Goal: Task Accomplishment & Management: Manage account settings

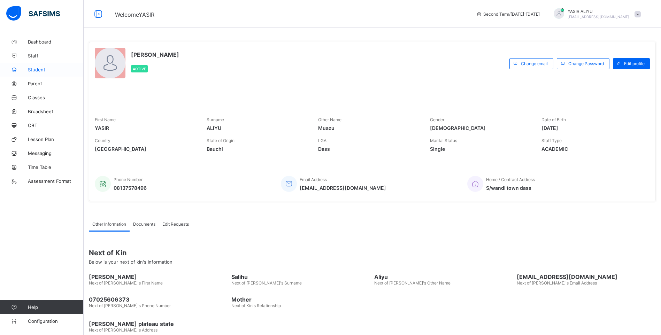
click at [33, 67] on span "Student" at bounding box center [56, 70] width 56 height 6
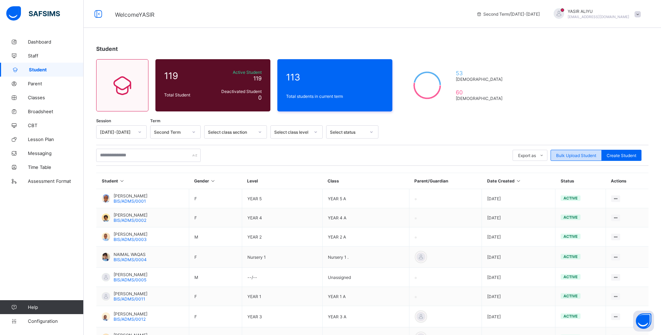
click at [572, 153] on span "Bulk Upload Student" at bounding box center [576, 155] width 40 height 5
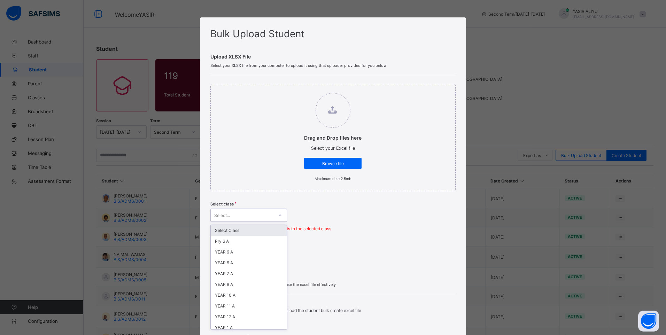
click at [279, 214] on icon at bounding box center [280, 215] width 4 height 7
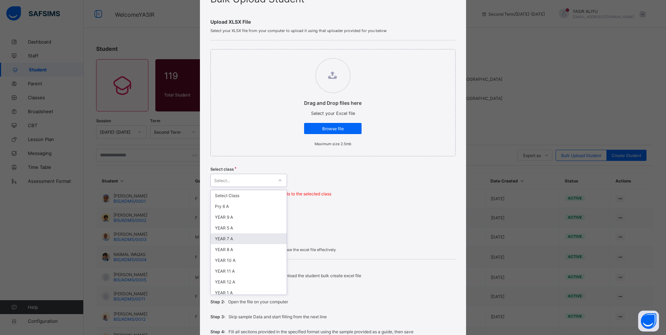
click at [233, 237] on div "YEAR 7 A" at bounding box center [249, 238] width 76 height 11
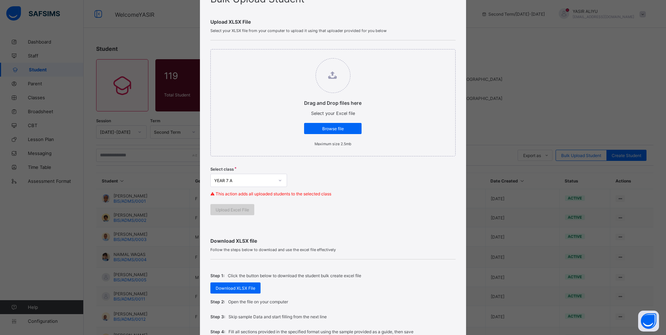
click at [238, 210] on span "Upload Excel File" at bounding box center [232, 209] width 33 height 5
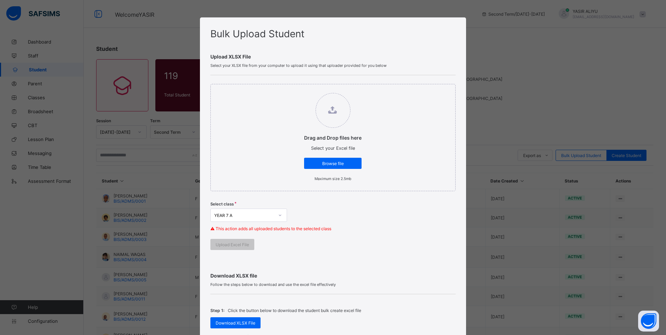
click at [301, 237] on div "Select class YEAR 7 A ⚠ This action adds all uploaded students to the selected …" at bounding box center [332, 218] width 245 height 41
click at [331, 167] on div "Browse file" at bounding box center [332, 163] width 57 height 11
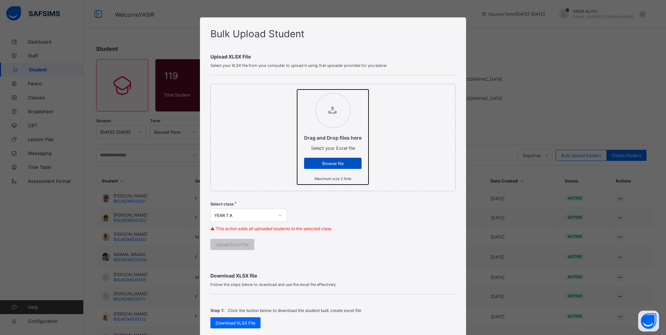
click at [297, 89] on input "Drag and Drop files here Select your Excel file Browse file Maximum size 2.5mb" at bounding box center [297, 89] width 0 height 0
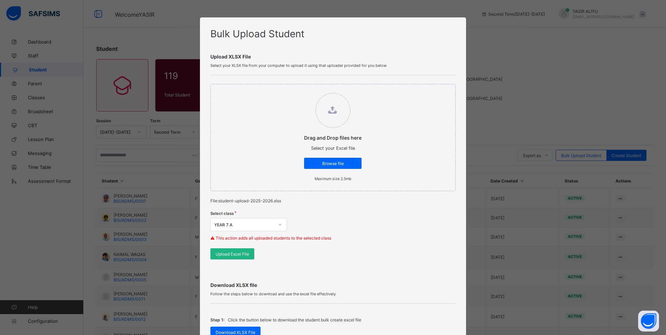
click at [229, 253] on span "Upload Excel File" at bounding box center [232, 253] width 33 height 5
click at [317, 163] on span "Browse file" at bounding box center [332, 163] width 47 height 5
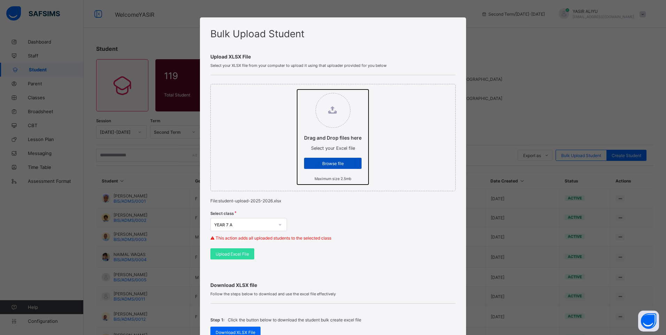
click at [297, 89] on input "Drag and Drop files here Select your Excel file Browse file Maximum size 2.5mb" at bounding box center [297, 89] width 0 height 0
type input "**********"
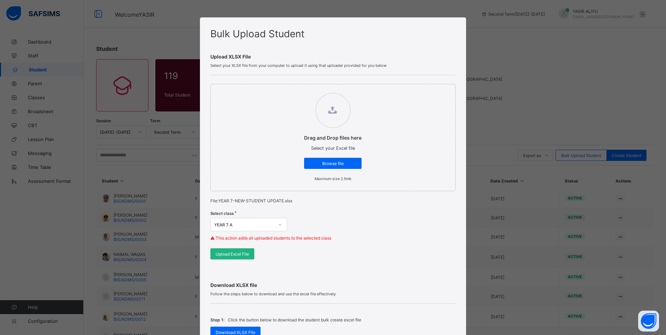
click at [224, 252] on span "Upload Excel File" at bounding box center [232, 253] width 33 height 5
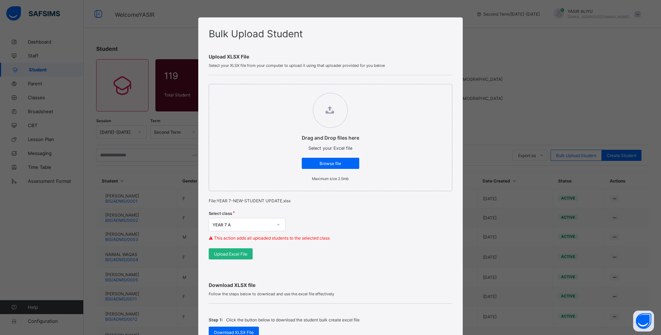
click at [232, 255] on span "Upload Excel File" at bounding box center [230, 253] width 33 height 5
click at [319, 161] on span "Browse file" at bounding box center [330, 163] width 47 height 5
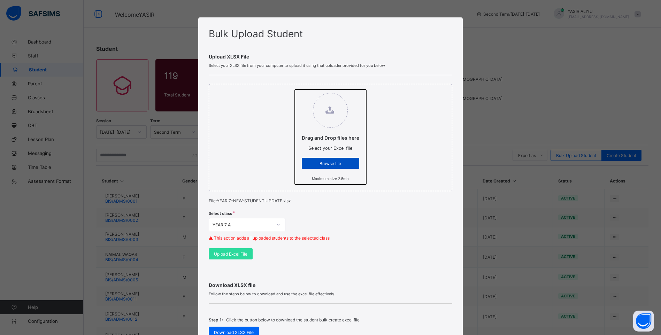
click at [295, 89] on input "Drag and Drop files here Select your Excel file Browse file Maximum size 2.5mb" at bounding box center [295, 89] width 0 height 0
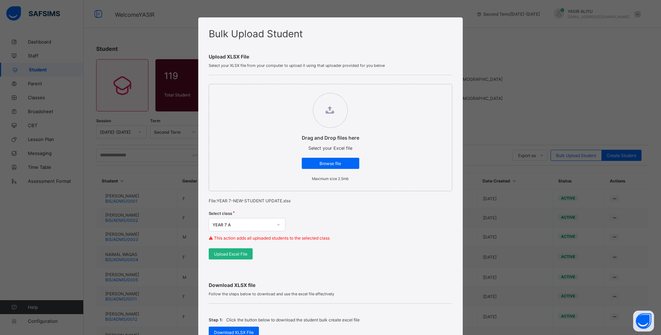
click at [225, 255] on span "Upload Excel File" at bounding box center [230, 253] width 33 height 5
click at [229, 252] on span "Upload Excel File" at bounding box center [230, 253] width 33 height 5
click at [322, 161] on span "Browse file" at bounding box center [330, 163] width 47 height 5
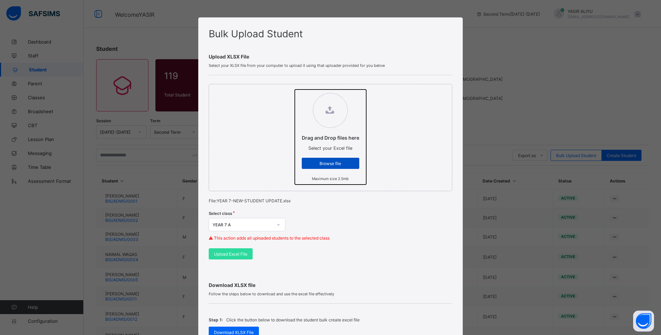
click at [295, 89] on input "Drag and Drop files here Select your Excel file Browse file Maximum size 2.5mb" at bounding box center [295, 89] width 0 height 0
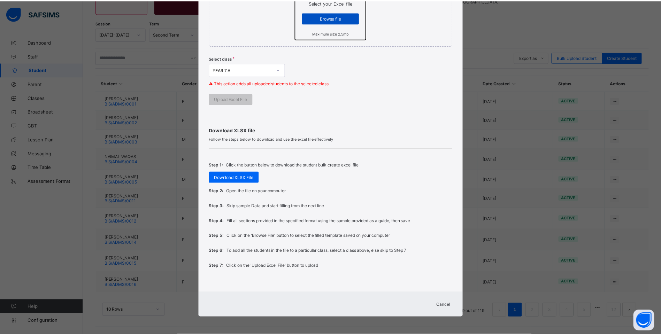
scroll to position [146, 0]
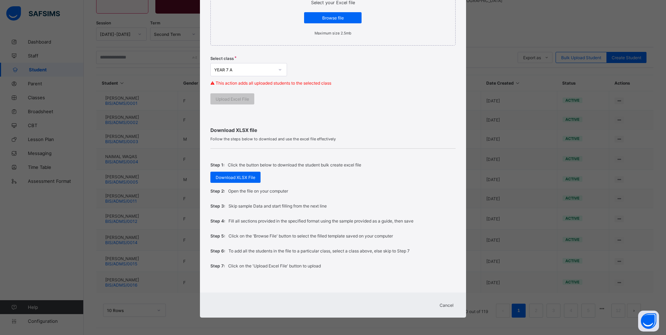
click at [446, 309] on div "Cancel" at bounding box center [446, 304] width 25 height 11
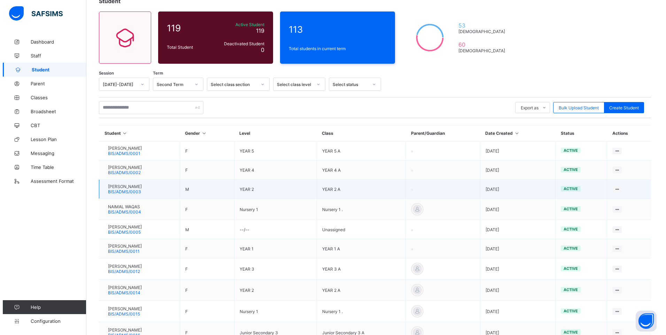
scroll to position [0, 0]
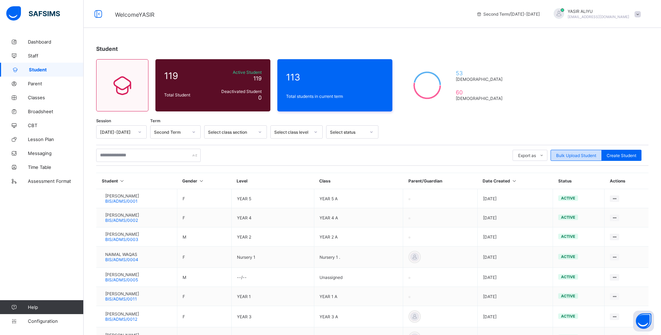
click at [575, 154] on span "Bulk Upload Student" at bounding box center [576, 155] width 40 height 5
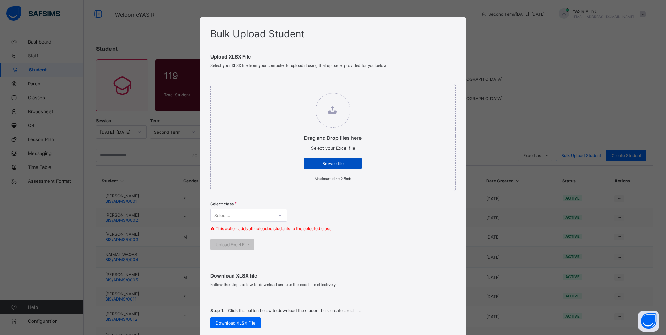
click at [326, 164] on span "Browse file" at bounding box center [332, 163] width 47 height 5
click at [297, 89] on input "Drag and Drop files here Select your Excel file Browse file Maximum size 2.5mb" at bounding box center [297, 89] width 0 height 0
type input "**********"
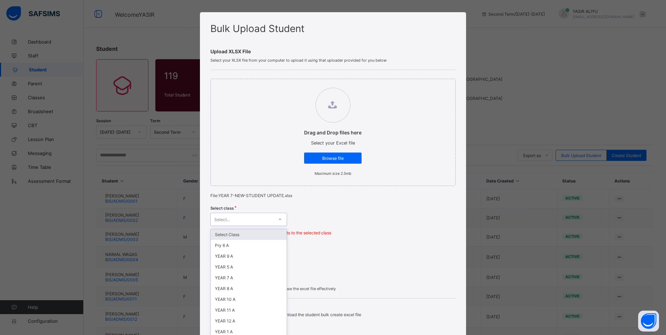
click at [267, 226] on div "Select class option Select Class focused, 1 of 15. 15 results available. Use Up…" at bounding box center [332, 222] width 245 height 41
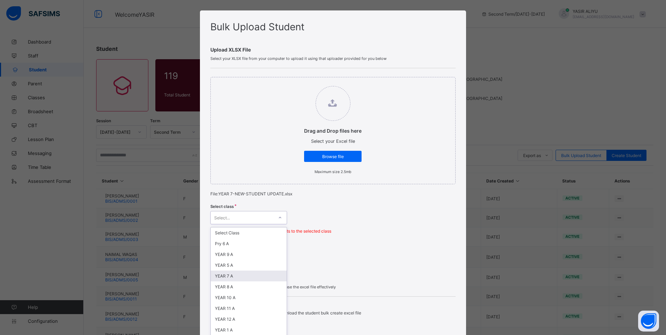
click at [230, 277] on div "YEAR 7 A" at bounding box center [249, 276] width 76 height 11
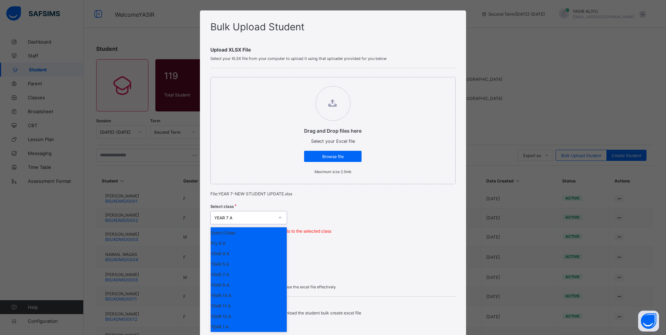
click at [278, 216] on icon at bounding box center [280, 217] width 4 height 7
click at [316, 215] on div "Select class option YEAR 7 A, selected. option Select Class focused, 1 of 15. 1…" at bounding box center [332, 221] width 245 height 41
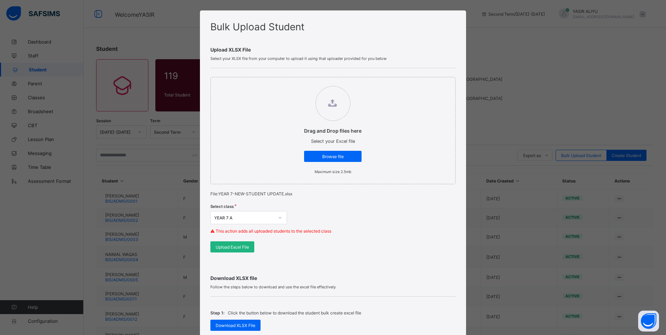
click at [226, 246] on span "Upload Excel File" at bounding box center [232, 246] width 33 height 5
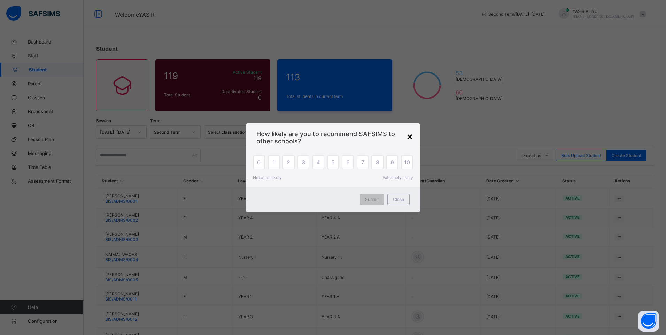
click at [412, 134] on div "×" at bounding box center [409, 136] width 7 height 12
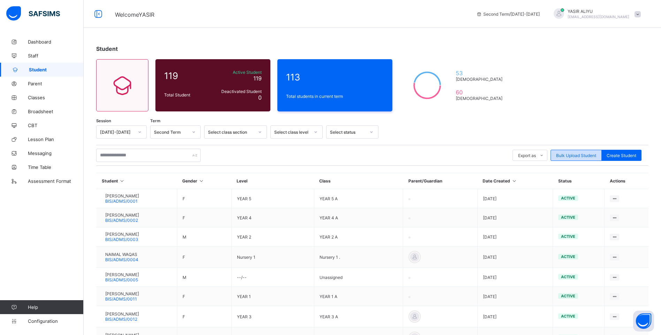
click at [585, 153] on span "Bulk Upload Student" at bounding box center [576, 155] width 40 height 5
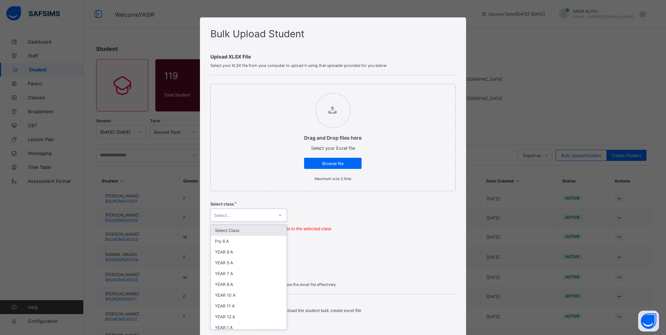
click at [278, 213] on icon at bounding box center [280, 215] width 4 height 7
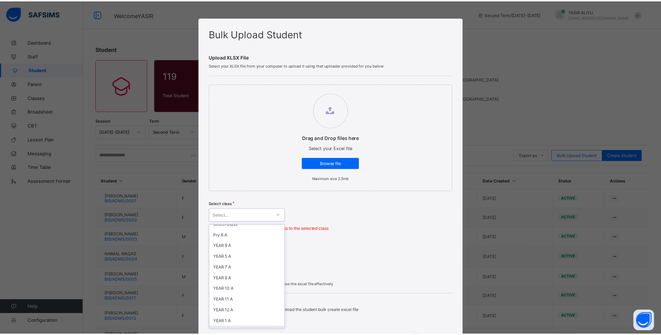
scroll to position [0, 0]
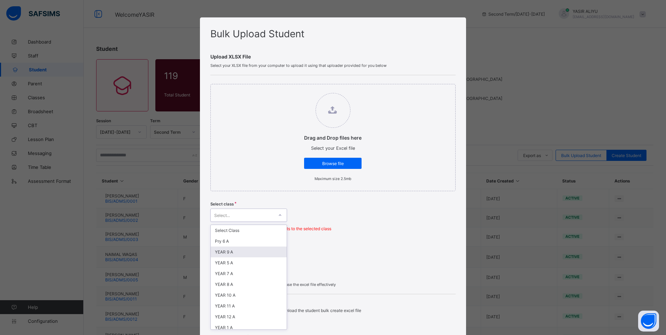
click at [236, 253] on div "YEAR 9 A" at bounding box center [249, 252] width 76 height 11
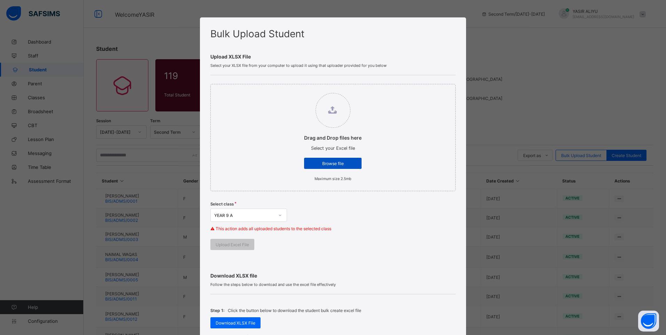
click at [329, 161] on span "Browse file" at bounding box center [332, 163] width 47 height 5
click at [297, 89] on input "Drag and Drop files here Select your Excel file Browse file Maximum size 2.5mb" at bounding box center [297, 89] width 0 height 0
type input "**********"
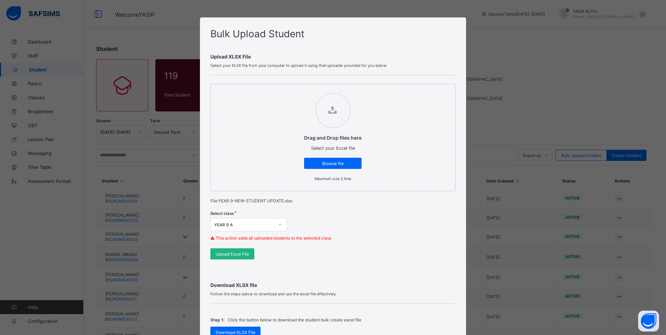
click at [238, 250] on div "Upload Excel File" at bounding box center [232, 253] width 44 height 11
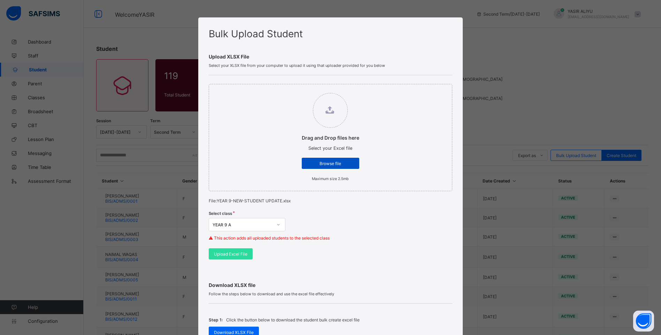
click at [341, 159] on div "Browse file" at bounding box center [330, 163] width 57 height 11
click at [295, 89] on input "Drag and Drop files here Select your Excel file Browse file Maximum size 2.5mb" at bounding box center [295, 89] width 0 height 0
click at [216, 254] on span "Upload Excel File" at bounding box center [230, 253] width 33 height 5
click at [325, 160] on div "Browse file" at bounding box center [330, 163] width 57 height 11
click at [295, 89] on input "Drag and Drop files here Select your Excel file Browse file Maximum size 2.5mb" at bounding box center [295, 89] width 0 height 0
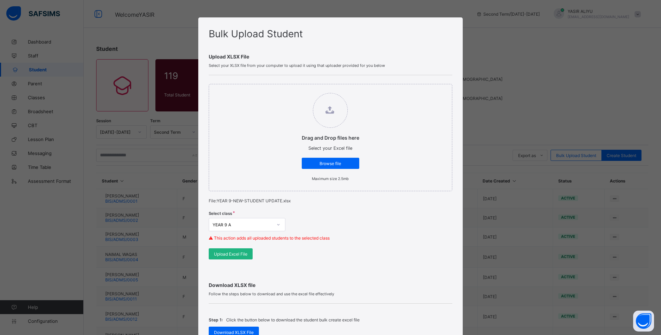
click at [234, 253] on span "Upload Excel File" at bounding box center [230, 253] width 33 height 5
click at [320, 255] on div "Drag and Drop files here Select your Excel file Browse file Maximum size 2.5mb …" at bounding box center [330, 171] width 243 height 193
click at [329, 164] on span "Browse file" at bounding box center [330, 163] width 47 height 5
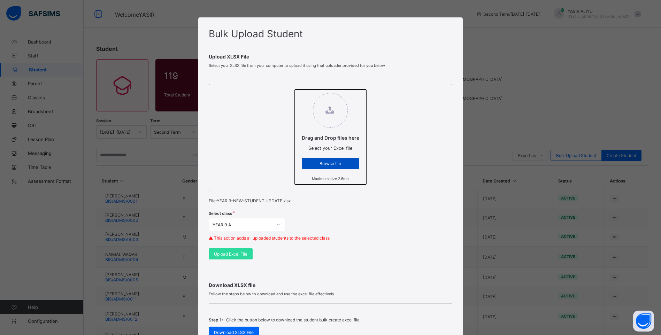
click at [295, 89] on input "Drag and Drop files here Select your Excel file Browse file Maximum size 2.5mb" at bounding box center [295, 89] width 0 height 0
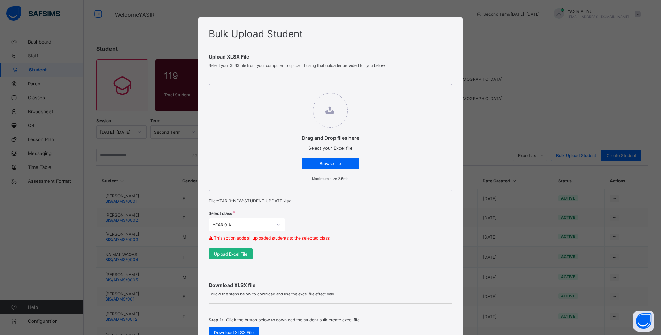
click at [231, 255] on span "Upload Excel File" at bounding box center [230, 253] width 33 height 5
drag, startPoint x: 583, startPoint y: 62, endPoint x: 571, endPoint y: 76, distance: 17.8
click at [581, 65] on div "Bulk Upload Student Upload XLSX File Select your XLSX file from your computer t…" at bounding box center [330, 167] width 661 height 335
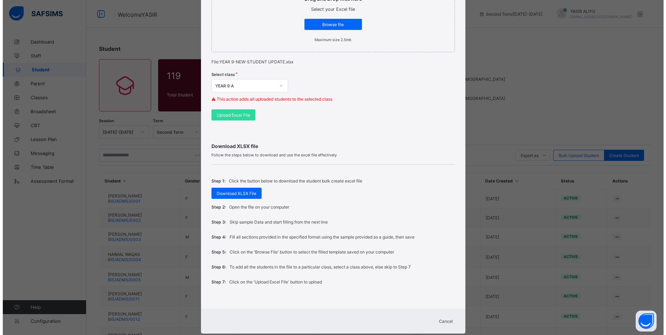
scroll to position [139, 0]
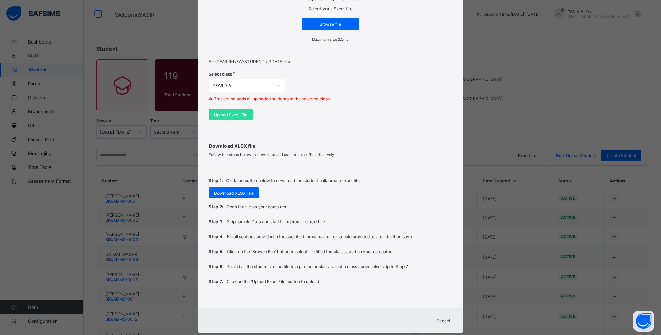
click at [438, 321] on span "Cancel" at bounding box center [443, 320] width 14 height 5
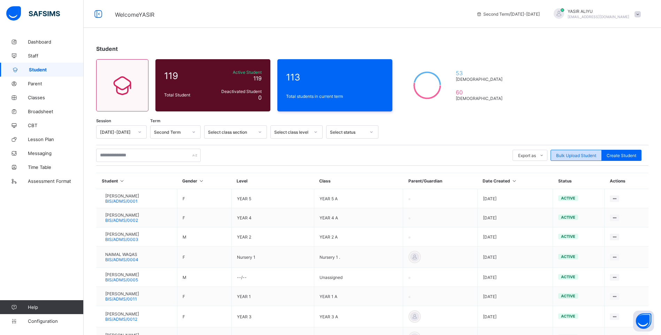
click at [579, 156] on span "Bulk Upload Student" at bounding box center [576, 155] width 40 height 5
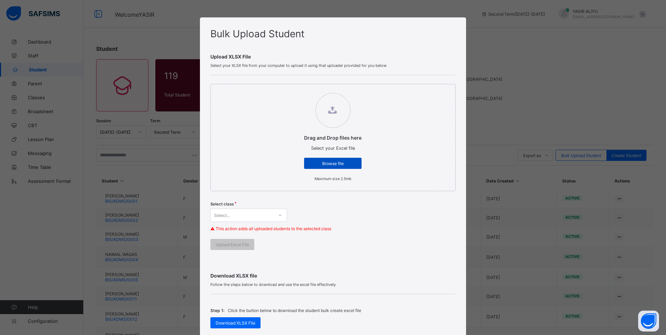
click at [320, 163] on span "Browse file" at bounding box center [332, 163] width 47 height 5
click at [297, 89] on input "Drag and Drop files here Select your Excel file Browse file Maximum size 2.5mb" at bounding box center [297, 89] width 0 height 0
type input "**********"
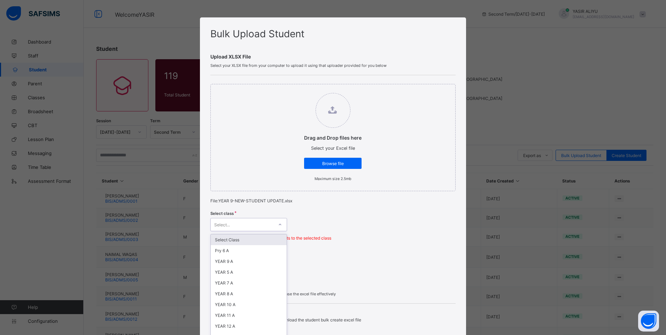
click at [252, 226] on div "Select class option Select Class focused, 1 of 15. 15 results available. Use Up…" at bounding box center [332, 228] width 245 height 41
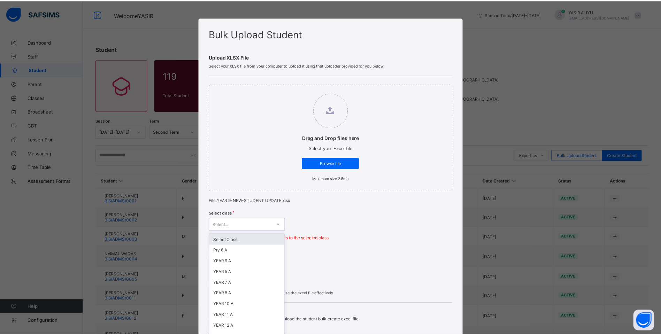
scroll to position [7, 0]
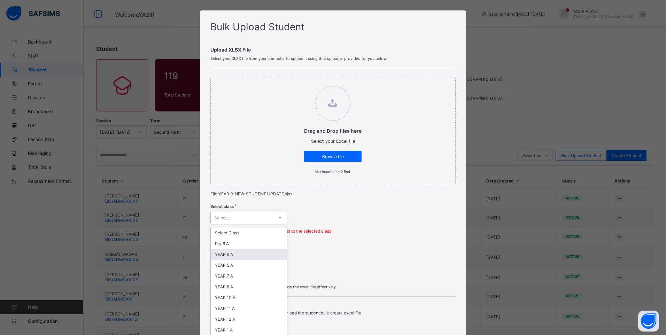
click at [233, 253] on div "YEAR 9 A" at bounding box center [249, 254] width 76 height 11
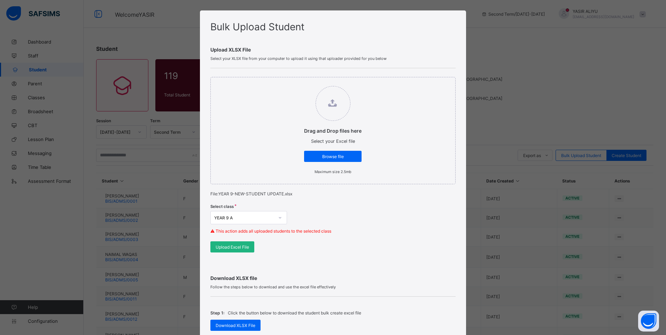
click at [234, 244] on span "Upload Excel File" at bounding box center [232, 246] width 33 height 5
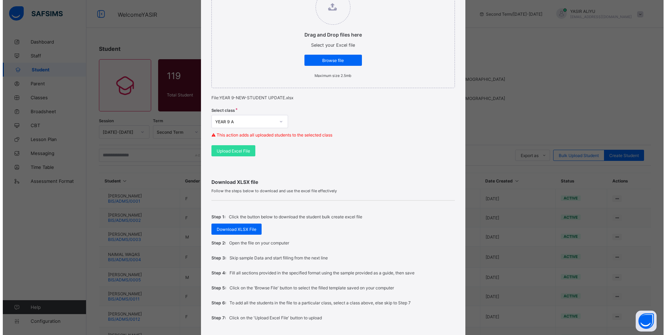
scroll to position [155, 0]
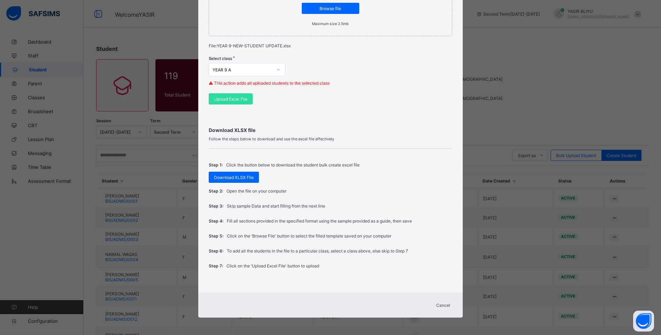
click at [438, 303] on span "Cancel" at bounding box center [443, 305] width 14 height 5
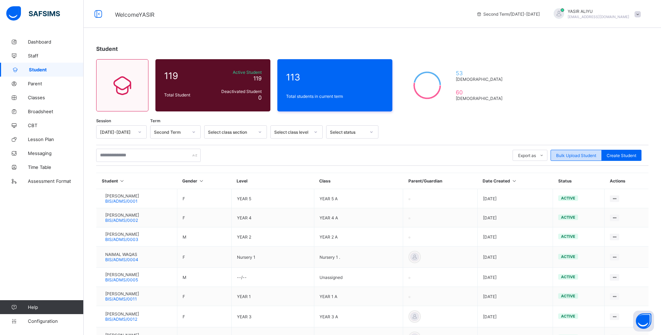
click at [570, 154] on span "Bulk Upload Student" at bounding box center [576, 155] width 40 height 5
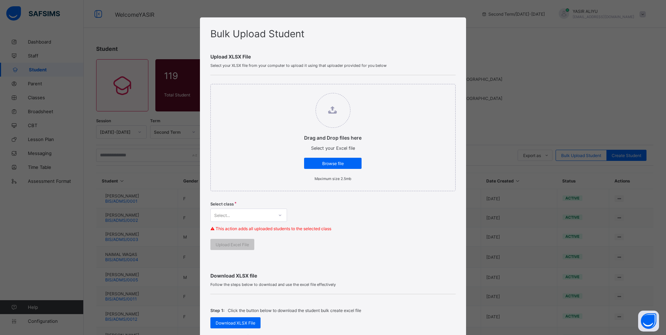
click at [340, 157] on label "Drag and Drop files here Select your Excel file Browse file Maximum size 2.5mb" at bounding box center [332, 136] width 71 height 95
click at [297, 89] on input "Drag and Drop files here Select your Excel file Browse file Maximum size 2.5mb" at bounding box center [297, 89] width 0 height 0
type input "**********"
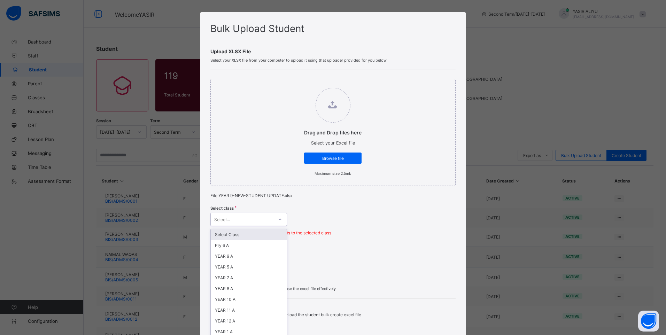
click at [248, 221] on div "Select..." at bounding box center [242, 219] width 63 height 10
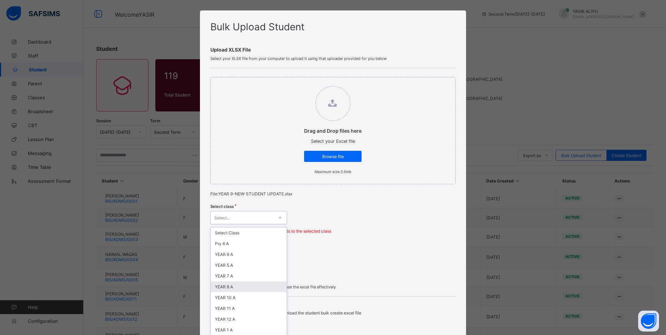
scroll to position [0, 0]
click at [231, 255] on div "YEAR 9 A" at bounding box center [249, 254] width 76 height 11
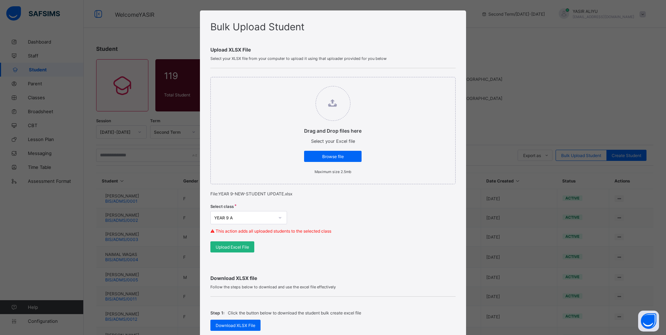
click at [230, 248] on span "Upload Excel File" at bounding box center [232, 246] width 33 height 5
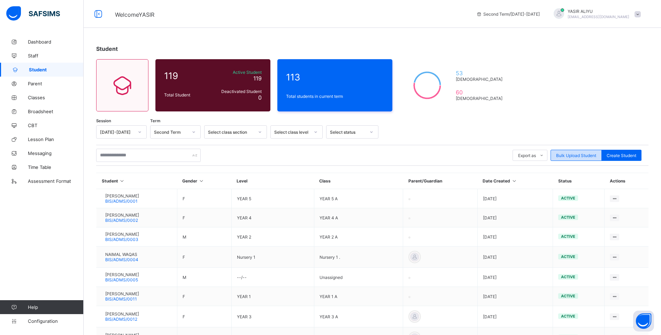
click at [575, 152] on div "Bulk Upload Student" at bounding box center [575, 155] width 51 height 11
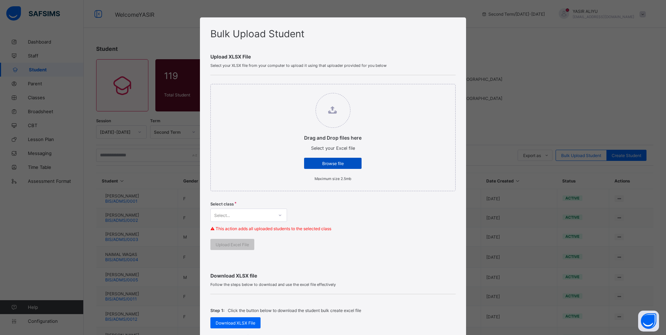
click at [316, 164] on span "Browse file" at bounding box center [332, 163] width 47 height 5
click at [297, 89] on input "Drag and Drop files here Select your Excel file Browse file Maximum size 2.5mb" at bounding box center [297, 89] width 0 height 0
type input "**********"
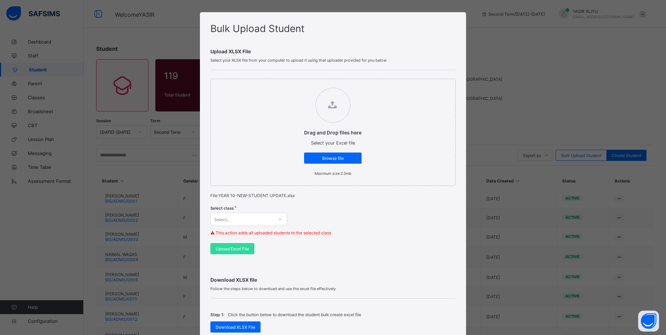
click at [277, 223] on div at bounding box center [280, 219] width 12 height 11
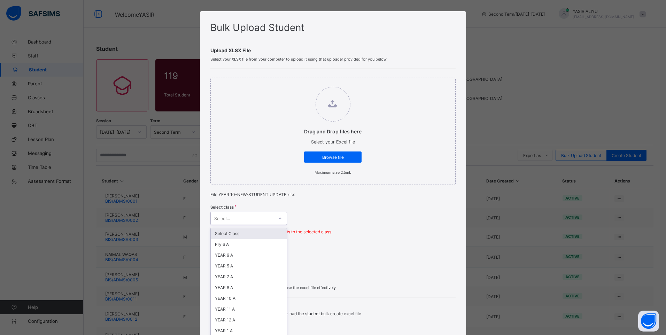
scroll to position [7, 0]
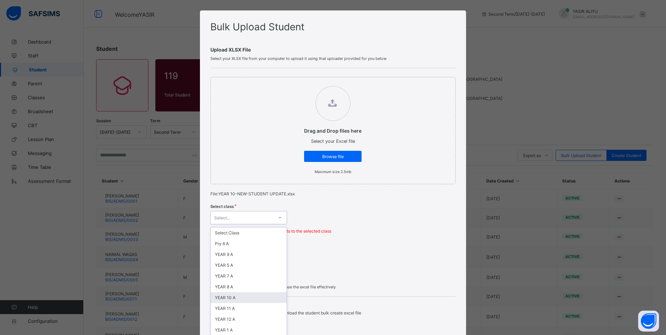
click at [229, 297] on div "YEAR 10 A" at bounding box center [249, 297] width 76 height 11
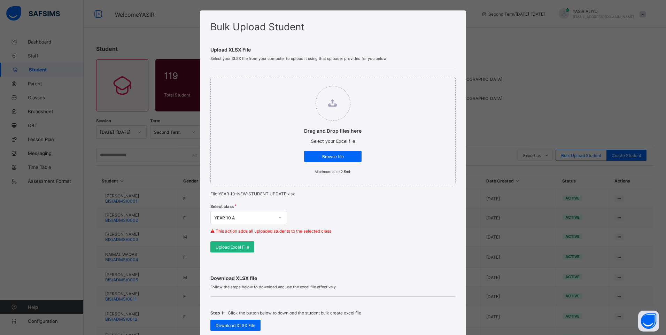
click at [227, 248] on span "Upload Excel File" at bounding box center [232, 246] width 33 height 5
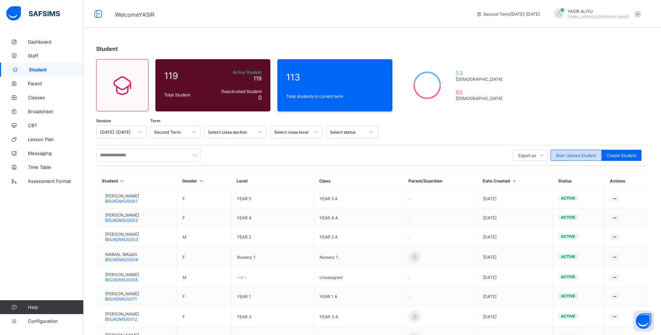
click at [577, 154] on span "Bulk Upload Student" at bounding box center [576, 155] width 40 height 5
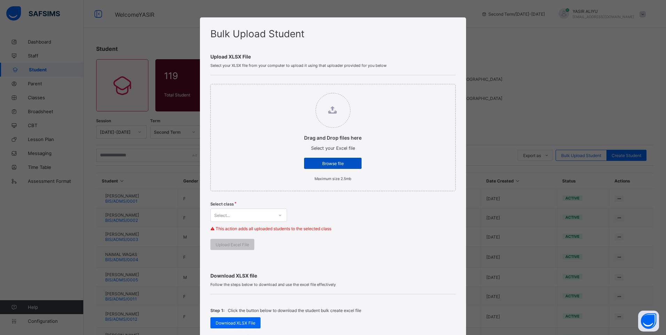
click at [332, 163] on span "Browse file" at bounding box center [332, 163] width 47 height 5
click at [297, 89] on input "Drag and Drop files here Select your Excel file Browse file Maximum size 2.5mb" at bounding box center [297, 89] width 0 height 0
type input "**********"
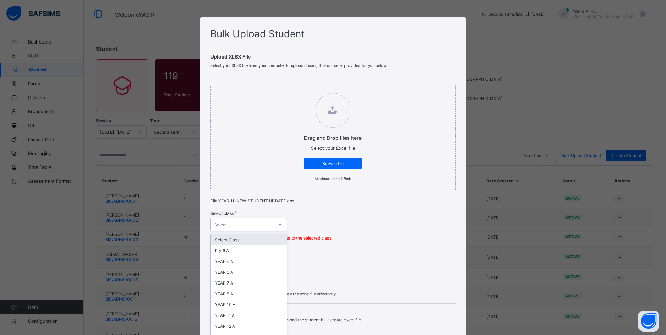
click at [279, 222] on icon at bounding box center [280, 224] width 4 height 7
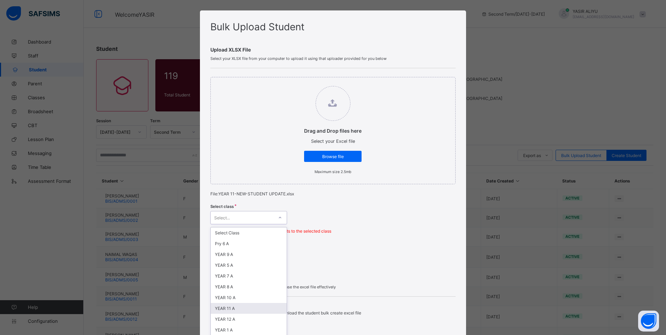
click at [241, 304] on div "YEAR 11 A" at bounding box center [249, 308] width 76 height 11
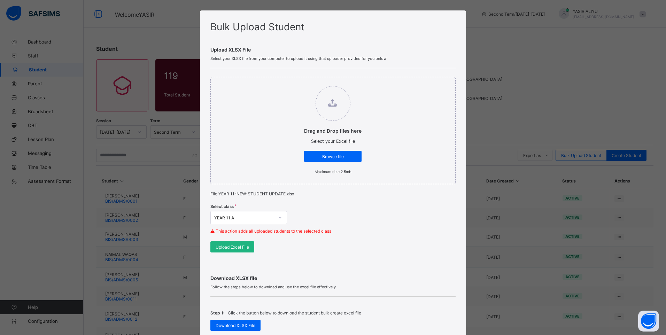
click at [233, 247] on span "Upload Excel File" at bounding box center [232, 246] width 33 height 5
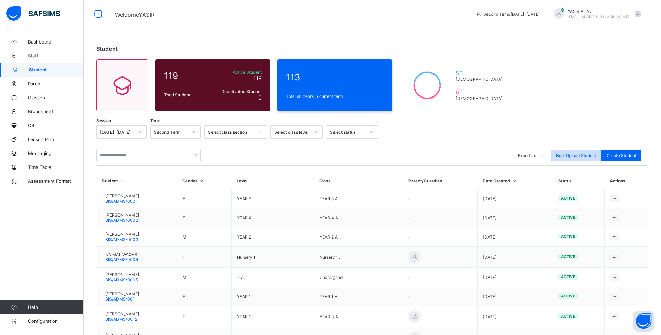
click at [574, 153] on span "Bulk Upload Student" at bounding box center [576, 155] width 40 height 5
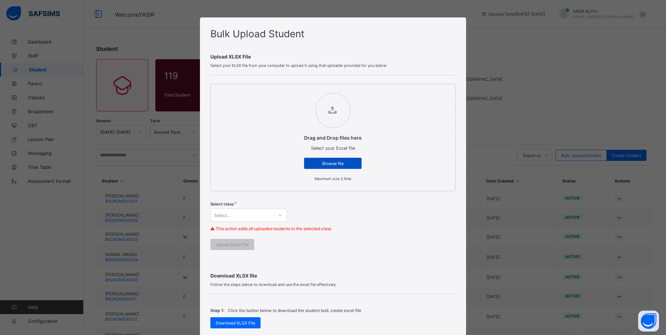
click at [311, 166] on span "Browse file" at bounding box center [332, 163] width 47 height 5
click at [297, 89] on input "Drag and Drop files here Select your Excel file Browse file Maximum size 2.5mb" at bounding box center [297, 89] width 0 height 0
type input "**********"
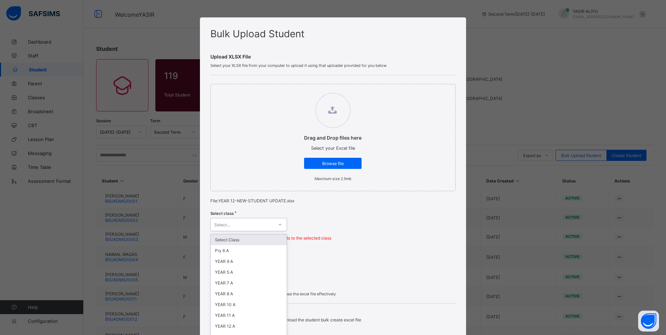
click at [243, 224] on div "Select..." at bounding box center [242, 225] width 63 height 10
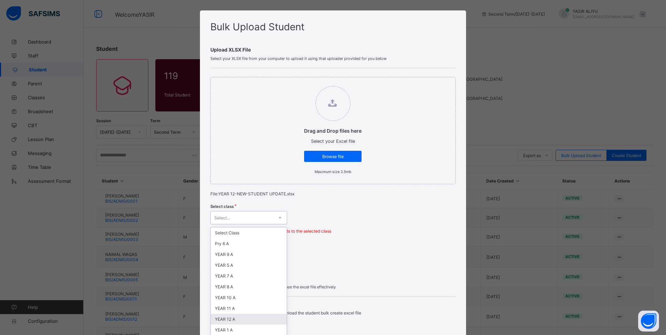
click at [237, 315] on div "YEAR 12 A" at bounding box center [249, 319] width 76 height 11
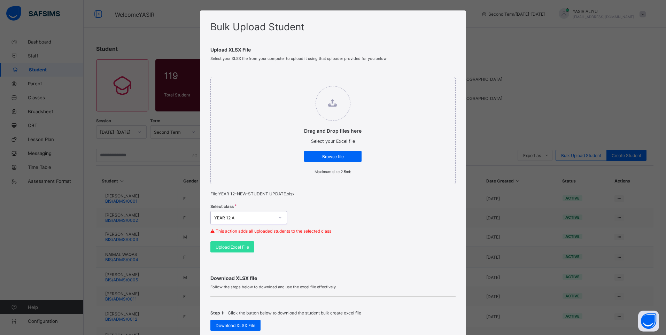
click at [238, 239] on div "Select class option YEAR 12 A, selected. 0 results available. Select is focused…" at bounding box center [332, 221] width 245 height 41
click at [233, 243] on div "Upload Excel File" at bounding box center [232, 246] width 44 height 11
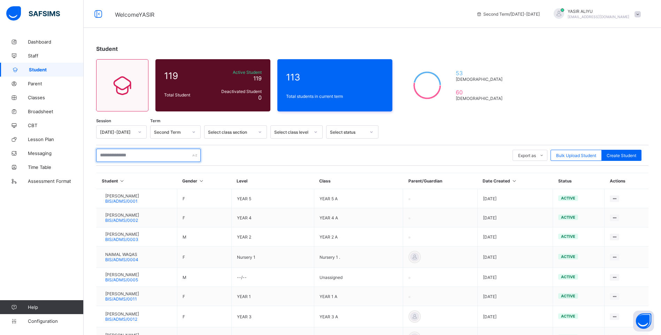
click at [125, 158] on input "text" at bounding box center [148, 155] width 104 height 13
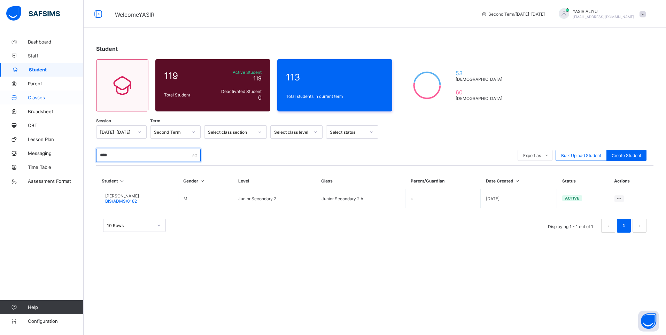
type input "****"
click at [38, 97] on span "Classes" at bounding box center [56, 98] width 56 height 6
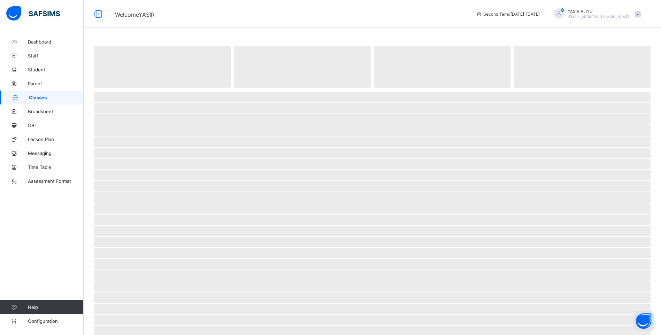
click at [38, 97] on span "Classes" at bounding box center [56, 98] width 55 height 6
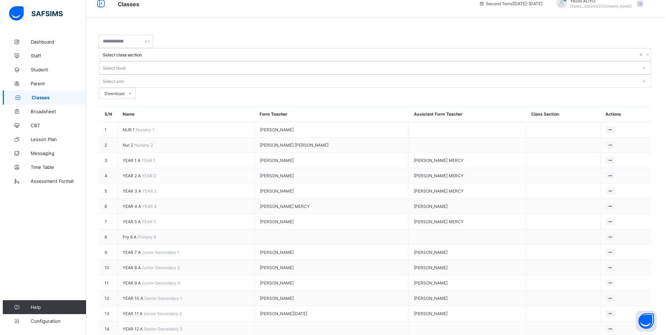
scroll to position [32, 0]
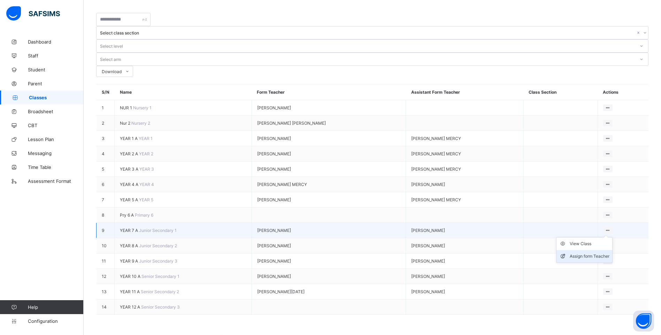
click at [599, 253] on div "Assign form Teacher" at bounding box center [589, 256] width 40 height 7
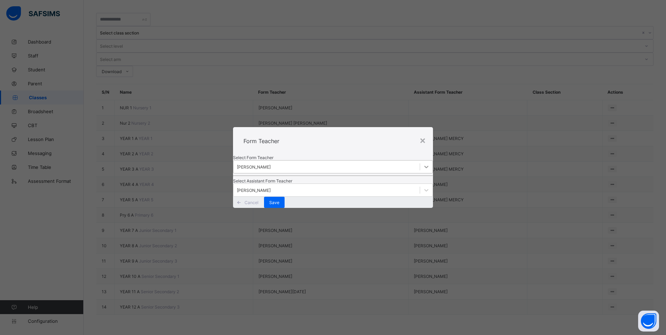
click at [423, 163] on icon at bounding box center [426, 166] width 7 height 7
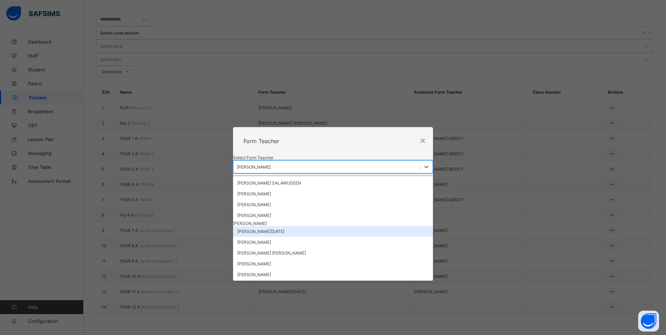
click at [329, 226] on div "[PERSON_NAME][DATE]" at bounding box center [333, 231] width 200 height 11
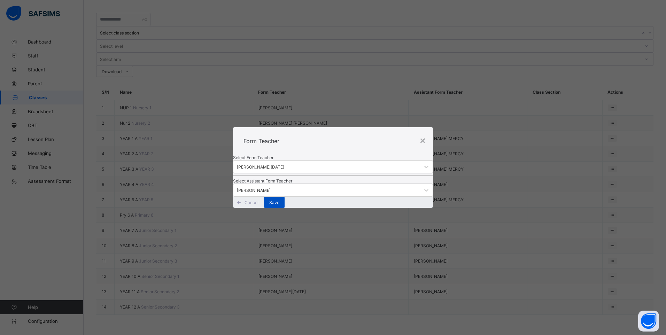
click at [279, 205] on span "Save" at bounding box center [274, 202] width 10 height 5
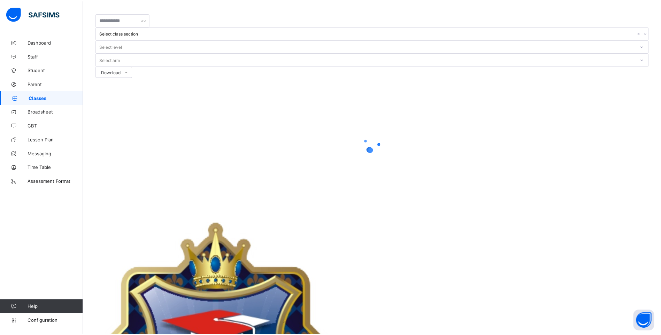
scroll to position [0, 0]
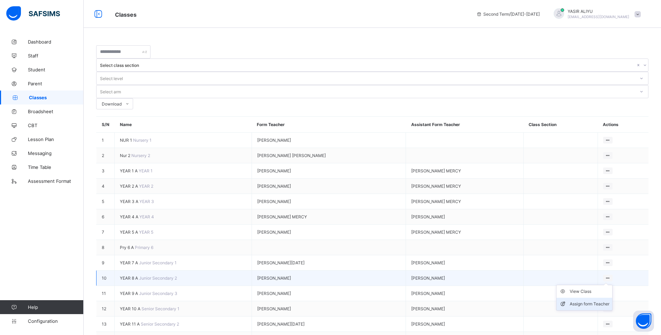
click at [604, 300] on div "Assign form Teacher" at bounding box center [589, 303] width 40 height 7
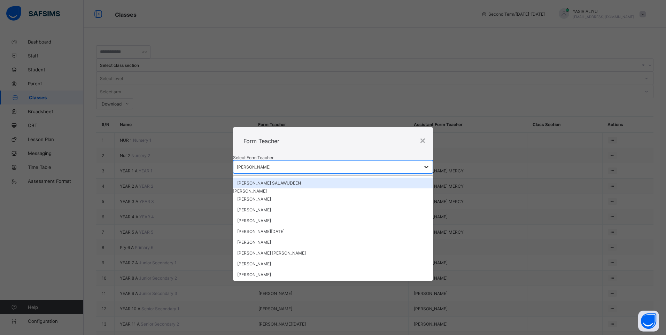
click at [423, 163] on icon at bounding box center [426, 166] width 7 height 7
click at [294, 178] on div "[PERSON_NAME] SALAWUDEEN" at bounding box center [333, 183] width 200 height 11
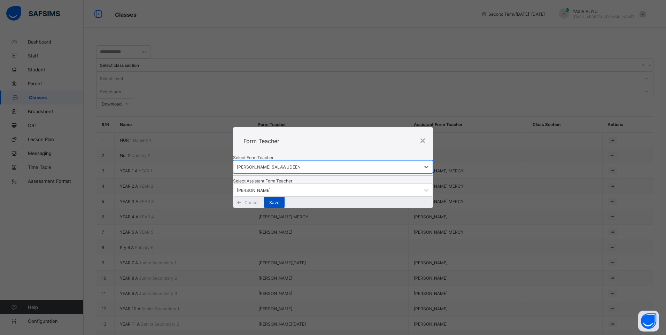
click at [279, 205] on span "Save" at bounding box center [274, 202] width 10 height 5
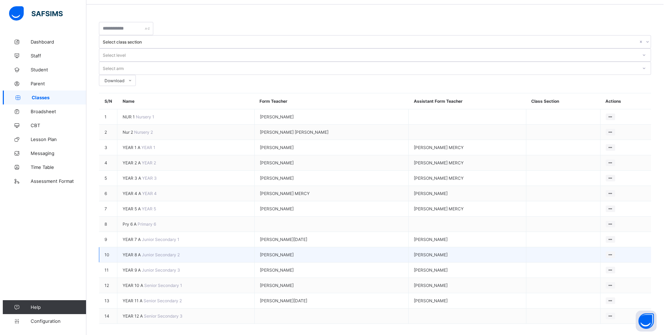
scroll to position [32, 0]
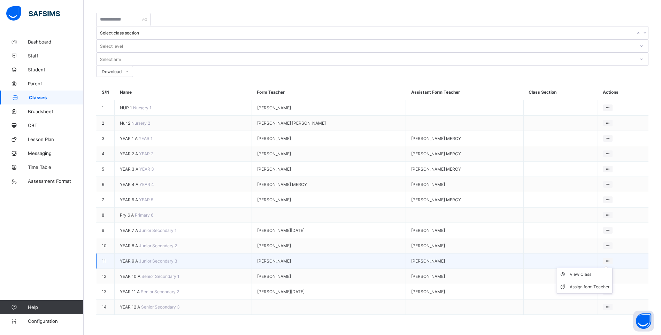
click at [611, 268] on ul "View Class Assign form Teacher" at bounding box center [584, 281] width 56 height 26
click at [598, 283] on div "Assign form Teacher" at bounding box center [589, 286] width 40 height 7
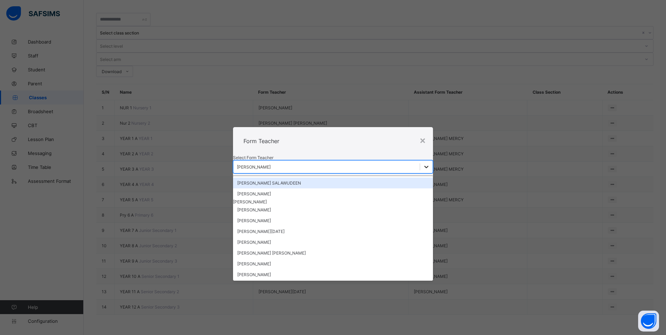
click at [420, 161] on div at bounding box center [426, 167] width 13 height 13
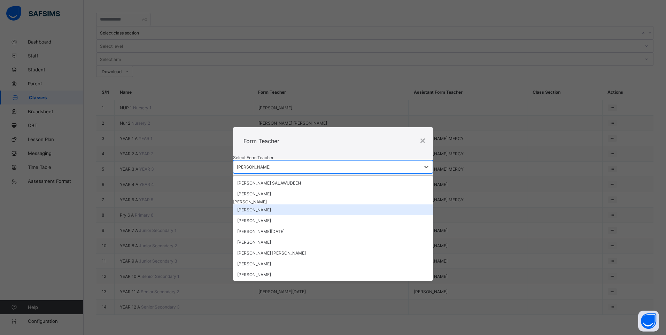
click at [347, 204] on div "[PERSON_NAME]" at bounding box center [333, 209] width 200 height 11
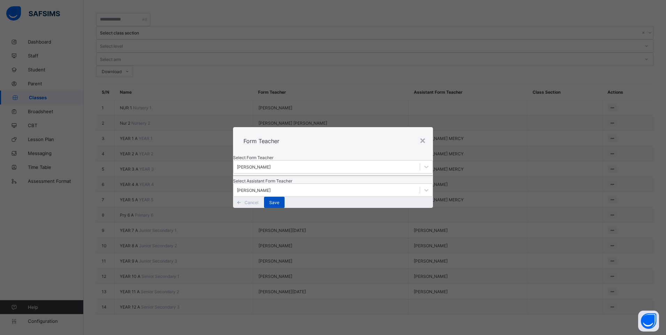
click at [279, 205] on span "Save" at bounding box center [274, 202] width 10 height 5
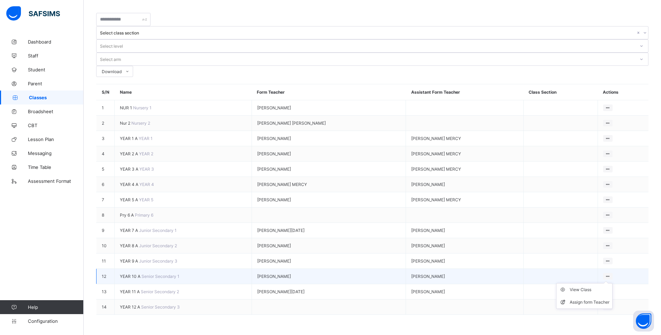
click at [612, 283] on ul "View Class Assign form Teacher" at bounding box center [584, 296] width 56 height 26
click at [587, 299] on div "Assign form Teacher" at bounding box center [589, 302] width 40 height 7
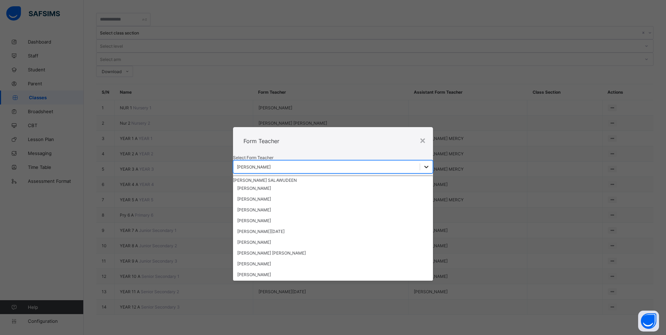
click at [423, 163] on icon at bounding box center [426, 166] width 7 height 7
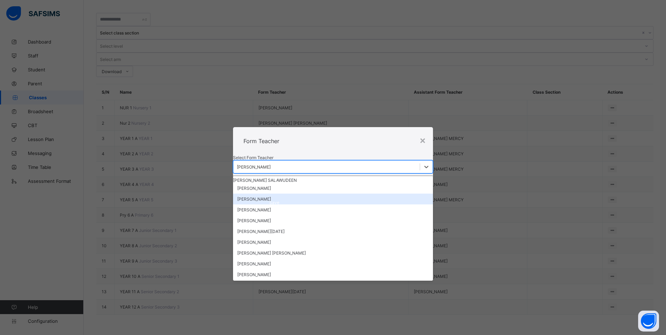
click at [279, 194] on div "[PERSON_NAME]" at bounding box center [333, 199] width 200 height 11
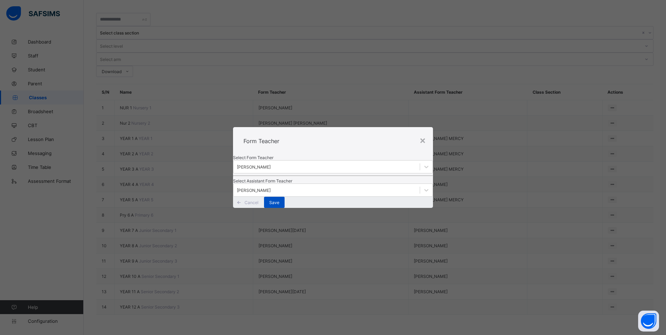
click at [279, 205] on span "Save" at bounding box center [274, 202] width 10 height 5
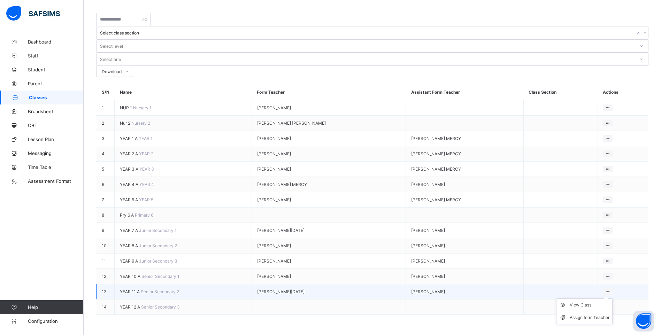
click at [610, 289] on icon at bounding box center [607, 291] width 6 height 5
click at [594, 314] on div "Assign form Teacher" at bounding box center [589, 317] width 40 height 7
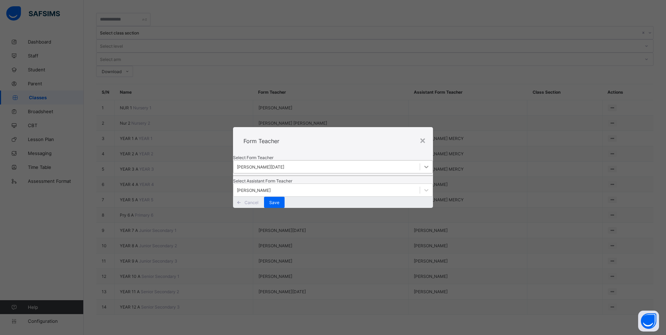
click at [420, 161] on div at bounding box center [426, 167] width 13 height 13
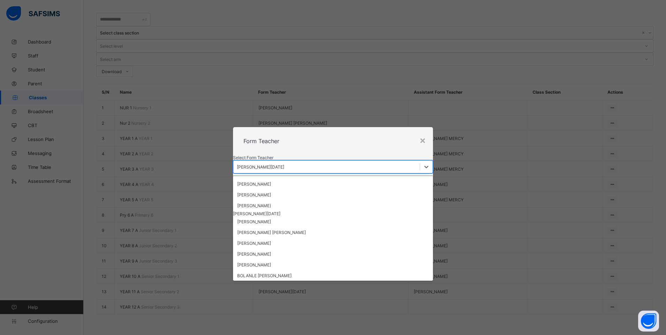
scroll to position [35, 0]
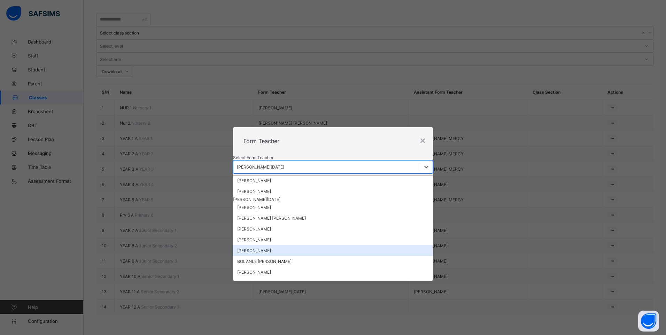
click at [361, 245] on div "[PERSON_NAME]" at bounding box center [333, 250] width 200 height 11
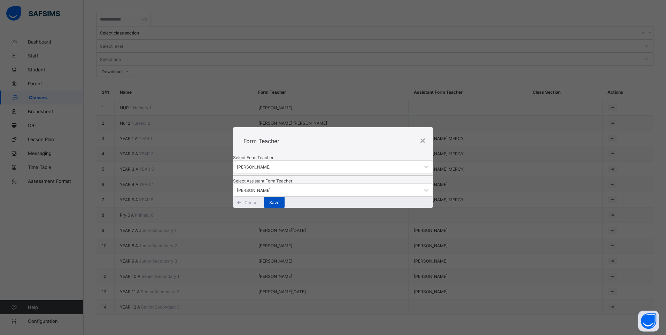
click at [279, 205] on span "Save" at bounding box center [274, 202] width 10 height 5
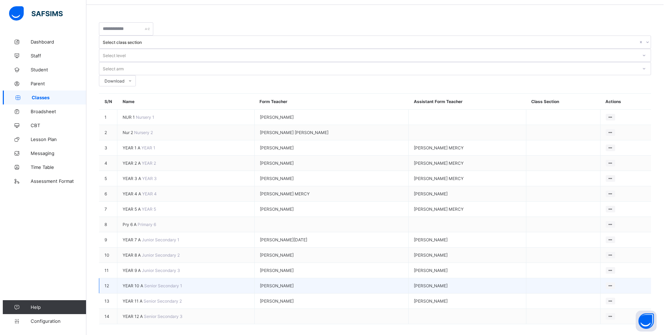
scroll to position [32, 0]
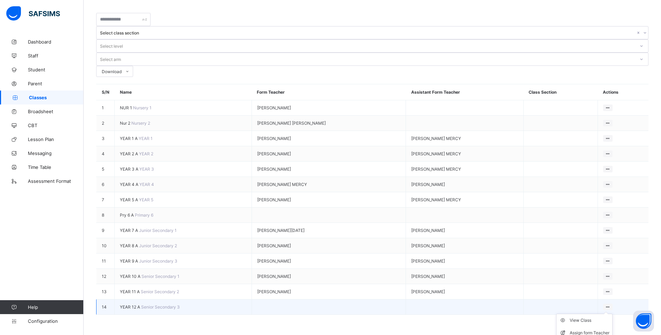
click at [610, 306] on icon at bounding box center [607, 306] width 6 height 5
click at [597, 331] on div "Assign form Teacher" at bounding box center [589, 332] width 40 height 7
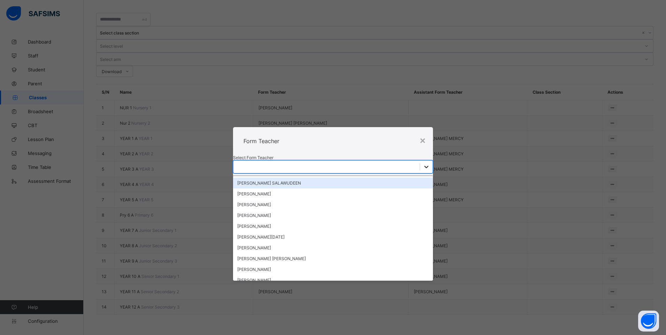
click at [420, 161] on div at bounding box center [426, 167] width 13 height 13
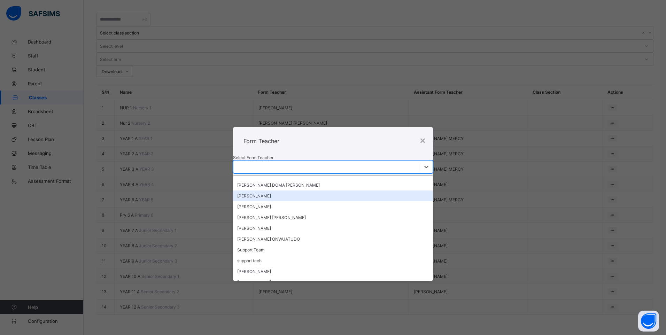
scroll to position [209, 0]
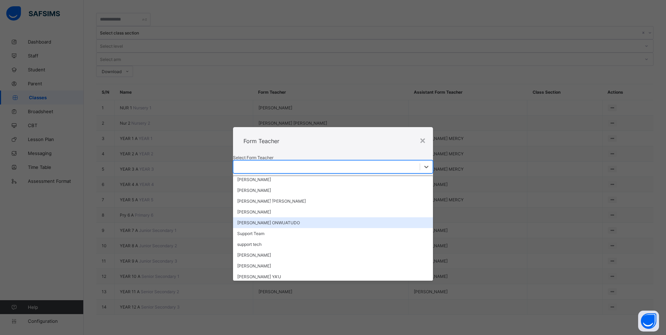
click at [287, 217] on div "[PERSON_NAME] ONWUATUDO" at bounding box center [333, 222] width 200 height 11
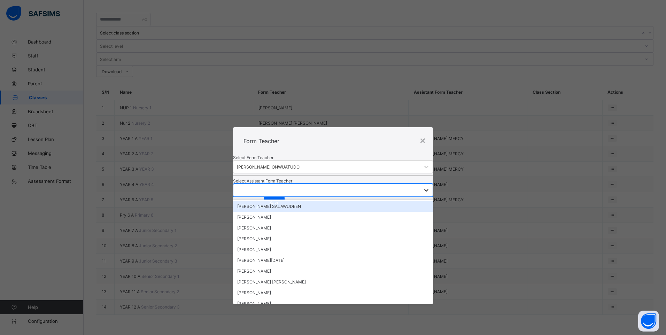
click at [423, 190] on icon at bounding box center [426, 190] width 7 height 7
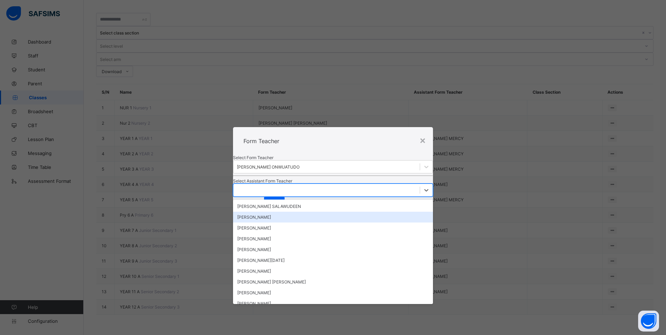
click at [291, 220] on div "[PERSON_NAME]" at bounding box center [333, 217] width 200 height 11
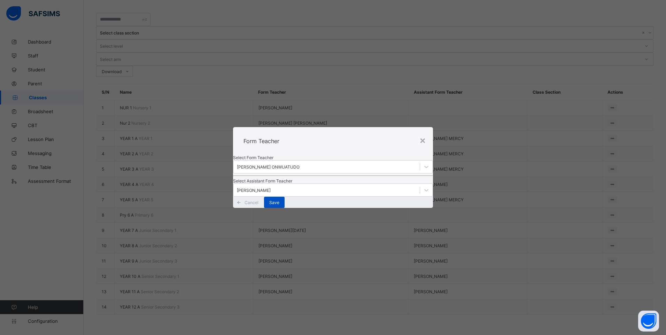
click at [279, 205] on span "Save" at bounding box center [274, 202] width 10 height 5
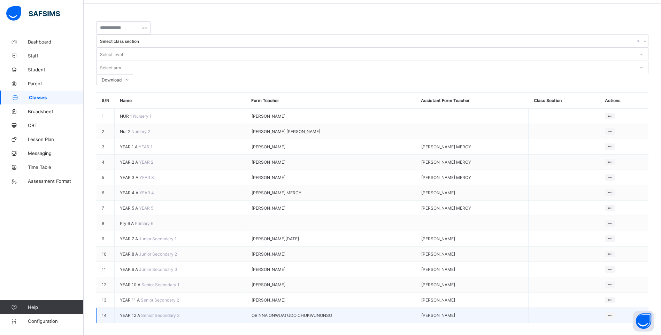
scroll to position [32, 0]
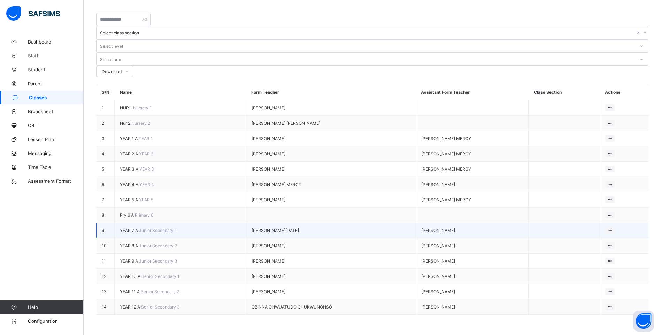
click at [139, 228] on span "YEAR 7 A" at bounding box center [129, 230] width 19 height 5
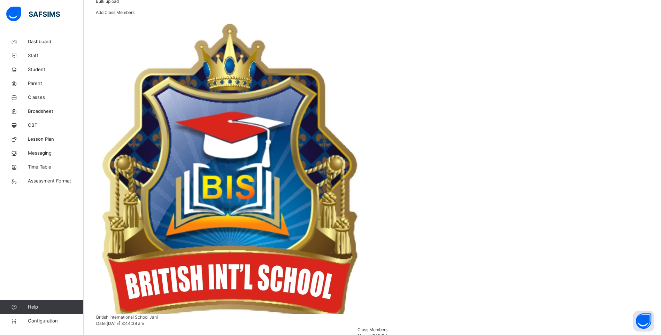
scroll to position [96, 0]
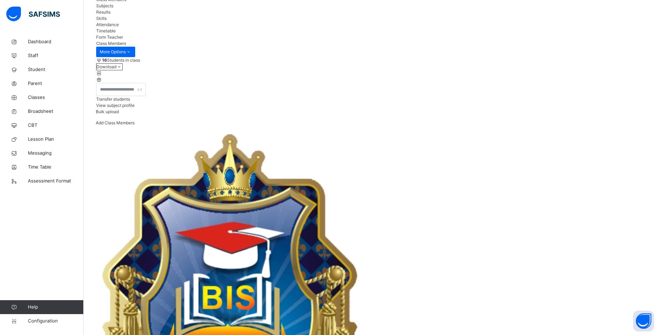
scroll to position [61, 0]
click at [130, 102] on span "Transfer students" at bounding box center [113, 99] width 34 height 5
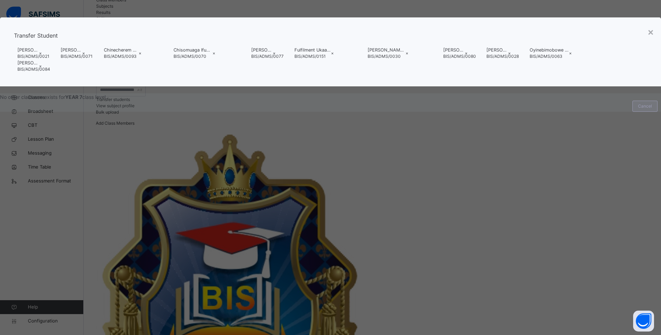
click at [638, 109] on span "Cancel" at bounding box center [645, 106] width 14 height 6
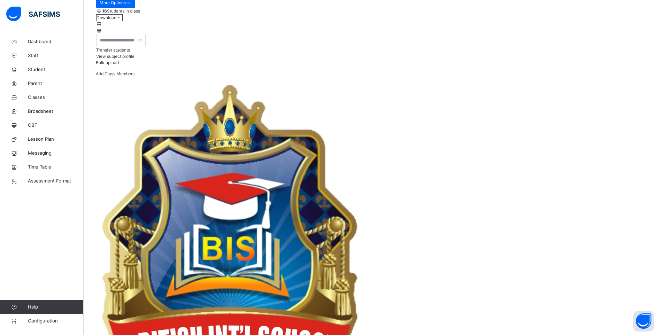
scroll to position [96, 0]
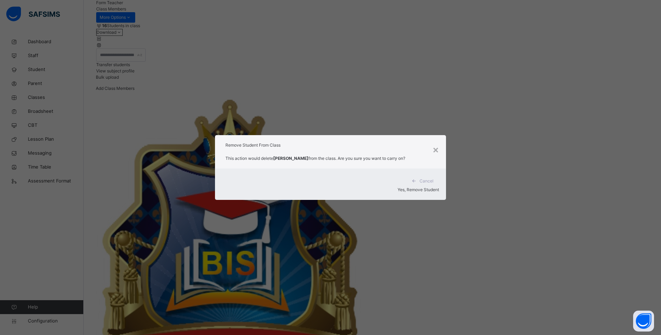
click at [427, 188] on span "Yes, Remove Student" at bounding box center [417, 189] width 41 height 5
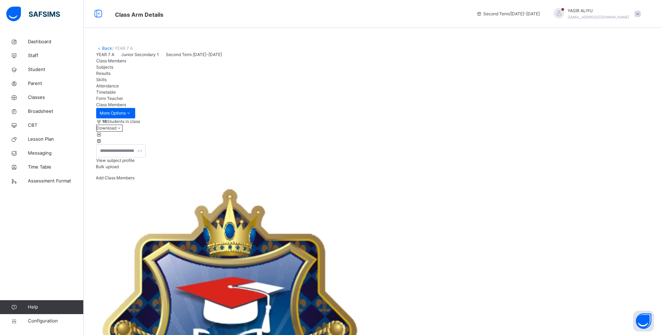
scroll to position [139, 0]
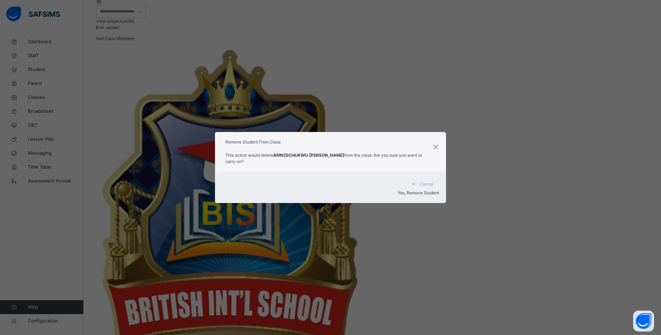
click at [412, 190] on span "Yes, Remove Student" at bounding box center [417, 192] width 41 height 5
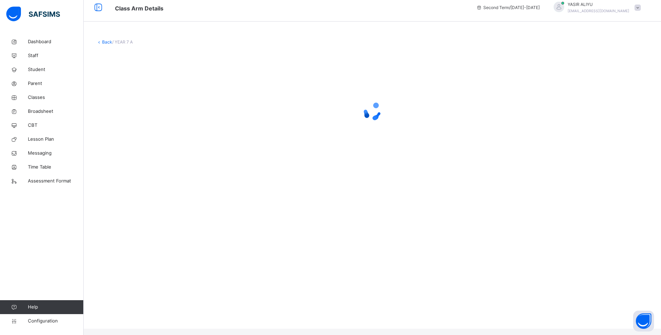
scroll to position [0, 0]
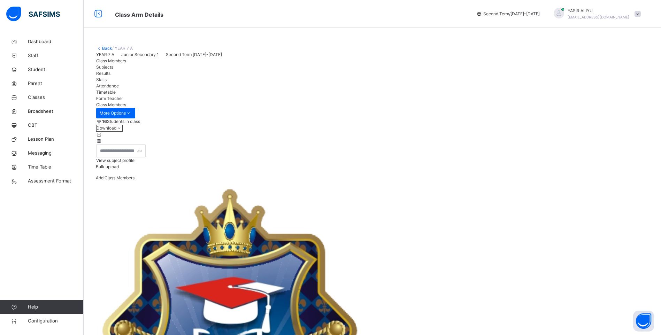
click at [0, 0] on div "Remove from Class" at bounding box center [0, 0] width 0 height 0
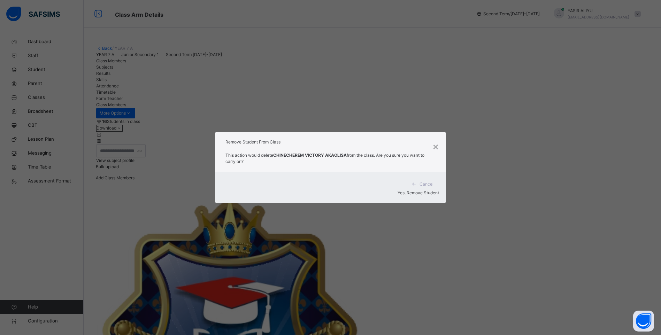
click at [408, 190] on span "Yes, Remove Student" at bounding box center [417, 192] width 41 height 5
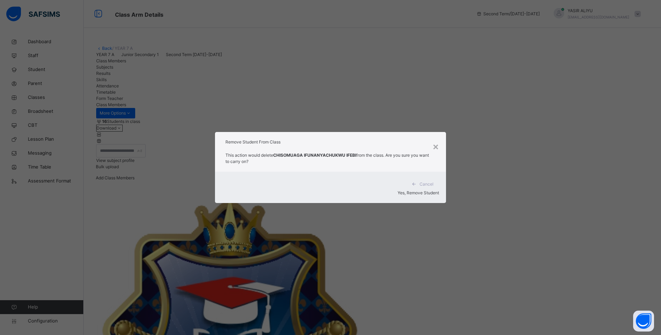
click at [424, 190] on span "Yes, Remove Student" at bounding box center [417, 192] width 41 height 5
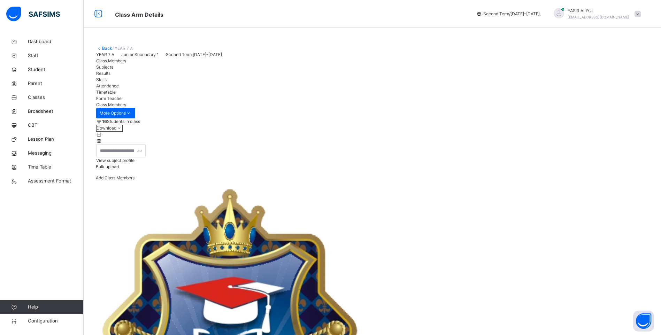
scroll to position [70, 0]
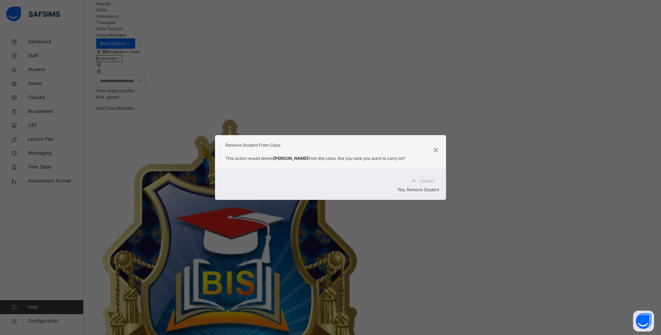
click at [416, 188] on span "Yes, Remove Student" at bounding box center [417, 189] width 41 height 5
click at [416, 187] on span "Yes, Remove Student" at bounding box center [417, 189] width 41 height 5
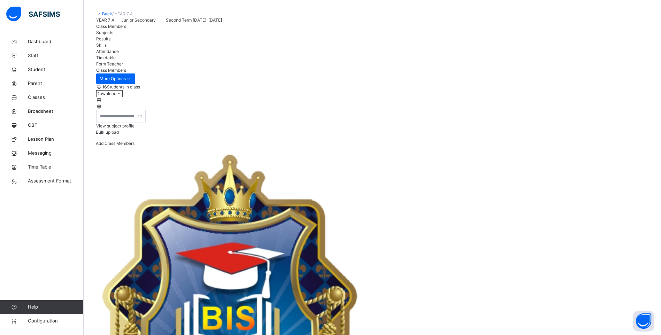
scroll to position [35, 0]
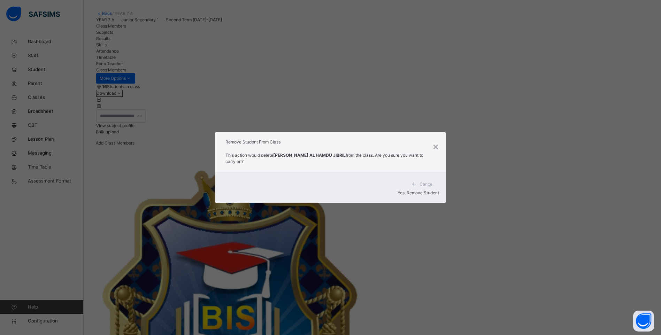
click at [408, 190] on span "Yes, Remove Student" at bounding box center [417, 192] width 41 height 5
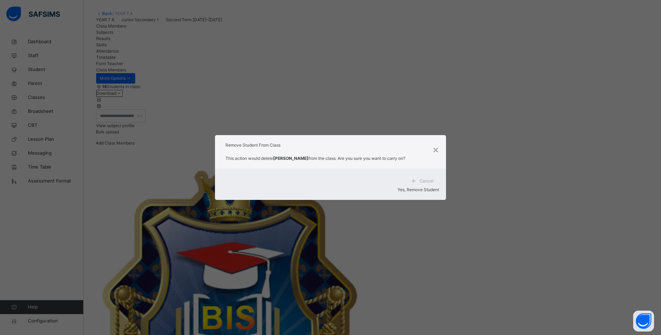
click at [414, 187] on span "Yes, Remove Student" at bounding box center [417, 189] width 41 height 5
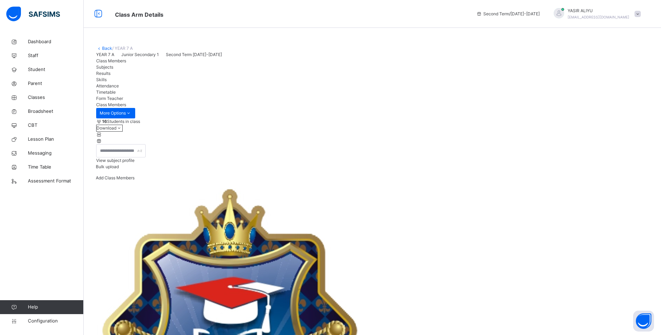
scroll to position [104, 0]
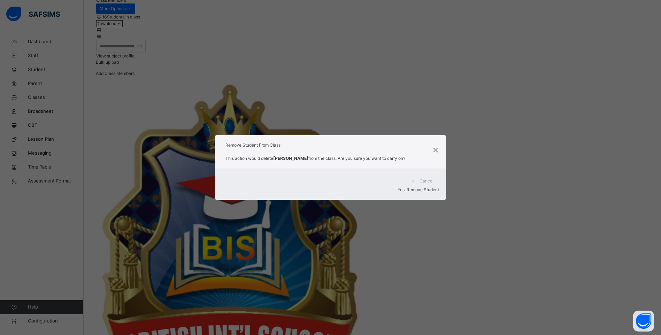
click at [416, 187] on span "Yes, Remove Student" at bounding box center [417, 189] width 41 height 5
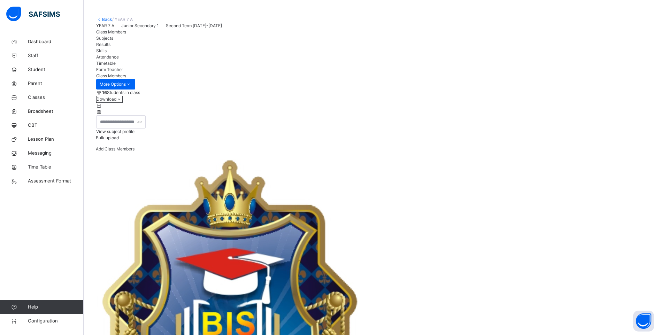
scroll to position [70, 0]
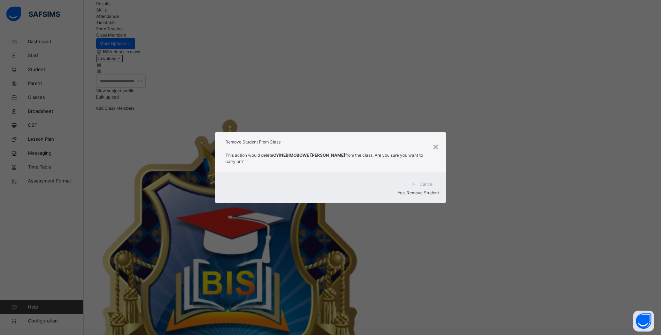
click at [401, 190] on span "Yes, Remove Student" at bounding box center [417, 192] width 41 height 5
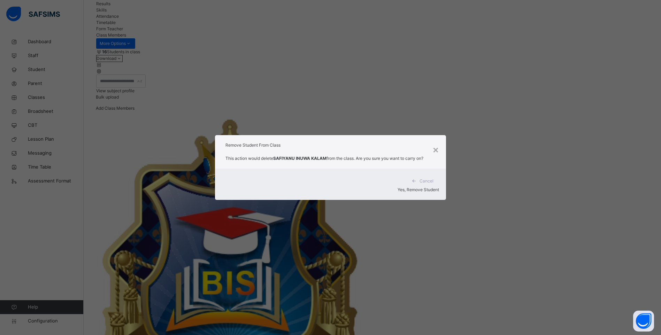
click at [416, 187] on div "Yes, Remove Student" at bounding box center [330, 190] width 217 height 6
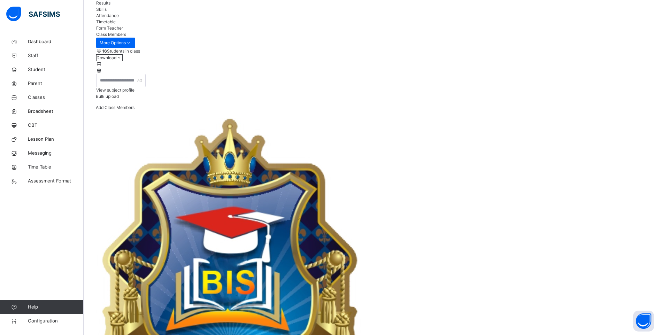
scroll to position [71, 0]
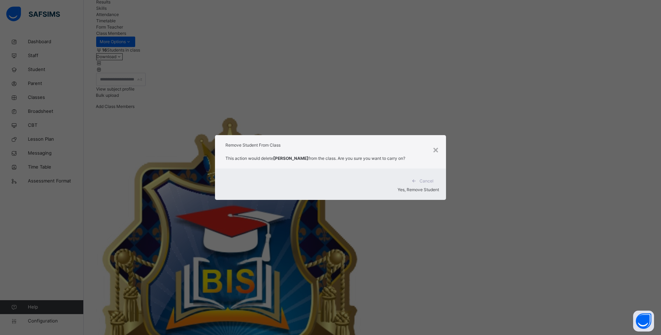
click at [415, 189] on span "Yes, Remove Student" at bounding box center [417, 189] width 41 height 5
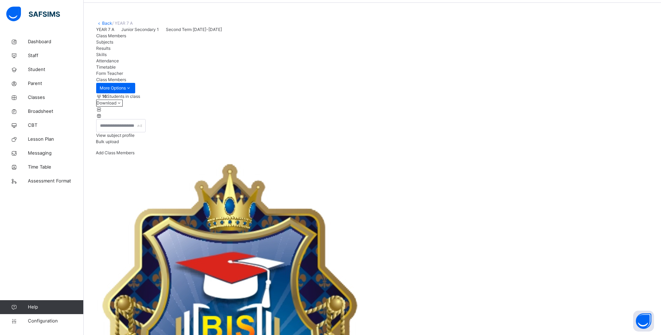
scroll to position [48, 0]
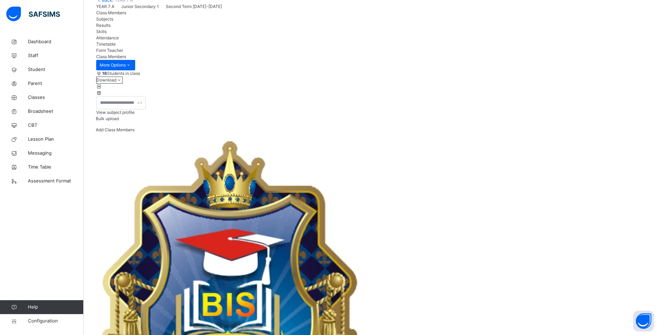
click at [134, 132] on span "Add Class Members" at bounding box center [115, 129] width 39 height 5
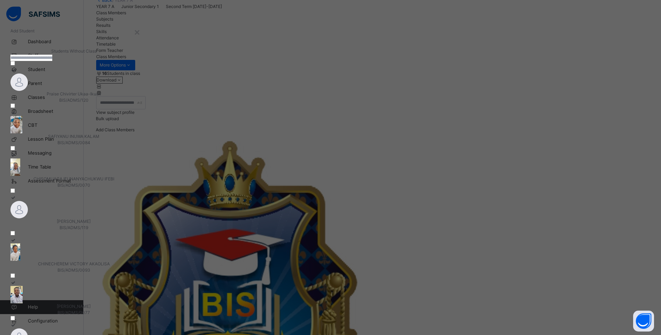
click at [52, 61] on input "text" at bounding box center [31, 58] width 42 height 6
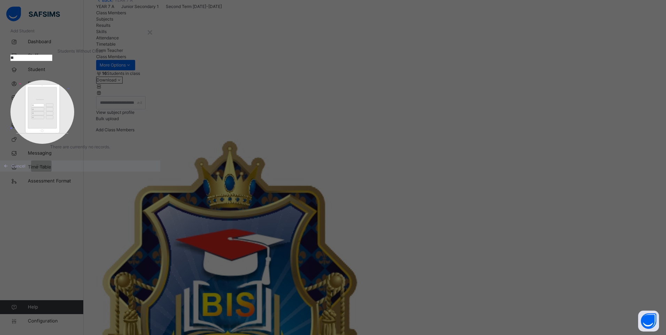
type input "*"
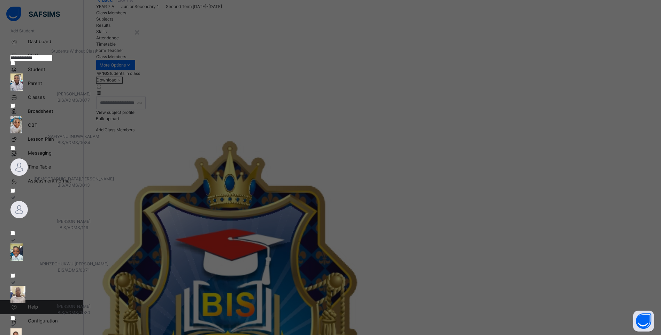
type input "**********"
click at [142, 39] on div "×" at bounding box center [138, 31] width 7 height 15
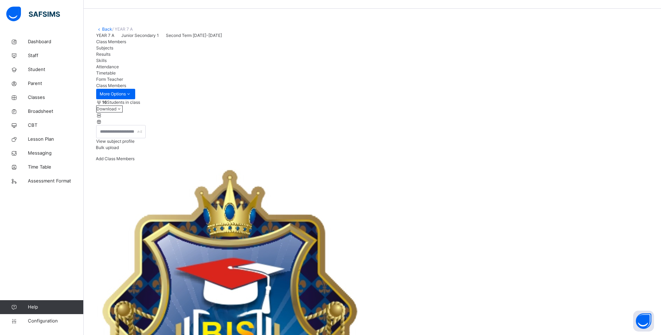
scroll to position [0, 0]
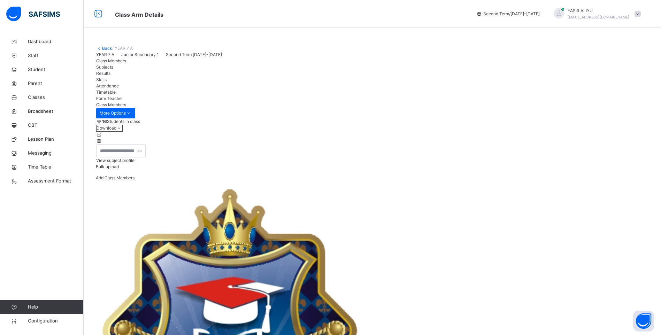
click at [106, 48] on link "Back" at bounding box center [107, 48] width 10 height 5
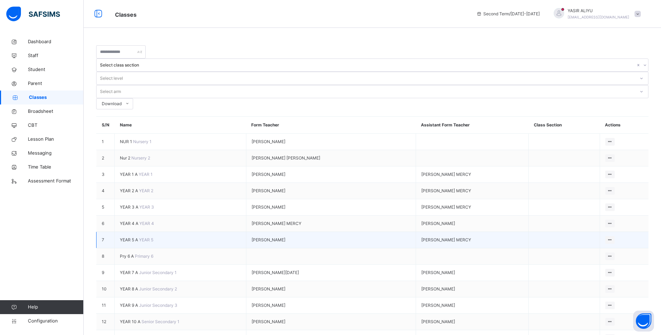
click at [127, 237] on span "YEAR 5 A" at bounding box center [129, 239] width 19 height 5
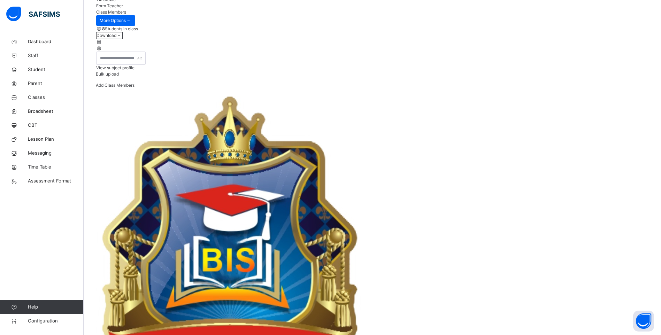
scroll to position [104, 0]
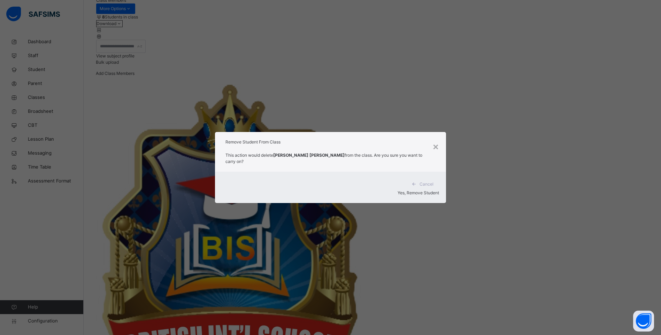
click at [403, 190] on div "Yes, Remove Student" at bounding box center [330, 193] width 217 height 6
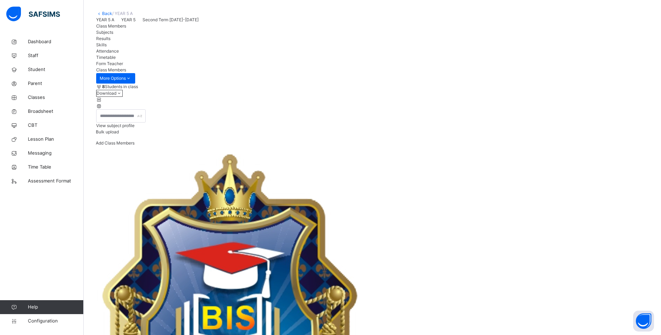
scroll to position [95, 0]
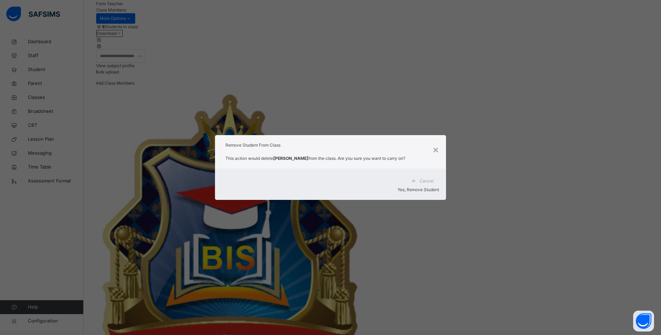
click at [416, 187] on span "Yes, Remove Student" at bounding box center [417, 189] width 41 height 5
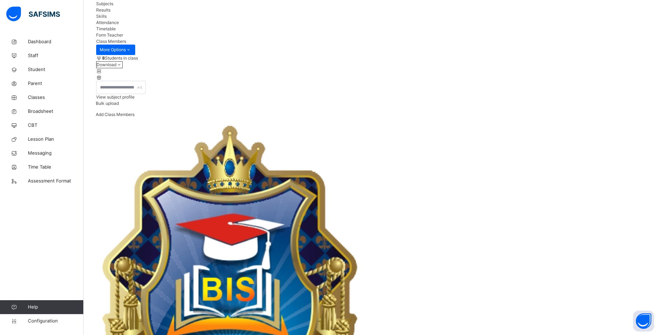
scroll to position [70, 0]
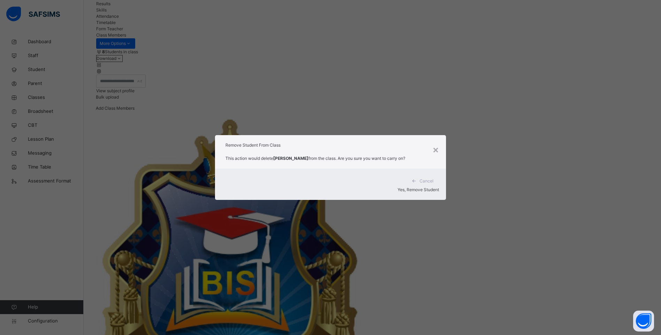
click at [413, 187] on span "Yes, Remove Student" at bounding box center [417, 189] width 41 height 5
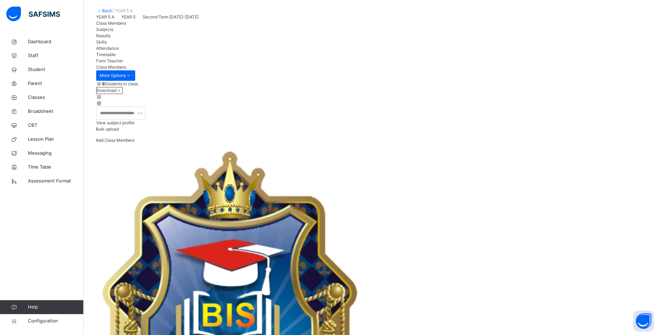
scroll to position [48, 0]
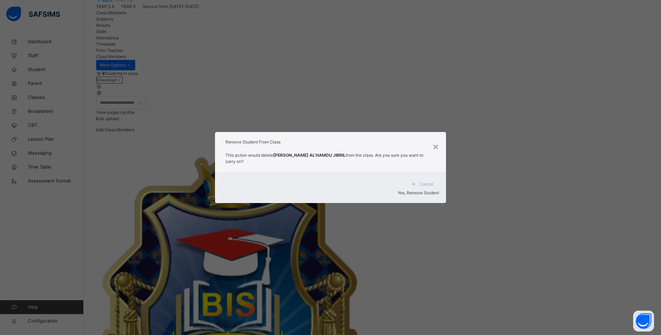
click at [421, 190] on span "Yes, Remove Student" at bounding box center [417, 192] width 41 height 5
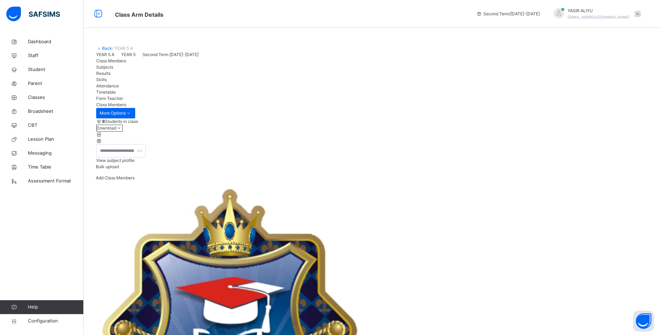
scroll to position [25, 0]
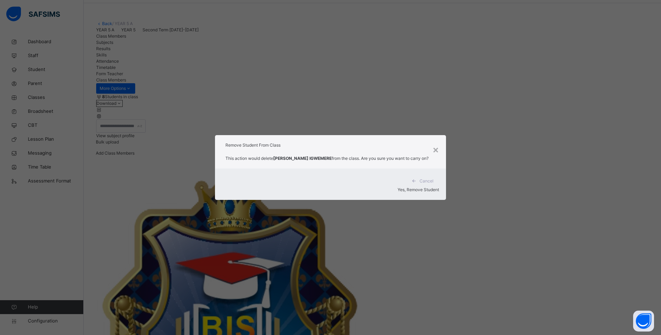
click at [420, 187] on span "Yes, Remove Student" at bounding box center [417, 189] width 41 height 5
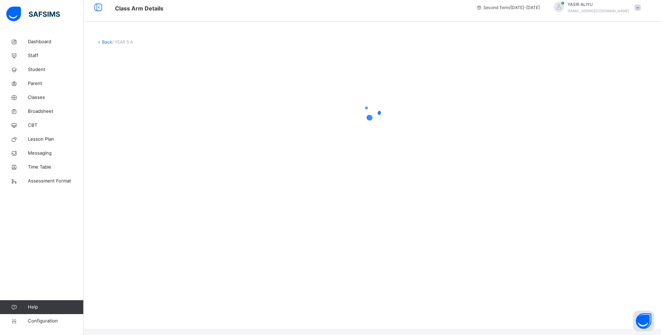
scroll to position [0, 0]
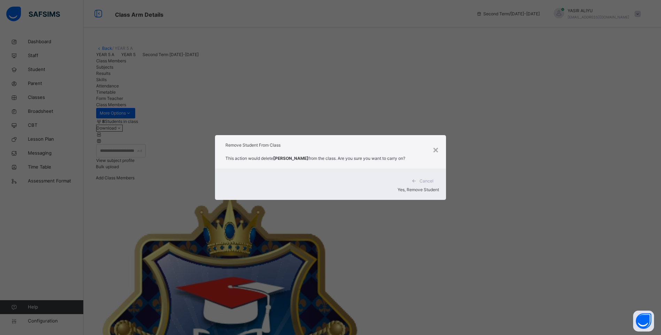
click at [411, 187] on span "Yes, Remove Student" at bounding box center [417, 189] width 41 height 5
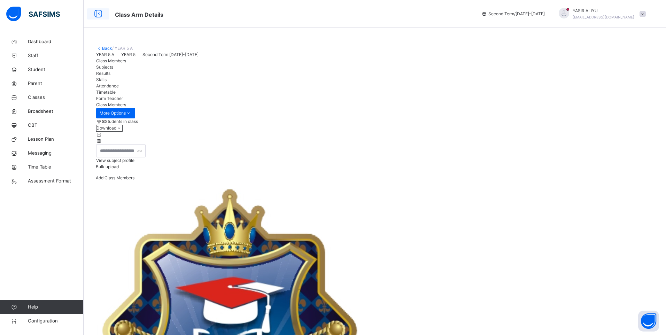
click at [97, 11] on icon at bounding box center [98, 14] width 12 height 13
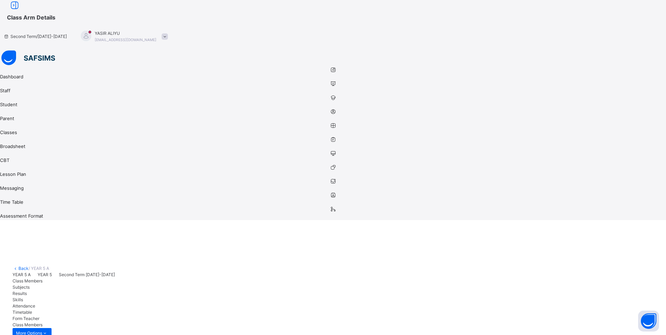
click at [50, 265] on div "Back / YEAR 5 A" at bounding box center [333, 268] width 641 height 6
click at [29, 266] on link "Back" at bounding box center [23, 268] width 10 height 5
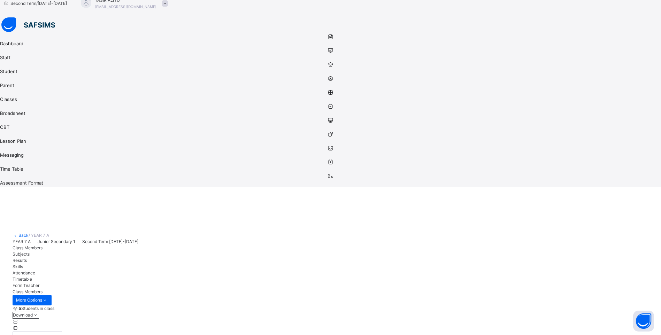
scroll to position [48, 0]
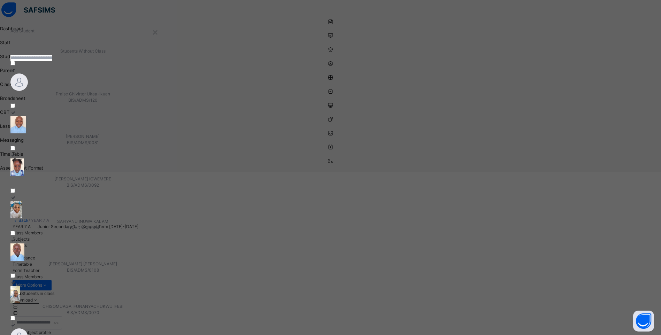
click at [111, 176] on span "[PERSON_NAME] IGWEMERE" at bounding box center [82, 178] width 57 height 5
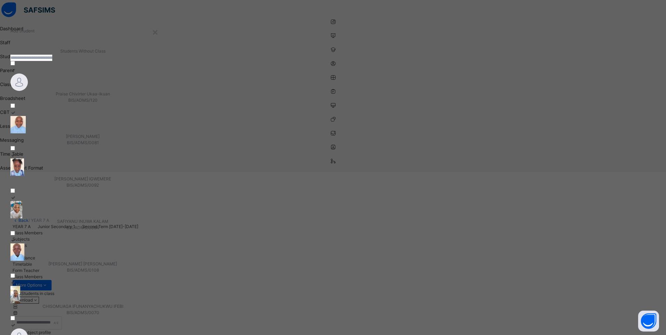
click at [155, 243] on div at bounding box center [82, 251] width 145 height 17
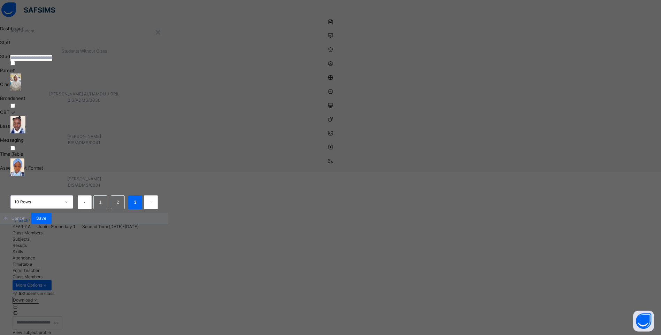
click at [158, 133] on div at bounding box center [83, 124] width 147 height 17
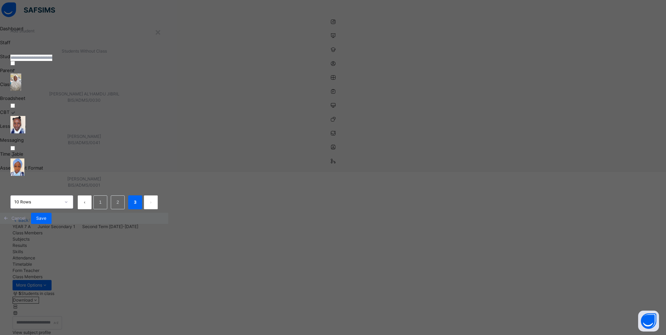
click at [158, 188] on span "BIS/ADMS/0001" at bounding box center [83, 185] width 147 height 6
click at [46, 221] on span "Save" at bounding box center [41, 218] width 10 height 6
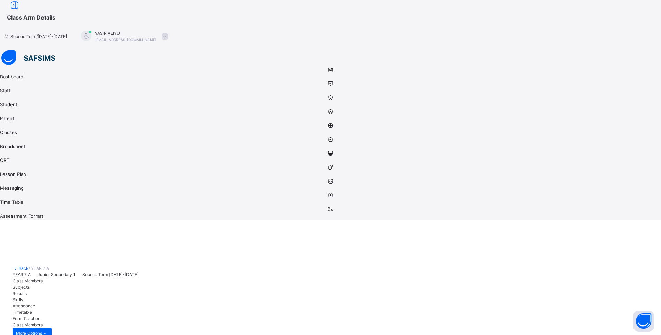
scroll to position [139, 0]
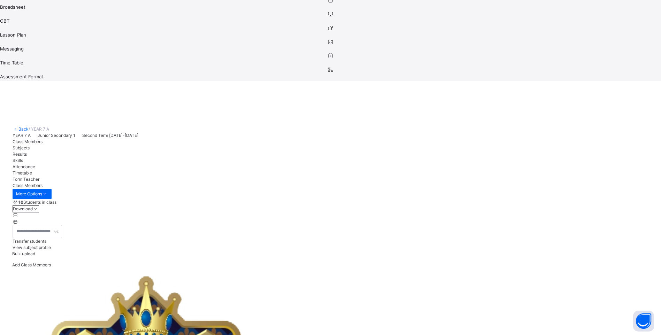
click at [51, 245] on span "View subject profile" at bounding box center [32, 247] width 38 height 5
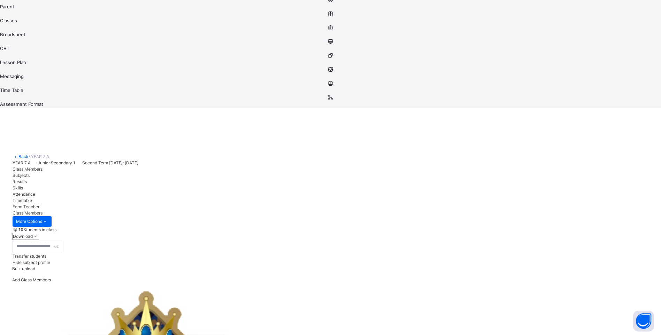
scroll to position [0, 0]
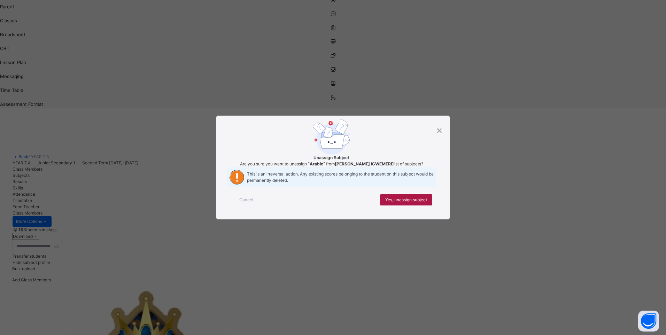
click at [401, 203] on span "Yes, unassign subject" at bounding box center [406, 200] width 42 height 6
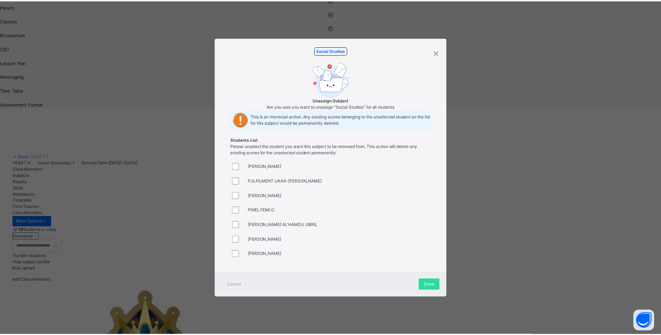
scroll to position [42, 0]
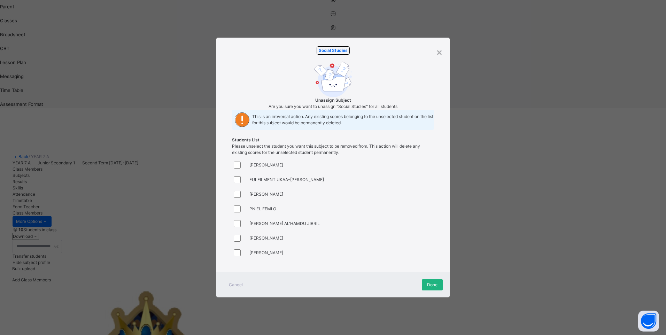
click at [433, 288] on span "Done" at bounding box center [432, 285] width 10 height 6
click at [432, 288] on span "Done" at bounding box center [432, 285] width 10 height 6
click at [430, 288] on span "Done" at bounding box center [432, 285] width 10 height 6
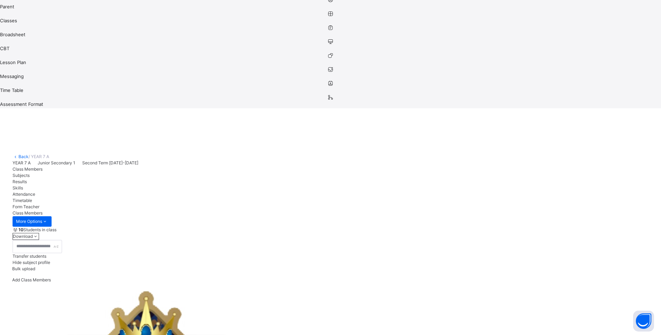
scroll to position [0, 516]
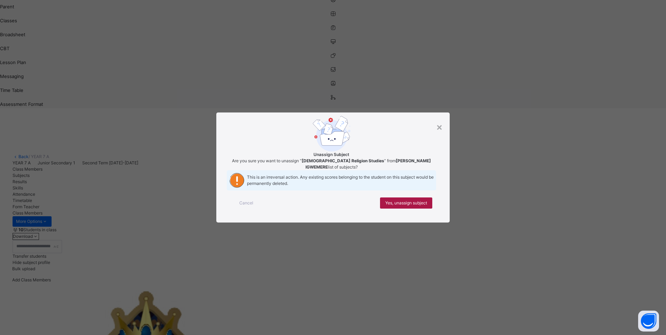
click at [389, 206] on span "Yes, unassign subject" at bounding box center [406, 203] width 42 height 6
click at [398, 206] on span "Yes, unassign subject" at bounding box center [406, 203] width 42 height 6
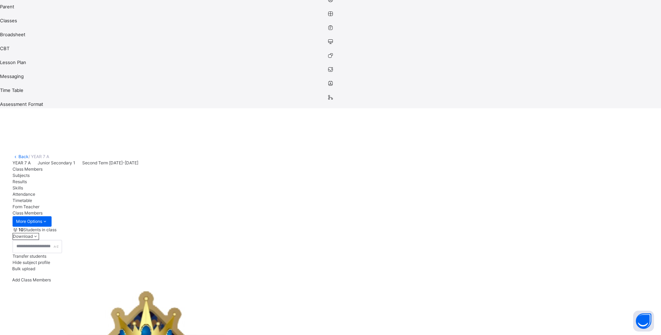
scroll to position [35, 516]
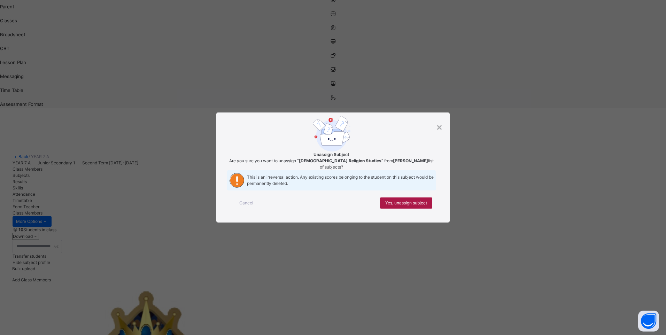
click at [418, 206] on span "Yes, unassign subject" at bounding box center [406, 203] width 42 height 6
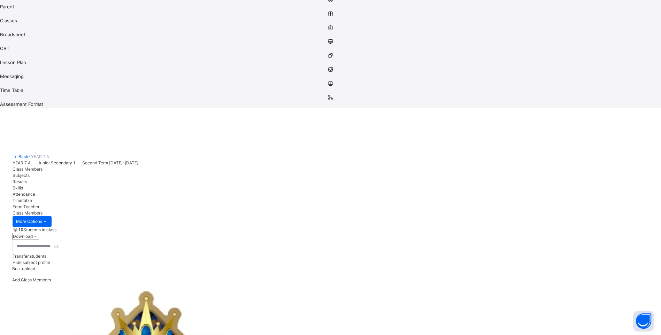
scroll to position [70, 516]
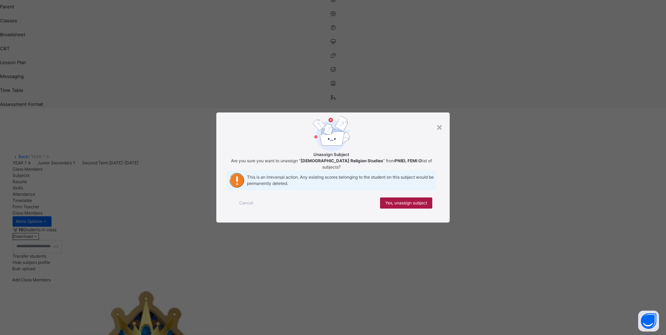
click at [414, 206] on span "Yes, unassign subject" at bounding box center [406, 203] width 42 height 6
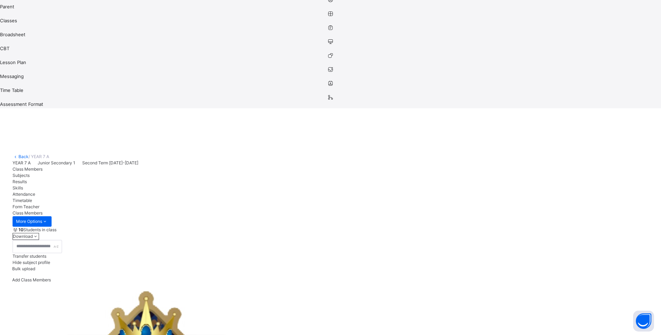
scroll to position [109, 516]
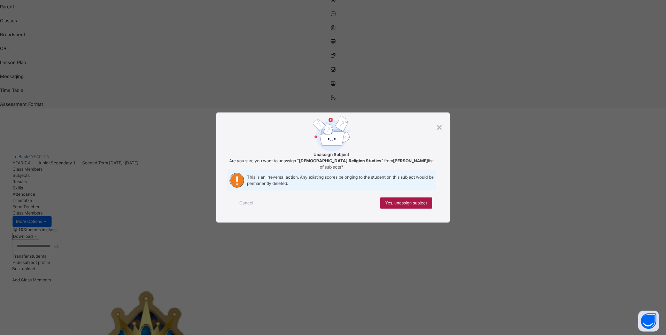
click at [401, 206] on span "Yes, unassign subject" at bounding box center [406, 203] width 42 height 6
click at [412, 209] on div "Yes, unassign subject" at bounding box center [406, 202] width 52 height 11
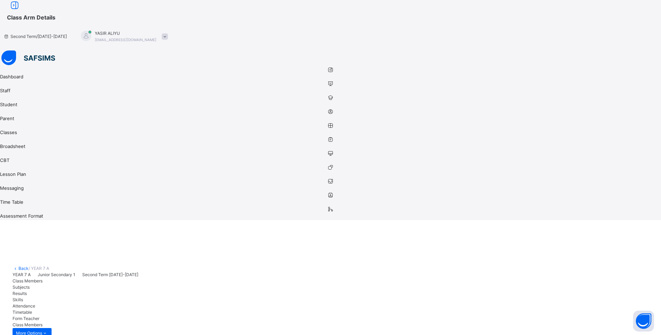
scroll to position [0, 516]
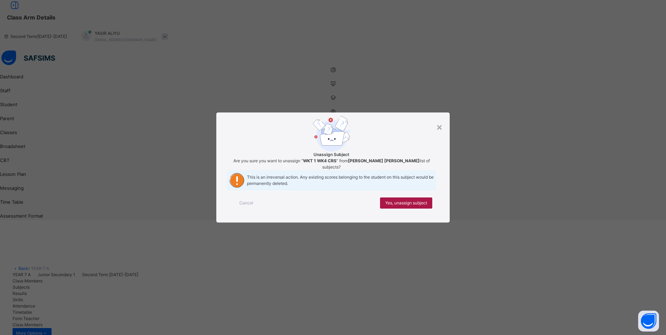
click at [405, 209] on div "Yes, unassign subject" at bounding box center [406, 202] width 52 height 11
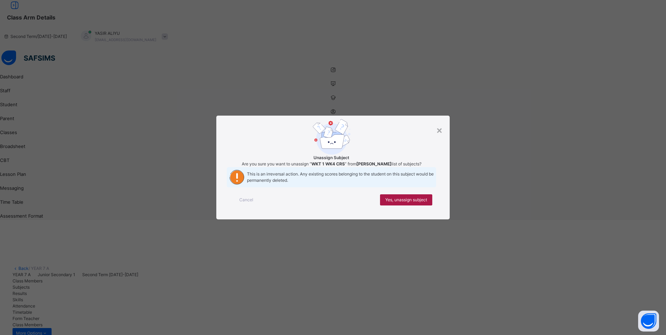
click at [417, 205] on div "Yes, unassign subject" at bounding box center [406, 199] width 52 height 11
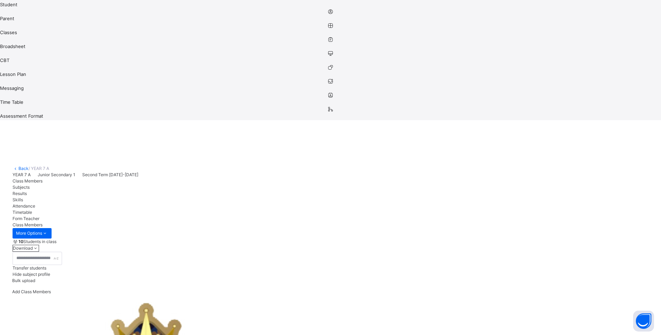
scroll to position [112, 0]
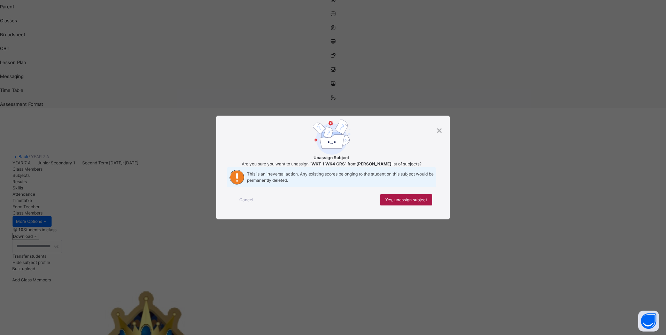
click at [410, 205] on div "Yes, unassign subject" at bounding box center [406, 199] width 52 height 11
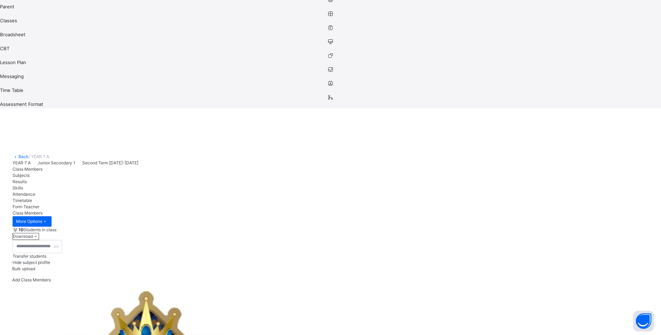
scroll to position [70, 516]
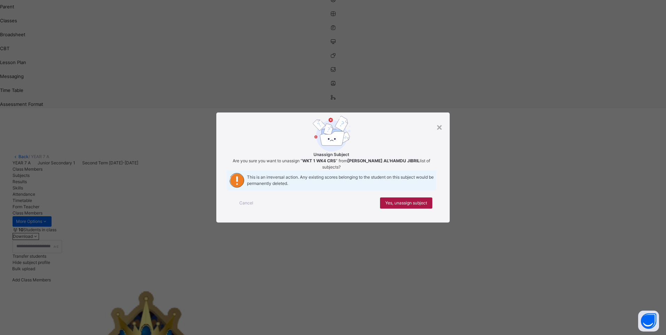
click at [388, 206] on span "Yes, unassign subject" at bounding box center [406, 203] width 42 height 6
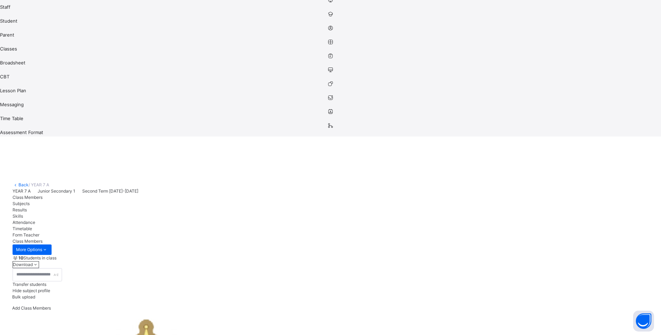
scroll to position [42, 0]
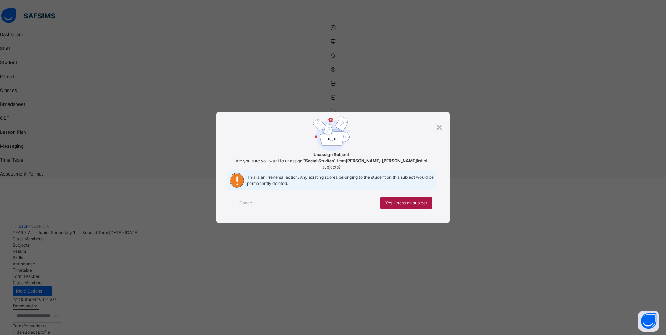
click at [408, 206] on span "Yes, unassign subject" at bounding box center [406, 203] width 42 height 6
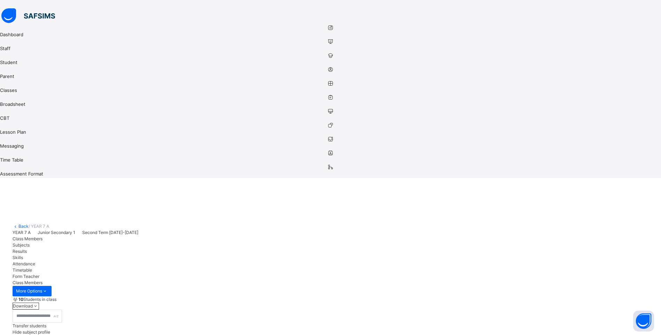
scroll to position [0, 516]
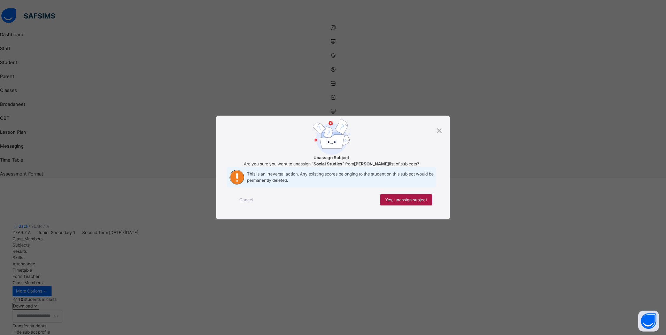
click at [404, 203] on span "Yes, unassign subject" at bounding box center [406, 200] width 42 height 6
click at [400, 205] on div "Yes, unassign subject" at bounding box center [406, 199] width 52 height 11
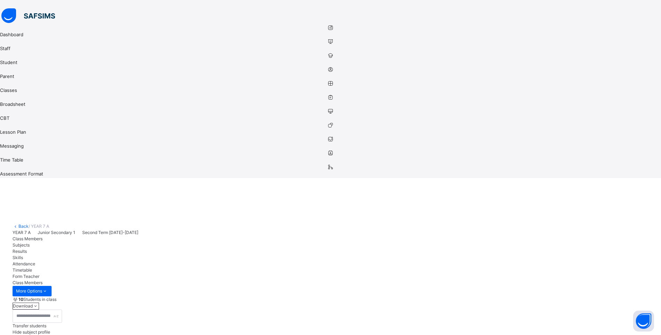
scroll to position [106, 516]
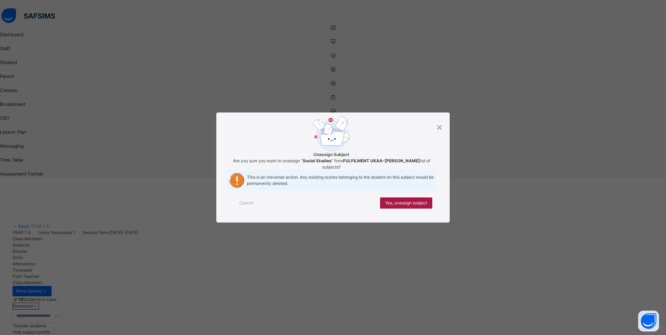
click at [406, 206] on span "Yes, unassign subject" at bounding box center [406, 203] width 42 height 6
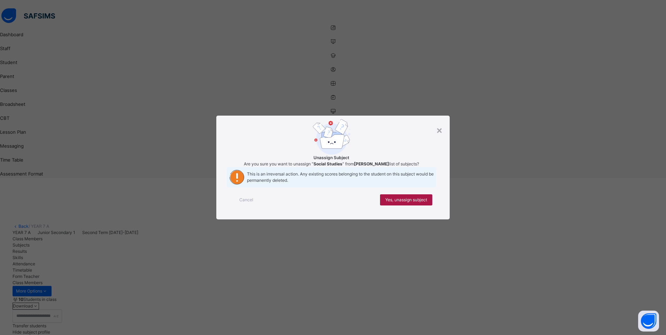
click at [406, 203] on span "Yes, unassign subject" at bounding box center [406, 200] width 42 height 6
click at [406, 205] on div "Cancel Yes, unassign subject" at bounding box center [333, 199] width 212 height 25
click at [407, 203] on span "Yes, unassign subject" at bounding box center [406, 200] width 42 height 6
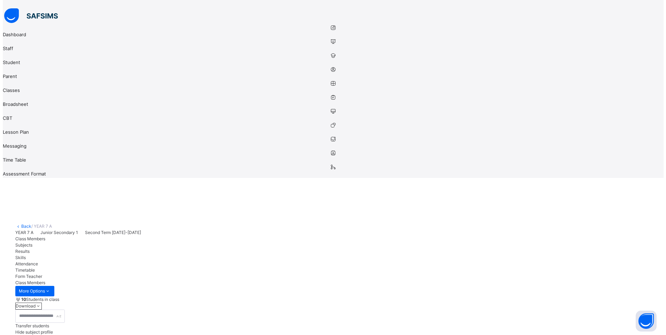
scroll to position [109, 516]
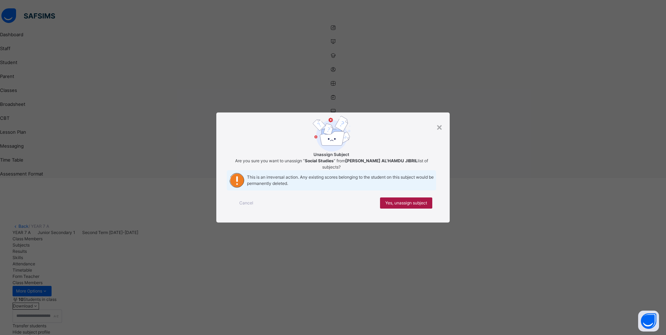
click at [405, 206] on span "Yes, unassign subject" at bounding box center [406, 203] width 42 height 6
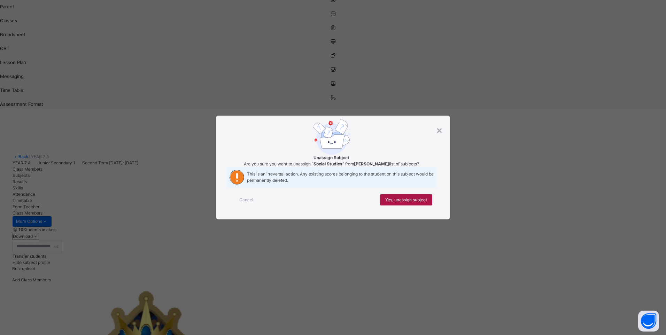
click at [403, 203] on span "Yes, unassign subject" at bounding box center [406, 200] width 42 height 6
click at [408, 205] on div "Yes, unassign subject" at bounding box center [406, 199] width 52 height 11
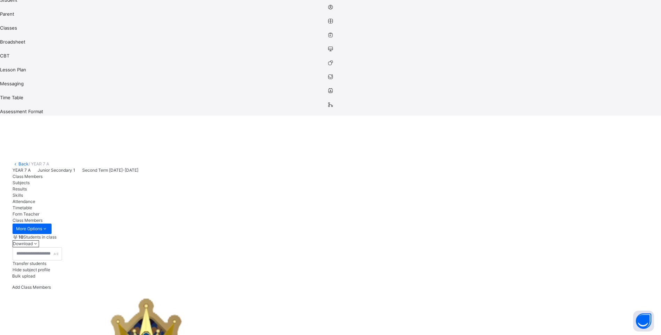
scroll to position [112, 0]
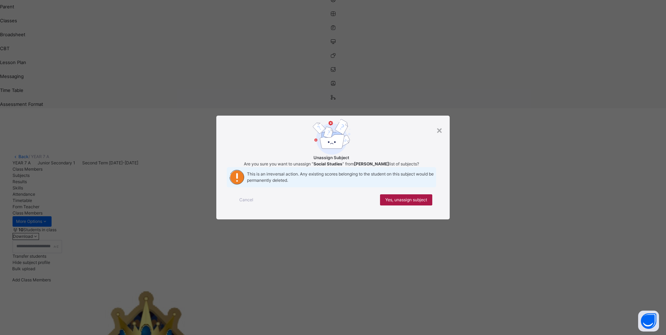
click at [408, 203] on span "Yes, unassign subject" at bounding box center [406, 200] width 42 height 6
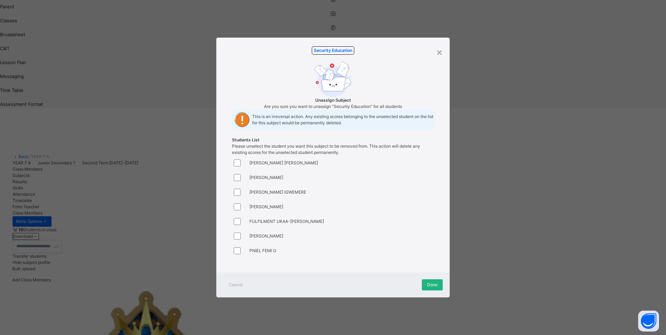
click at [432, 288] on span "Done" at bounding box center [432, 285] width 10 height 6
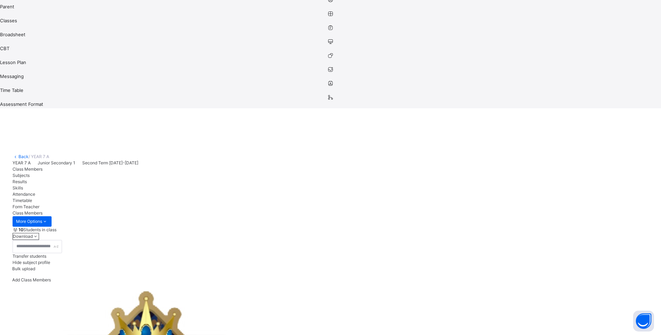
scroll to position [0, 287]
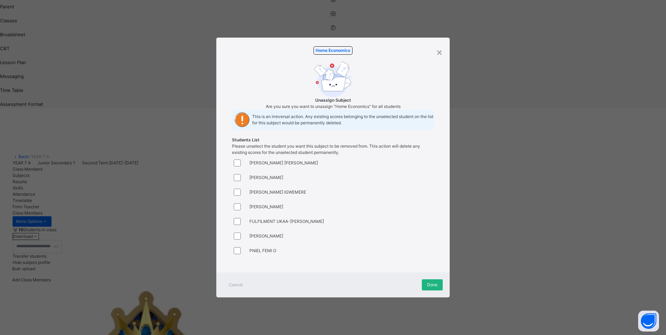
click at [434, 288] on span "Done" at bounding box center [432, 285] width 10 height 6
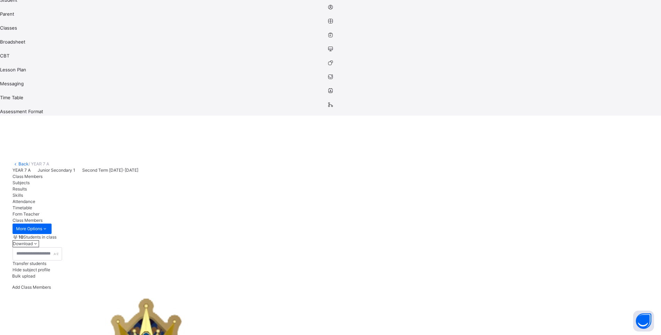
scroll to position [0, 0]
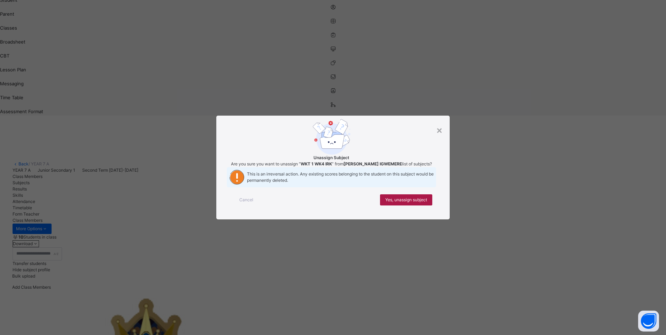
click at [422, 203] on span "Yes, unassign subject" at bounding box center [406, 200] width 42 height 6
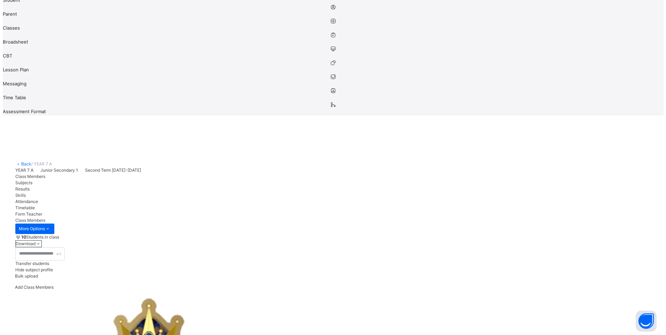
scroll to position [35, 0]
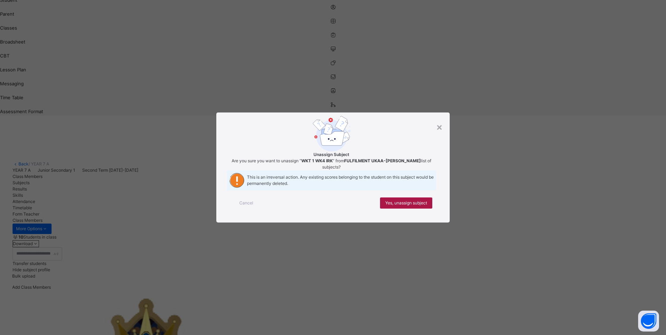
click at [413, 206] on span "Yes, unassign subject" at bounding box center [406, 203] width 42 height 6
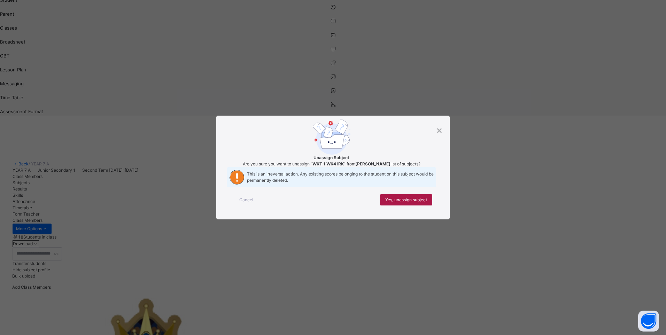
click at [400, 203] on span "Yes, unassign subject" at bounding box center [406, 200] width 42 height 6
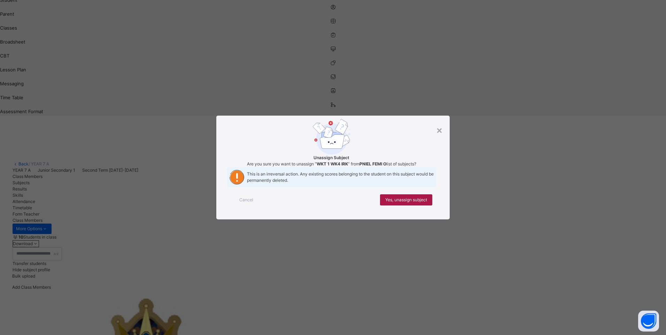
click at [421, 203] on span "Yes, unassign subject" at bounding box center [406, 200] width 42 height 6
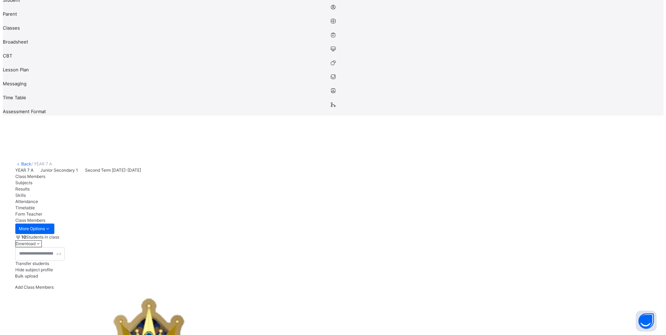
scroll to position [109, 0]
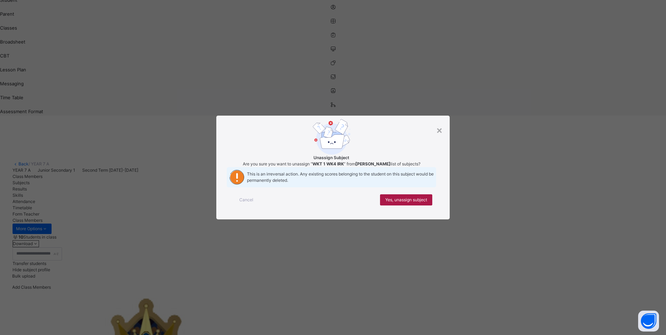
click at [401, 203] on span "Yes, unassign subject" at bounding box center [406, 200] width 42 height 6
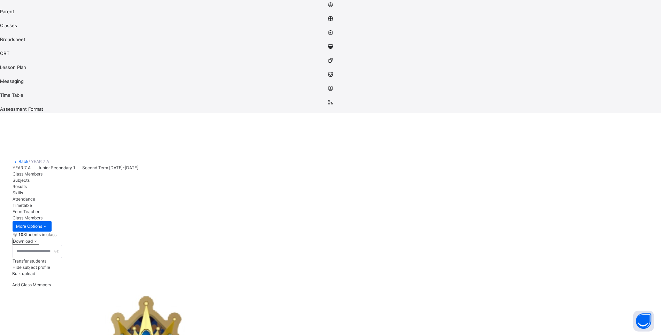
scroll to position [112, 0]
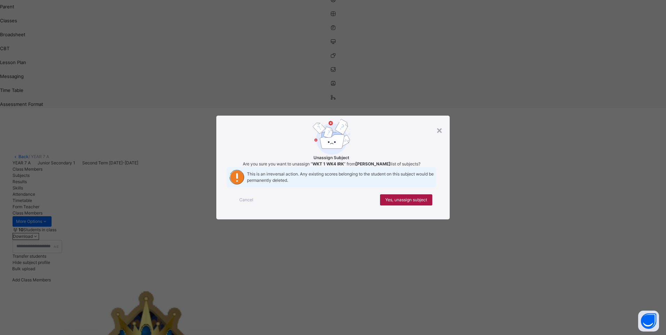
click at [419, 203] on span "Yes, unassign subject" at bounding box center [406, 200] width 42 height 6
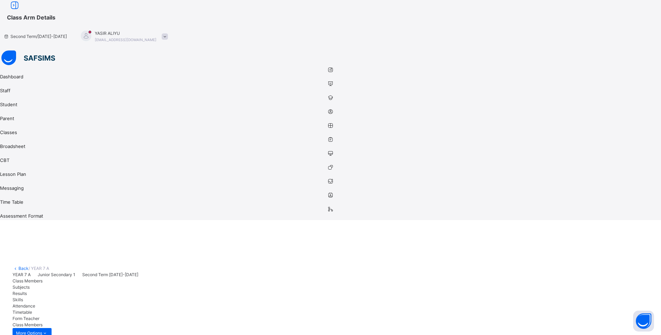
scroll to position [109, 0]
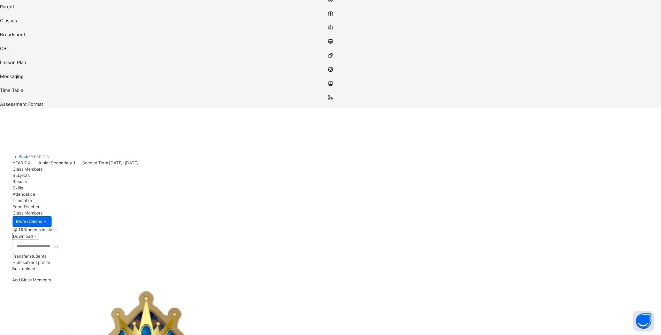
scroll to position [0, 0]
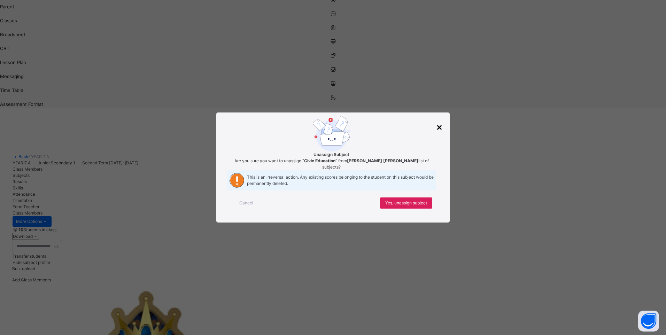
click at [438, 119] on div "×" at bounding box center [439, 126] width 7 height 15
click at [414, 206] on span "Yes, unassign subject" at bounding box center [406, 203] width 42 height 6
click at [419, 206] on span "Yes, unassign subject" at bounding box center [406, 203] width 42 height 6
click at [415, 206] on span "Yes, unassign subject" at bounding box center [406, 203] width 42 height 6
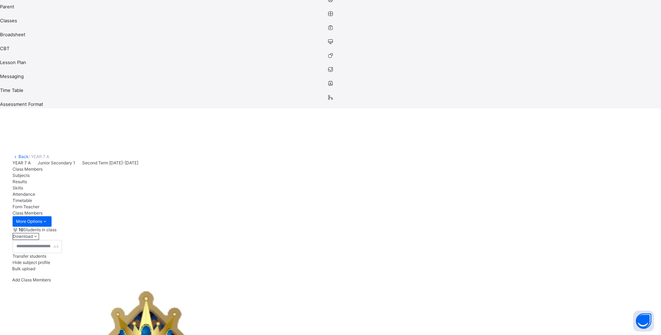
scroll to position [70, 0]
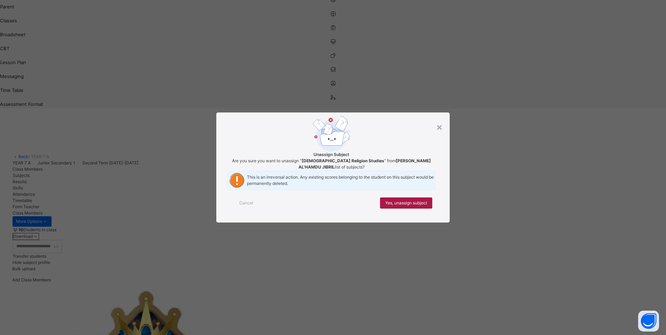
click at [412, 209] on div "Yes, unassign subject" at bounding box center [406, 202] width 52 height 11
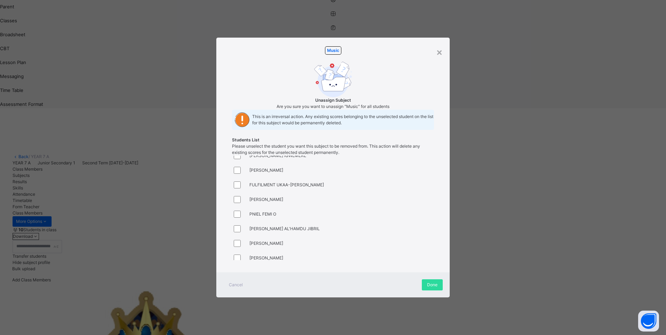
scroll to position [42, 0]
click at [261, 216] on div "PNIEL FEMI O" at bounding box center [254, 209] width 44 height 15
click at [261, 212] on span "PNIEL FEMI O" at bounding box center [262, 209] width 27 height 6
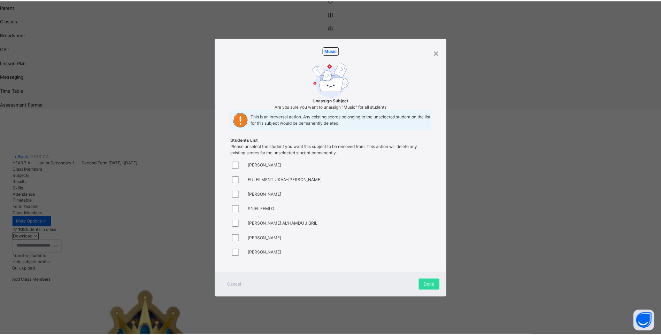
scroll to position [109, 504]
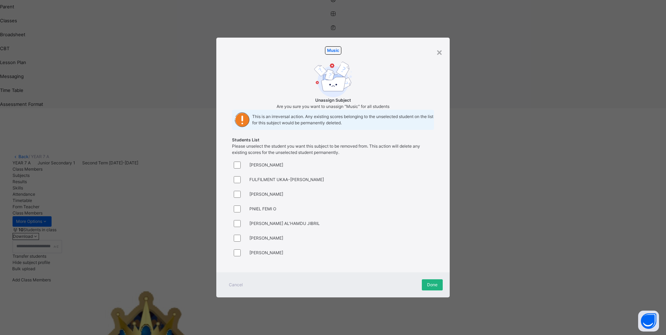
click at [433, 288] on span "Done" at bounding box center [432, 285] width 10 height 6
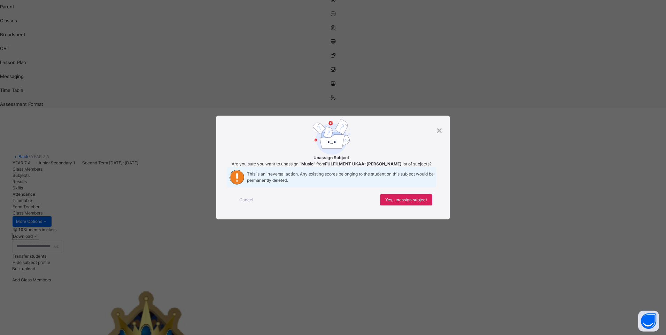
click at [398, 212] on div "Cancel Yes, unassign subject" at bounding box center [333, 199] width 212 height 25
click at [407, 206] on div "Cancel Yes, unassign subject" at bounding box center [333, 199] width 212 height 25
click at [406, 203] on span "Yes, unassign subject" at bounding box center [406, 200] width 42 height 6
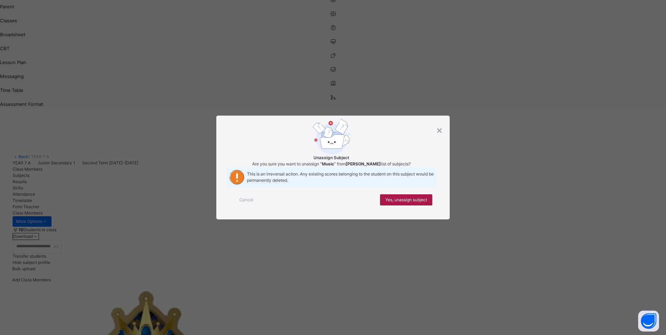
click at [416, 203] on span "Yes, unassign subject" at bounding box center [406, 200] width 42 height 6
click at [421, 205] on div "Yes, unassign subject" at bounding box center [406, 199] width 52 height 11
click at [417, 203] on span "Yes, unassign subject" at bounding box center [406, 200] width 42 height 6
click at [409, 203] on span "Yes, unassign subject" at bounding box center [406, 200] width 42 height 6
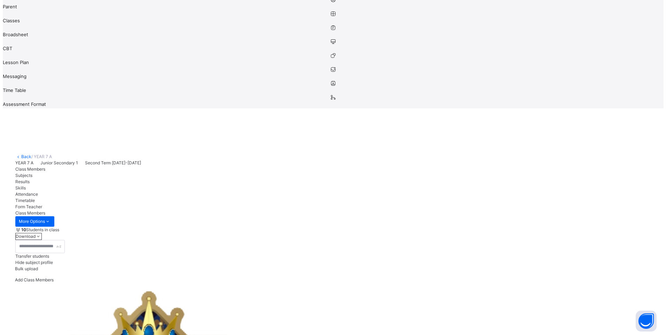
scroll to position [109, 516]
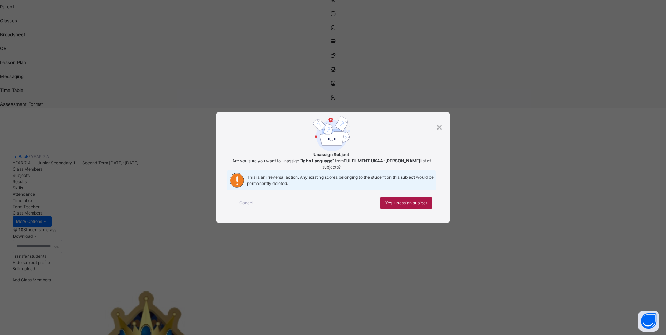
click at [415, 206] on span "Yes, unassign subject" at bounding box center [406, 203] width 42 height 6
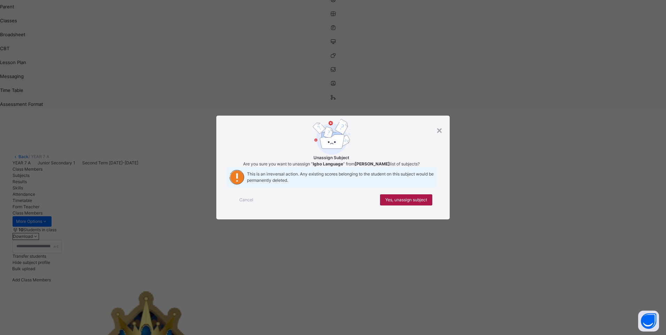
click at [415, 203] on span "Yes, unassign subject" at bounding box center [406, 200] width 42 height 6
click at [417, 203] on span "Yes, unassign subject" at bounding box center [406, 200] width 42 height 6
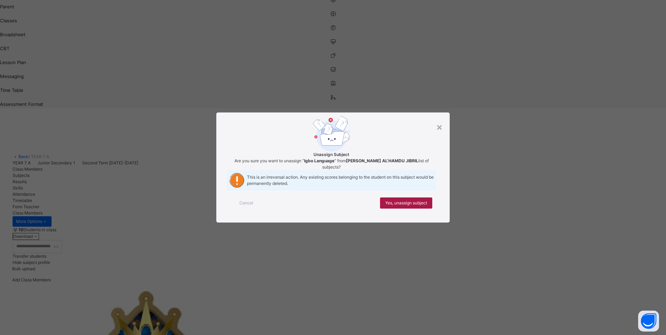
click at [408, 206] on span "Yes, unassign subject" at bounding box center [406, 203] width 42 height 6
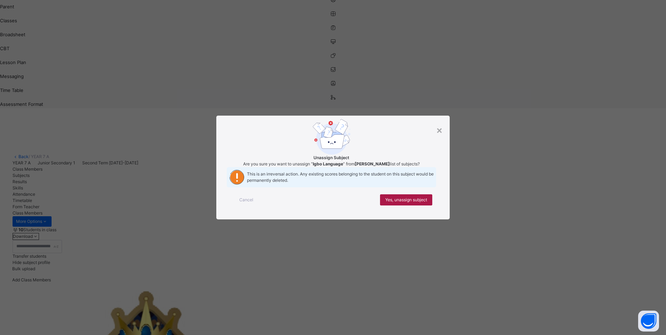
click at [428, 205] on div "Yes, unassign subject" at bounding box center [406, 199] width 52 height 11
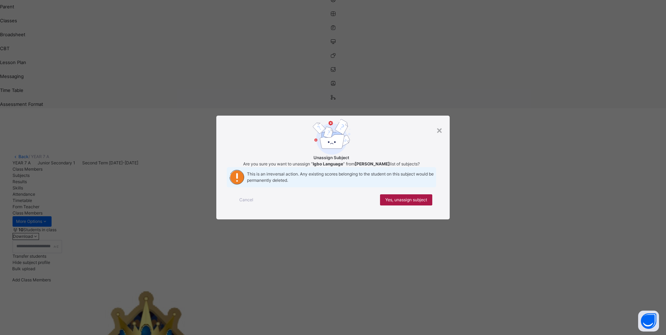
click at [405, 203] on span "Yes, unassign subject" at bounding box center [406, 200] width 42 height 6
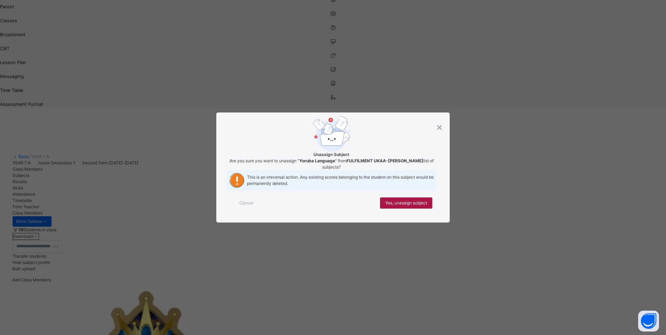
click at [419, 206] on span "Yes, unassign subject" at bounding box center [406, 203] width 42 height 6
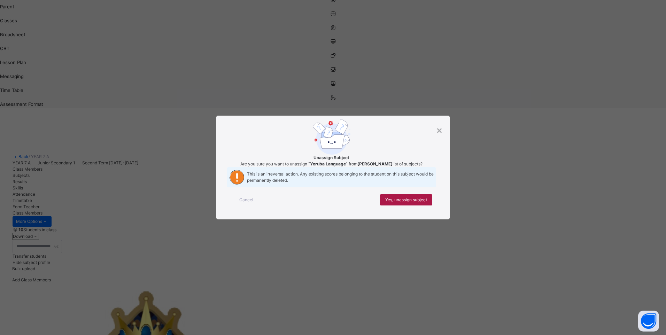
click at [421, 203] on span "Yes, unassign subject" at bounding box center [406, 200] width 42 height 6
click at [393, 203] on span "Yes, unassign subject" at bounding box center [406, 200] width 42 height 6
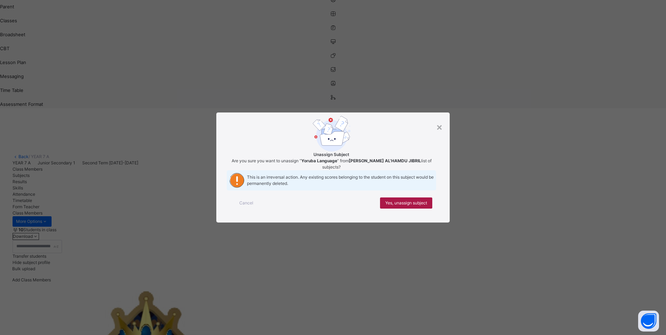
click at [406, 206] on span "Yes, unassign subject" at bounding box center [406, 203] width 42 height 6
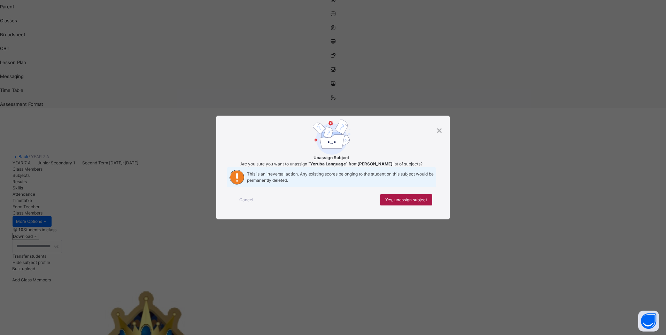
click at [392, 203] on span "Yes, unassign subject" at bounding box center [406, 200] width 42 height 6
click at [394, 205] on div "Yes, unassign subject" at bounding box center [406, 199] width 52 height 11
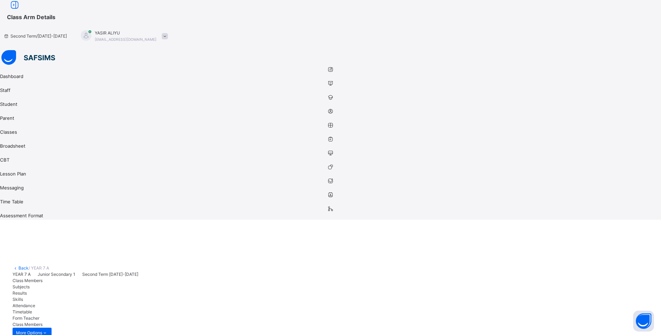
scroll to position [0, 0]
click at [29, 266] on link "Back" at bounding box center [23, 268] width 10 height 5
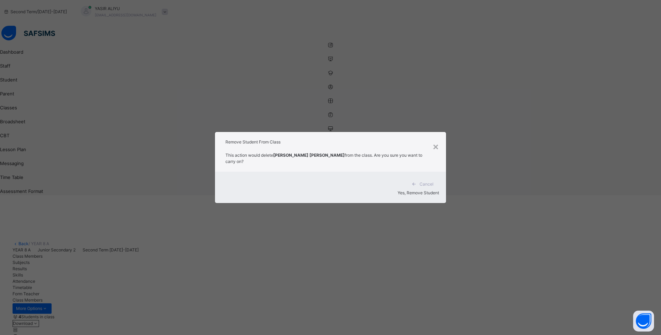
click at [421, 190] on div "Yes, Remove Student" at bounding box center [330, 193] width 217 height 6
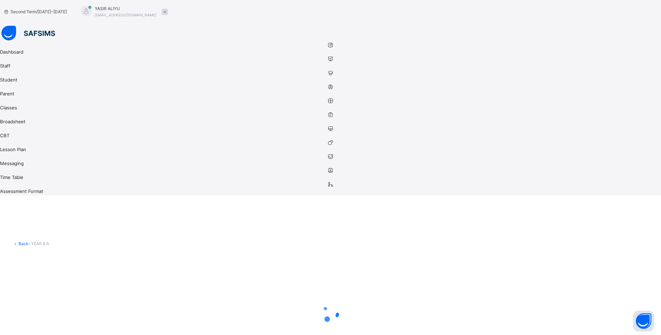
scroll to position [0, 0]
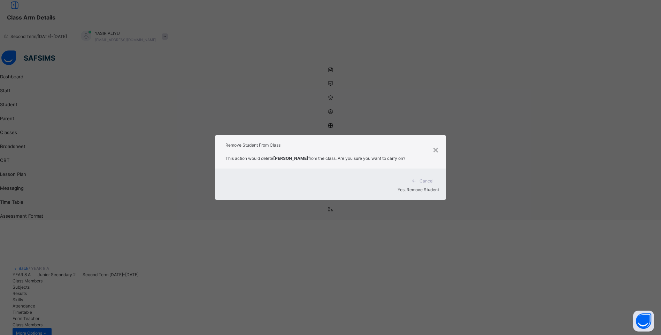
click at [417, 187] on span "Yes, Remove Student" at bounding box center [417, 189] width 41 height 5
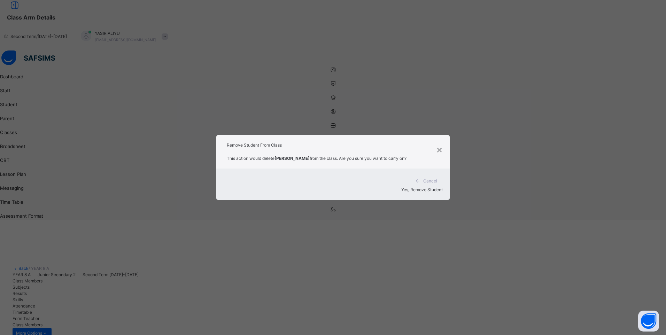
click at [427, 187] on span "Yes, Remove Student" at bounding box center [421, 189] width 41 height 5
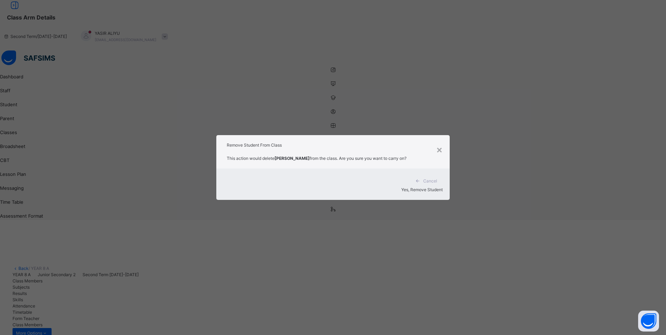
click at [422, 187] on span "Yes, Remove Student" at bounding box center [421, 189] width 41 height 5
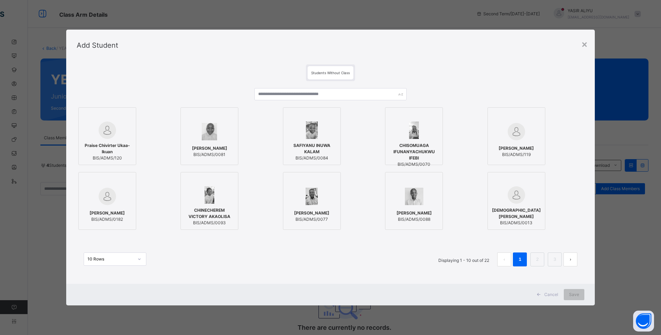
click at [319, 151] on span "SAFIYANU INUWA KALAM" at bounding box center [312, 148] width 50 height 13
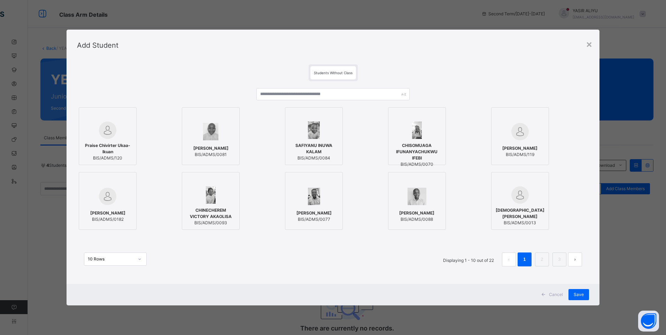
click at [404, 144] on span "CHISOMUAGA IFUNANYACHUKWU IFEBI" at bounding box center [417, 151] width 50 height 19
click at [539, 259] on link "2" at bounding box center [541, 259] width 7 height 9
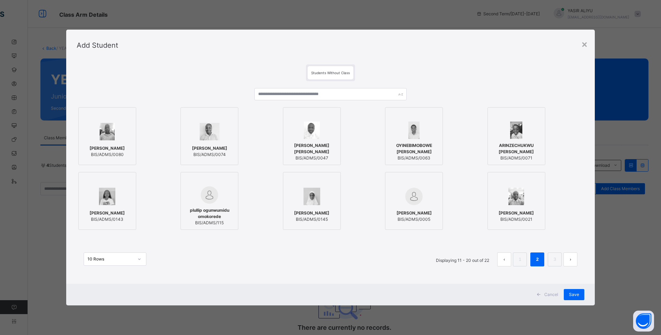
click at [112, 198] on img at bounding box center [107, 196] width 16 height 17
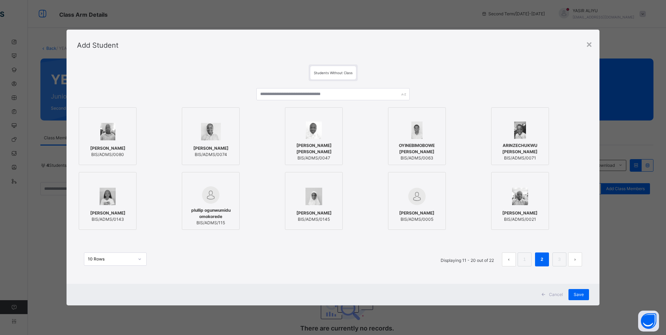
click at [522, 146] on span "ARINZECHUKWU [PERSON_NAME]" at bounding box center [520, 148] width 50 height 13
click at [507, 201] on div at bounding box center [520, 196] width 50 height 20
click at [557, 264] on li "3" at bounding box center [559, 259] width 14 height 14
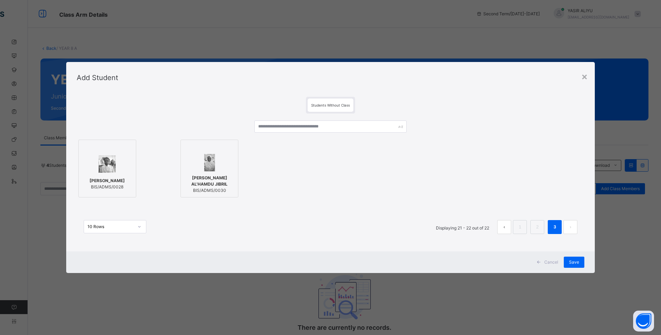
click at [109, 179] on span "[PERSON_NAME]" at bounding box center [106, 181] width 35 height 6
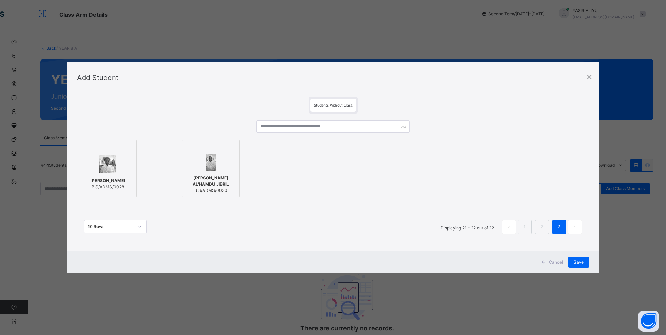
click at [194, 179] on span "[PERSON_NAME] AL'HAMDU JIBRIL" at bounding box center [211, 181] width 50 height 13
click at [584, 262] on div "Save" at bounding box center [578, 262] width 21 height 11
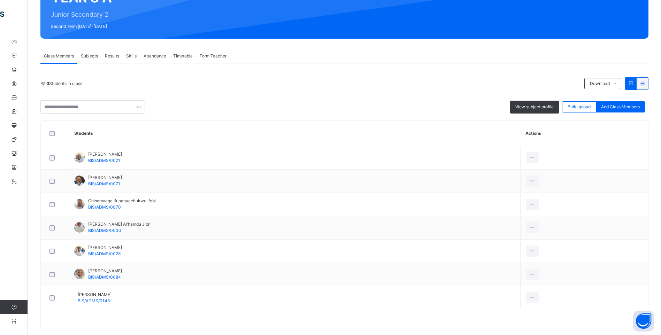
scroll to position [95, 0]
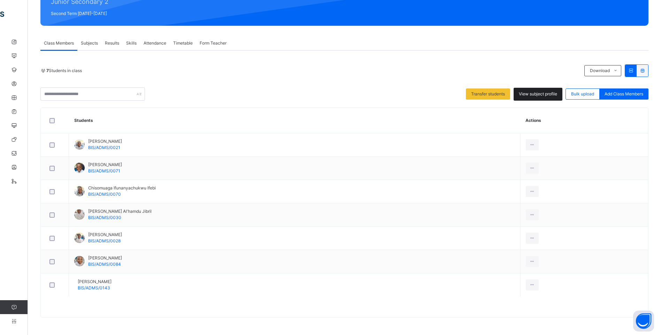
click at [544, 93] on span "View subject profile" at bounding box center [537, 94] width 38 height 6
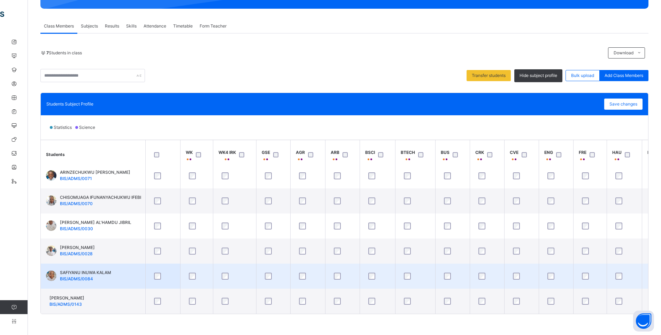
scroll to position [0, 0]
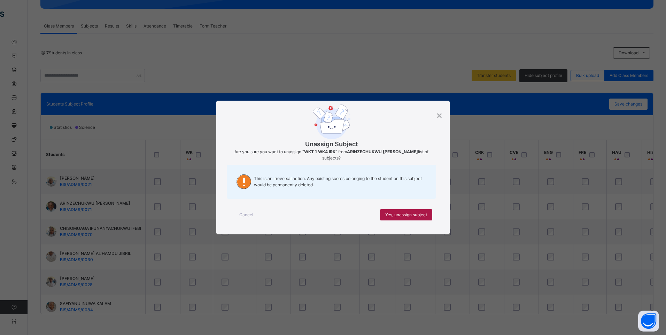
click at [398, 213] on span "Yes, unassign subject" at bounding box center [406, 215] width 42 height 6
click at [394, 215] on span "Yes, unassign subject" at bounding box center [406, 215] width 42 height 6
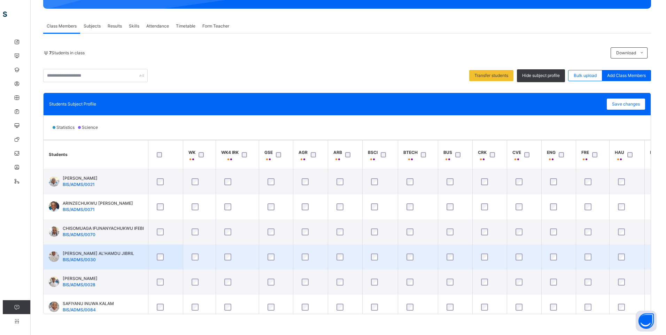
scroll to position [34, 0]
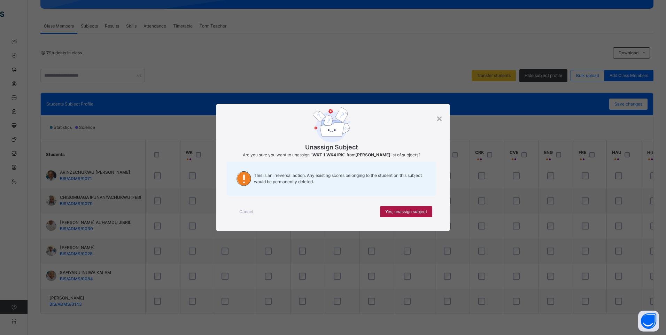
click at [397, 210] on span "Yes, unassign subject" at bounding box center [406, 212] width 42 height 6
click at [387, 210] on span "Yes, unassign subject" at bounding box center [406, 212] width 42 height 6
click at [388, 212] on span "Yes, unassign subject" at bounding box center [406, 212] width 42 height 6
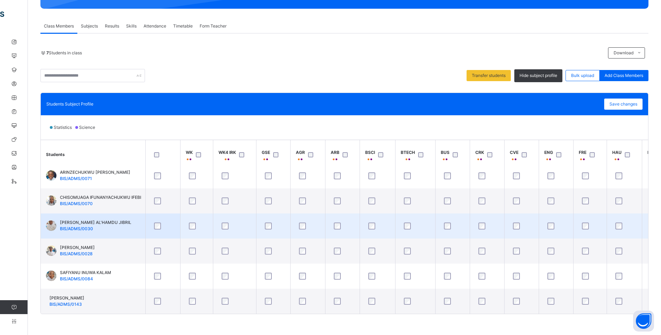
click at [334, 222] on div at bounding box center [342, 225] width 20 height 7
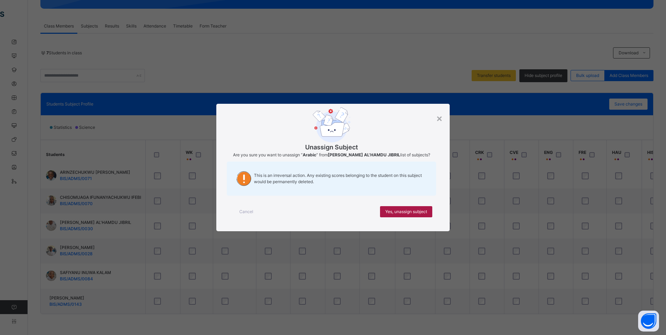
click at [395, 211] on span "Yes, unassign subject" at bounding box center [406, 212] width 42 height 6
click at [406, 210] on span "Yes, unassign subject" at bounding box center [406, 212] width 42 height 6
click at [398, 206] on div "Yes, unassign subject" at bounding box center [406, 211] width 52 height 11
click at [416, 212] on span "Yes, unassign subject" at bounding box center [406, 212] width 42 height 6
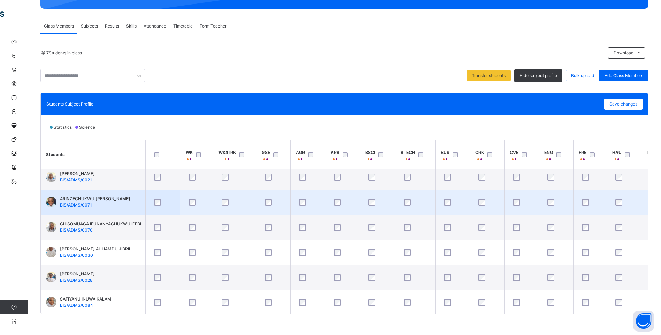
scroll to position [0, 0]
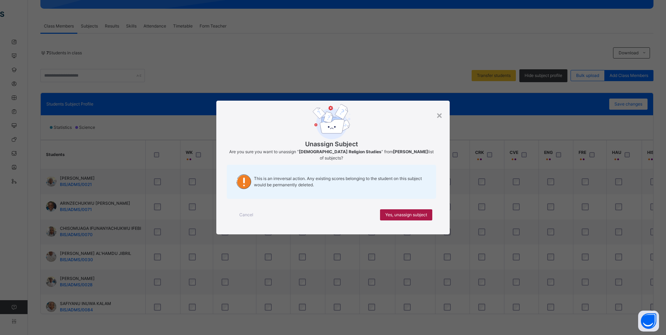
click at [414, 214] on span "Yes, unassign subject" at bounding box center [406, 215] width 42 height 6
click at [423, 214] on span "Yes, unassign subject" at bounding box center [406, 215] width 42 height 6
click at [424, 214] on span "Yes, unassign subject" at bounding box center [406, 215] width 42 height 6
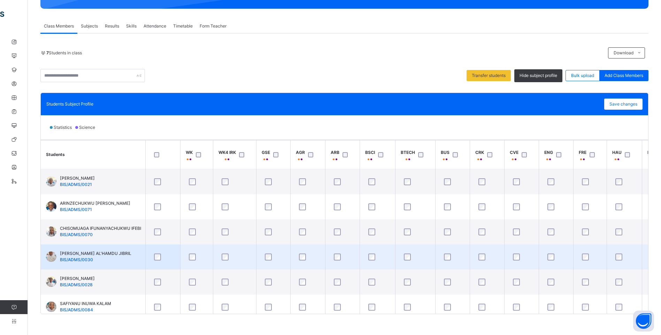
scroll to position [34, 0]
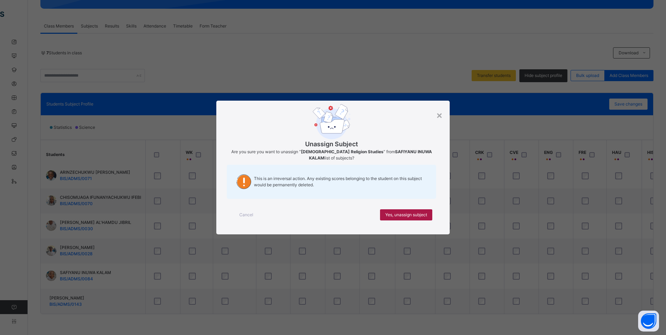
click at [407, 212] on span "Yes, unassign subject" at bounding box center [406, 215] width 42 height 6
click at [242, 213] on span "Cancel" at bounding box center [246, 215] width 14 height 6
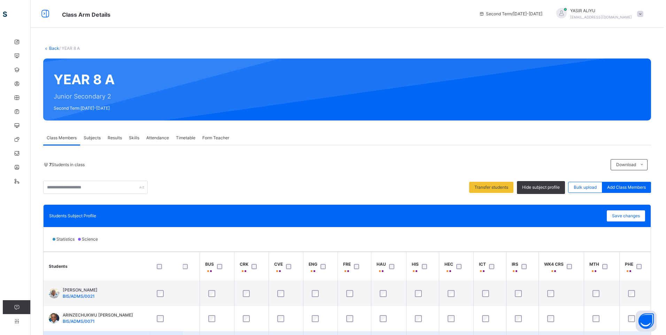
scroll to position [34, 238]
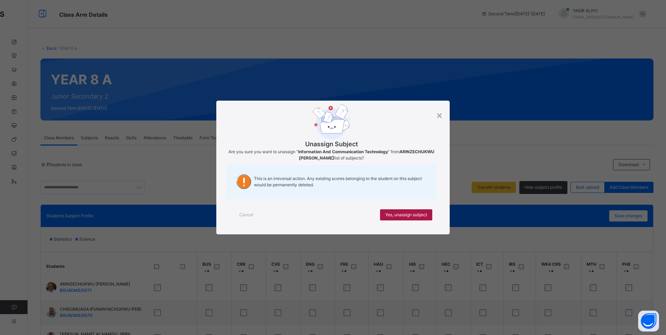
click at [414, 211] on div "Yes, unassign subject" at bounding box center [406, 214] width 52 height 11
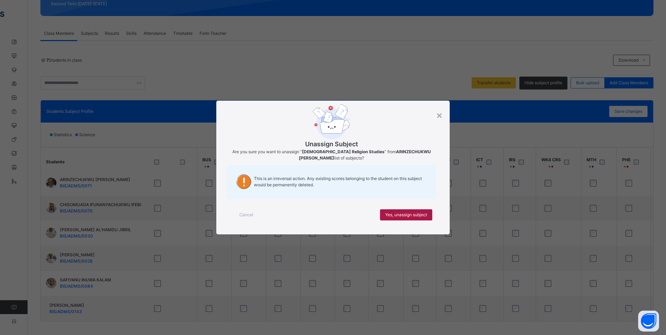
click at [400, 213] on span "Yes, unassign subject" at bounding box center [406, 215] width 42 height 6
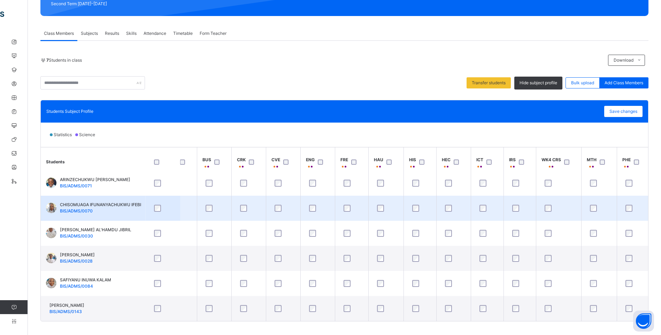
scroll to position [0, 238]
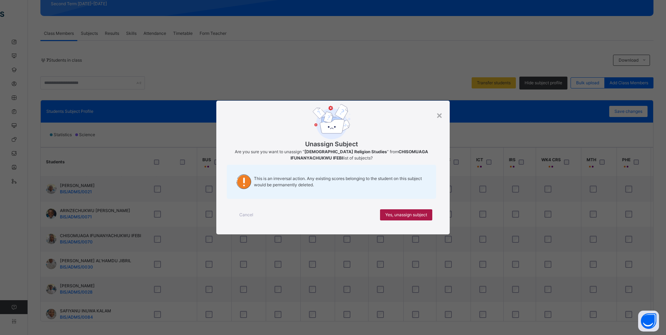
click at [409, 211] on div "Yes, unassign subject" at bounding box center [406, 214] width 52 height 11
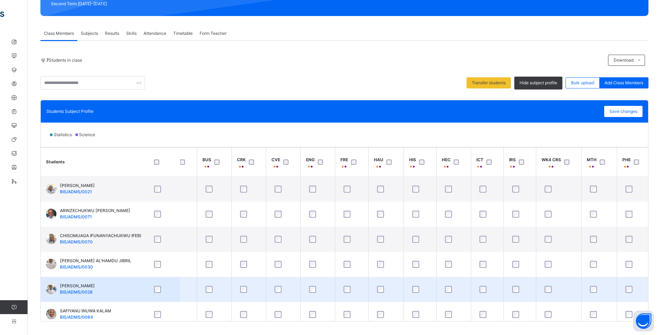
scroll to position [34, 238]
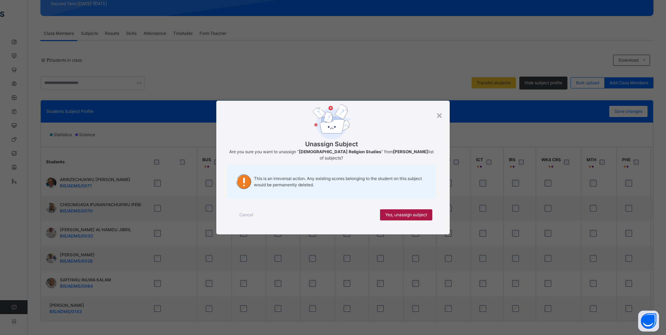
click at [399, 212] on span "Yes, unassign subject" at bounding box center [406, 215] width 42 height 6
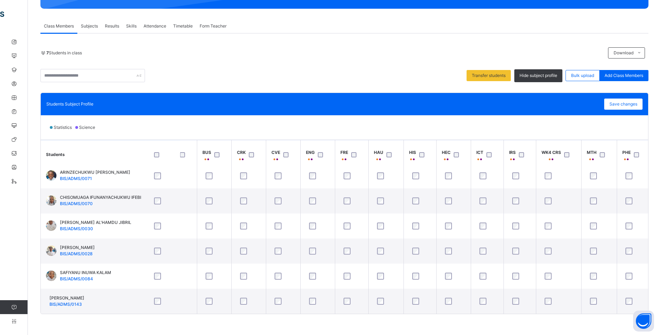
scroll to position [0, 238]
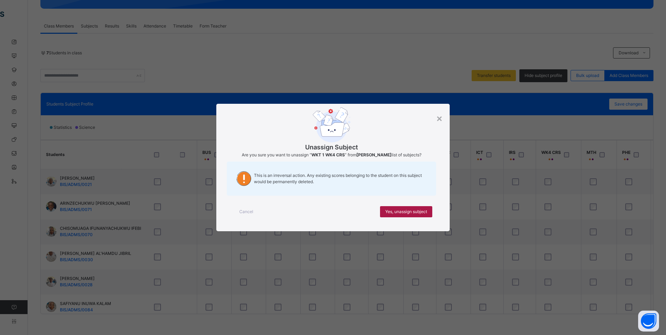
click at [418, 214] on span "Yes, unassign subject" at bounding box center [406, 212] width 42 height 6
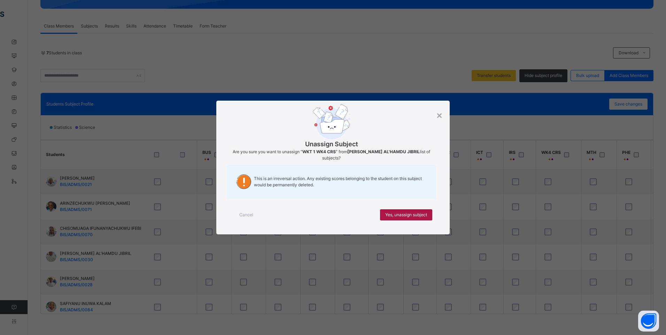
click at [400, 214] on span "Yes, unassign subject" at bounding box center [406, 215] width 42 height 6
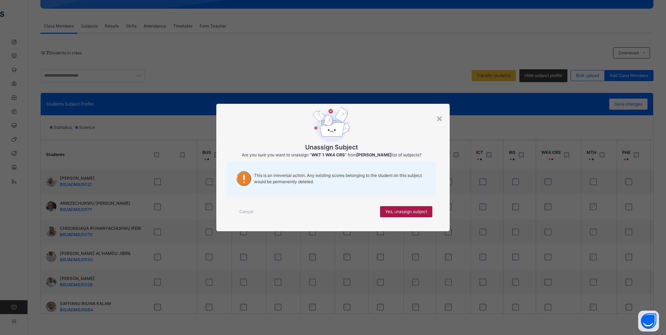
click at [403, 212] on span "Yes, unassign subject" at bounding box center [406, 212] width 42 height 6
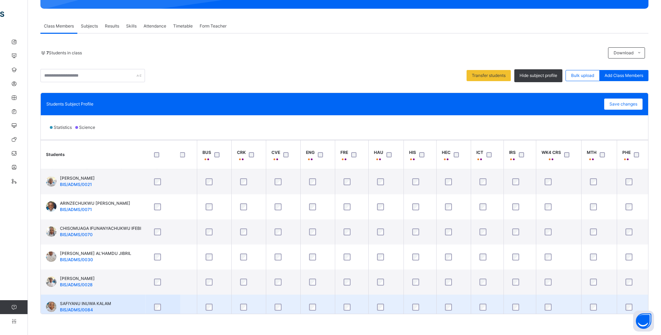
scroll to position [34, 238]
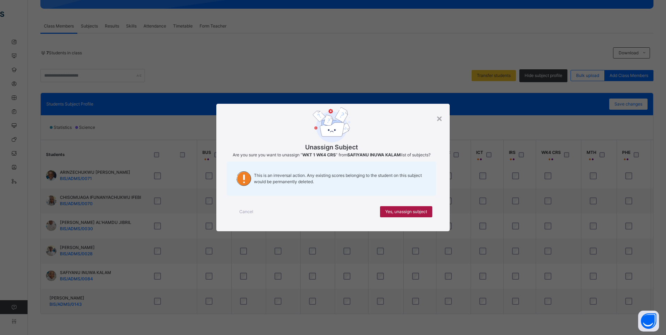
click at [388, 207] on div "Yes, unassign subject" at bounding box center [406, 211] width 52 height 11
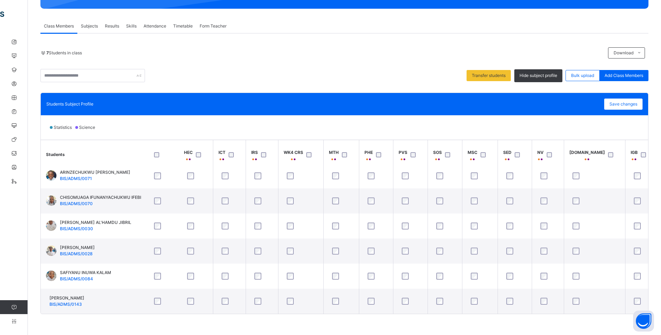
scroll to position [34, 516]
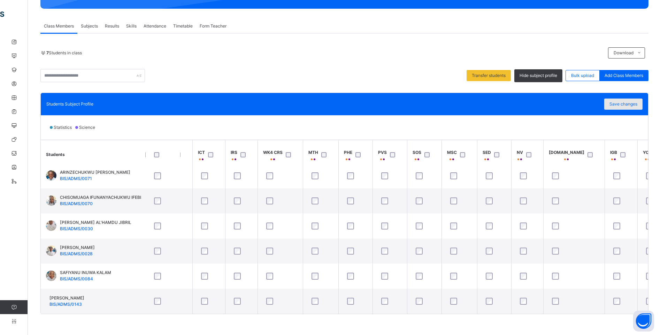
click at [626, 107] on span "Save changes" at bounding box center [623, 104] width 28 height 6
click at [617, 102] on div "Save changes" at bounding box center [623, 104] width 38 height 11
click at [619, 108] on div "Save changes" at bounding box center [623, 104] width 38 height 11
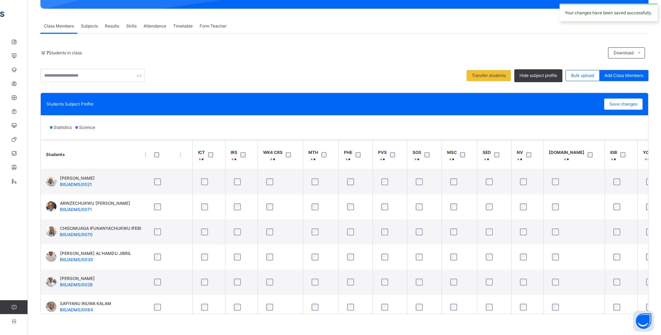
scroll to position [0, 0]
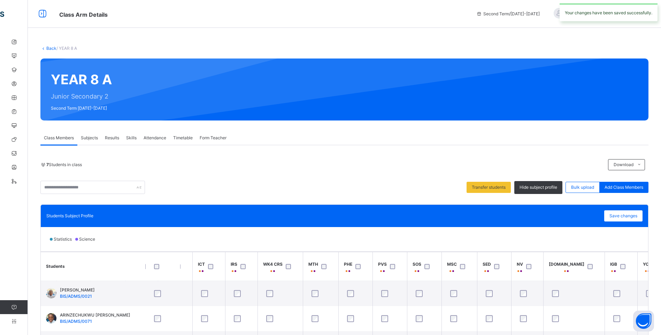
click at [47, 47] on link "Back" at bounding box center [51, 48] width 10 height 5
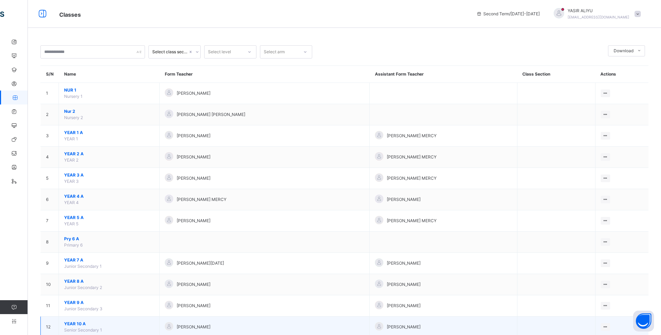
scroll to position [35, 0]
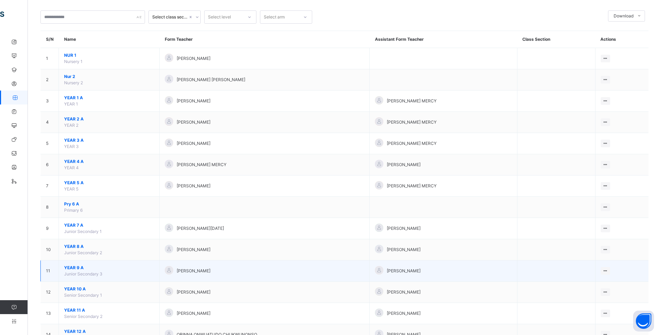
click at [71, 268] on span "YEAR 9 A" at bounding box center [109, 268] width 90 height 6
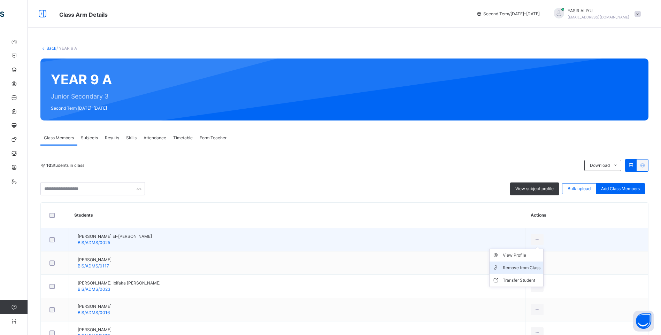
click at [503, 265] on div "Remove from Class" at bounding box center [521, 267] width 38 height 7
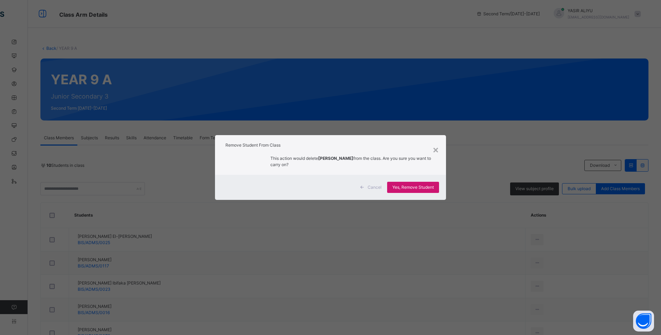
click at [413, 186] on span "Yes, Remove Student" at bounding box center [412, 187] width 41 height 6
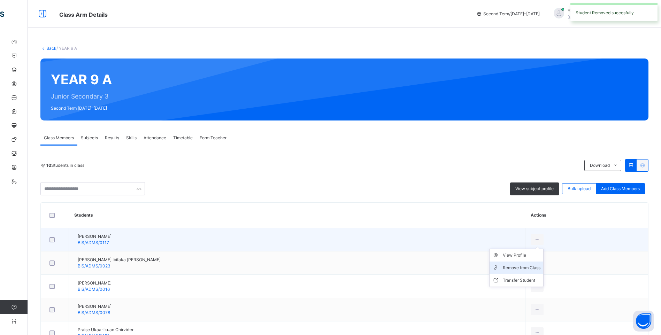
click at [502, 270] on div "Remove from Class" at bounding box center [521, 267] width 38 height 7
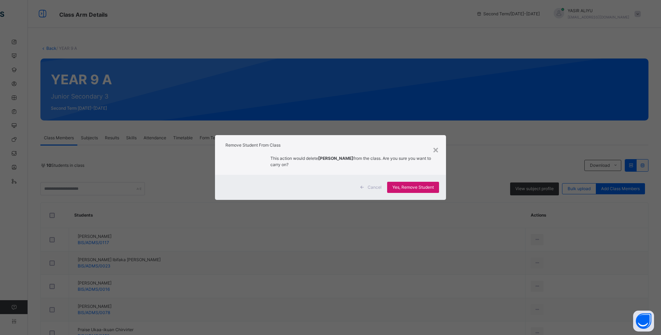
click at [414, 184] on div "Yes, Remove Student" at bounding box center [413, 187] width 52 height 11
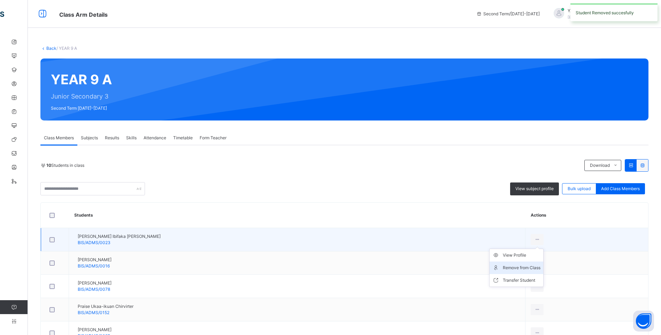
click at [508, 265] on div "Remove from Class" at bounding box center [521, 267] width 38 height 7
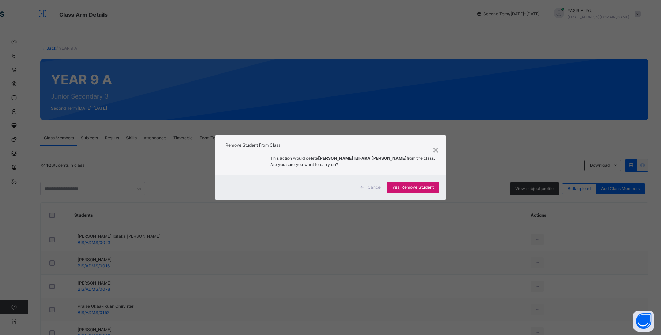
click at [411, 185] on span "Yes, Remove Student" at bounding box center [412, 187] width 41 height 6
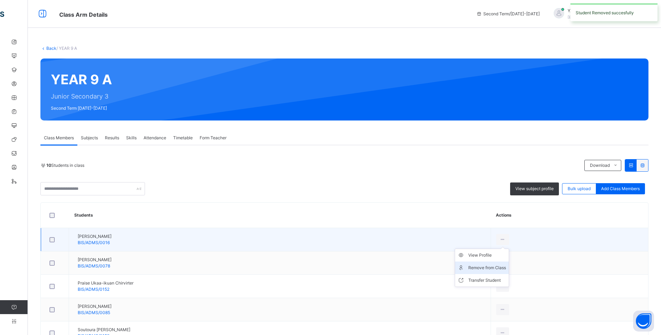
click at [502, 266] on div "Remove from Class" at bounding box center [487, 267] width 38 height 7
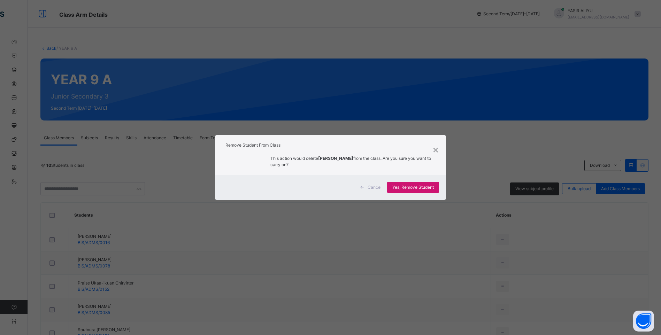
click at [402, 185] on span "Yes, Remove Student" at bounding box center [412, 187] width 41 height 6
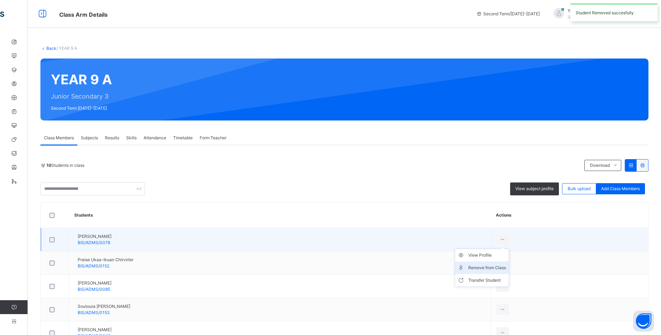
click at [506, 266] on div "Remove from Class" at bounding box center [487, 267] width 38 height 7
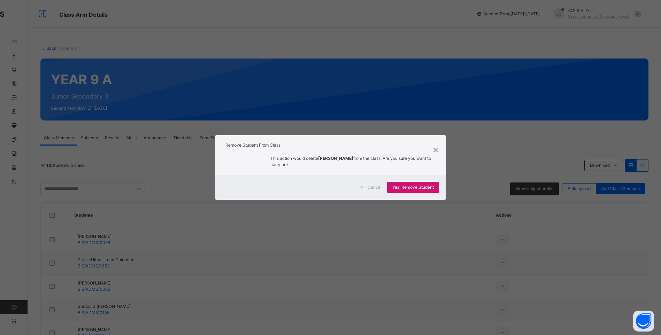
click at [413, 184] on div "Yes, Remove Student" at bounding box center [413, 187] width 52 height 11
click at [413, 186] on span "Yes, Remove Student" at bounding box center [412, 187] width 41 height 6
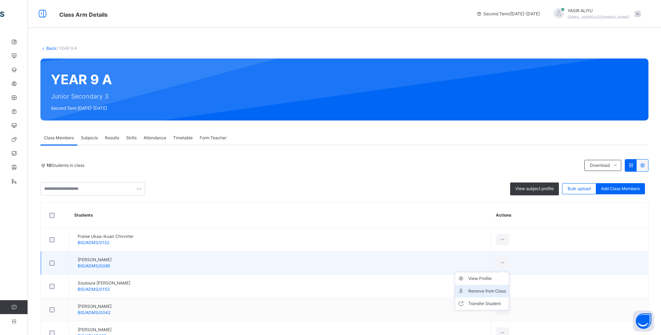
click at [506, 288] on div "Remove from Class" at bounding box center [487, 291] width 38 height 7
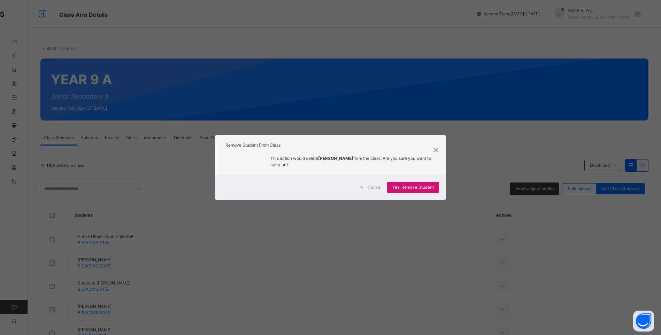
click at [406, 185] on span "Yes, Remove Student" at bounding box center [412, 187] width 41 height 6
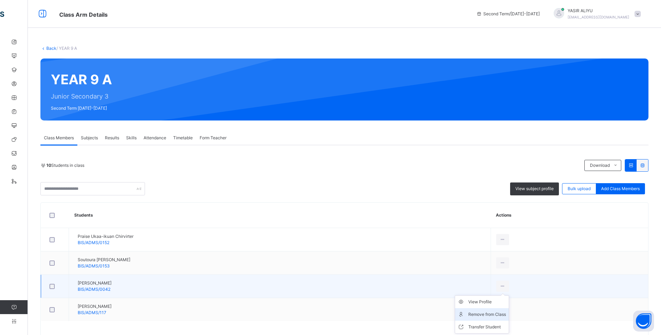
click at [508, 310] on li "Remove from Class" at bounding box center [482, 314] width 54 height 13
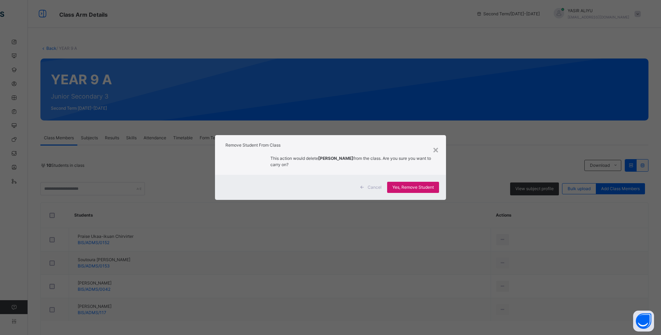
click at [405, 183] on div "Yes, Remove Student" at bounding box center [413, 187] width 52 height 11
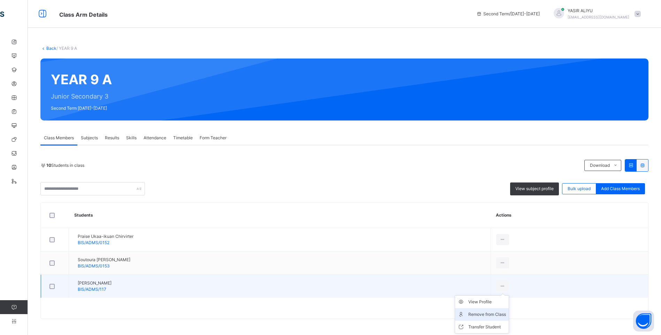
click at [505, 314] on div "Remove from Class" at bounding box center [487, 314] width 38 height 7
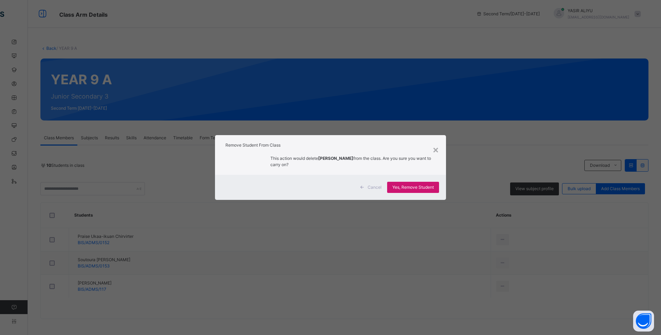
click at [407, 183] on div "Yes, Remove Student" at bounding box center [413, 187] width 52 height 11
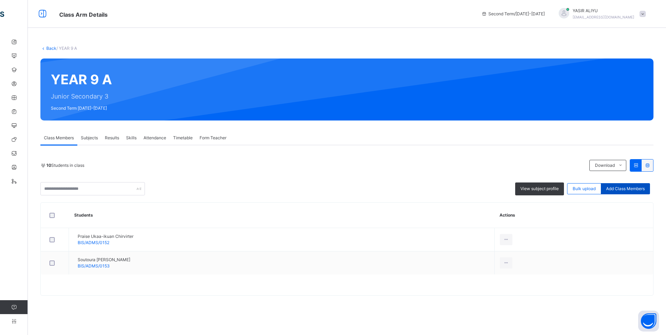
click at [623, 187] on span "Add Class Members" at bounding box center [625, 189] width 39 height 6
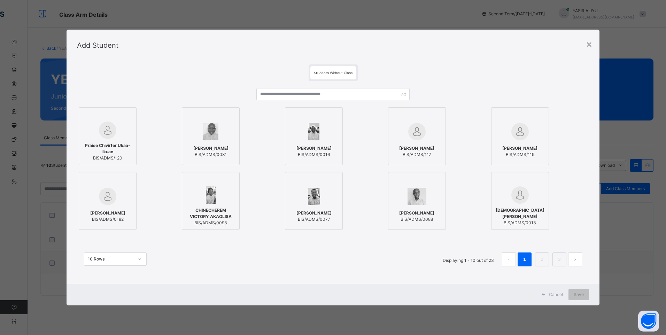
click at [124, 196] on div at bounding box center [108, 196] width 50 height 20
click at [417, 212] on span "[PERSON_NAME]" at bounding box center [416, 213] width 35 height 6
click at [537, 257] on li "2" at bounding box center [542, 259] width 14 height 14
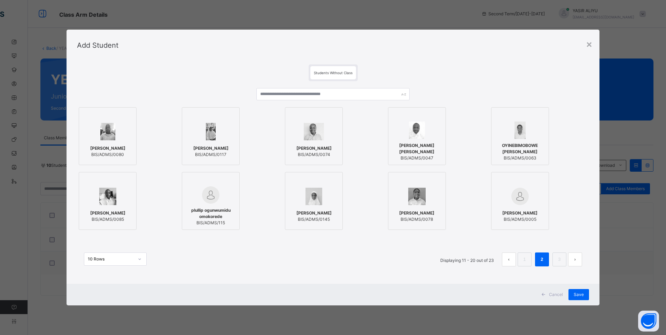
click at [321, 142] on div "AVIYA EZEILO BIS/ADMS/0074" at bounding box center [314, 151] width 50 height 19
click at [577, 293] on span "Save" at bounding box center [578, 294] width 10 height 6
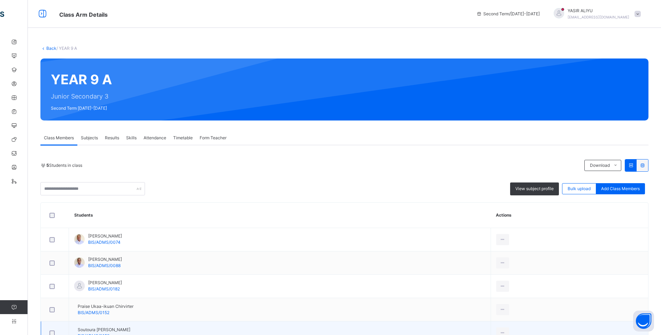
scroll to position [48, 0]
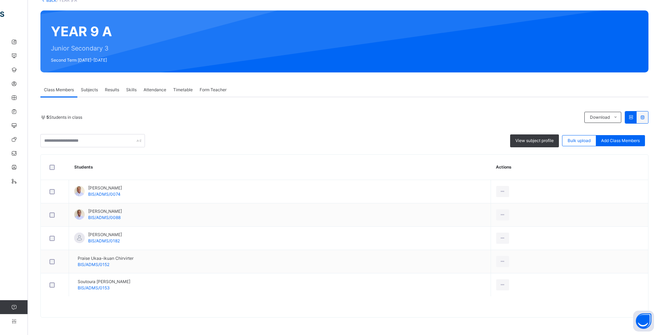
click at [49, 164] on div at bounding box center [54, 167] width 17 height 15
click at [541, 139] on span "View subject profile" at bounding box center [537, 141] width 38 height 6
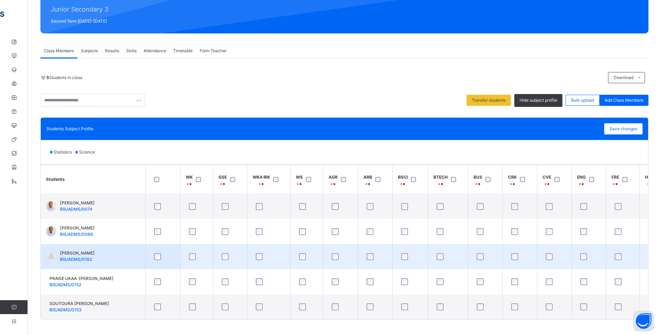
scroll to position [95, 0]
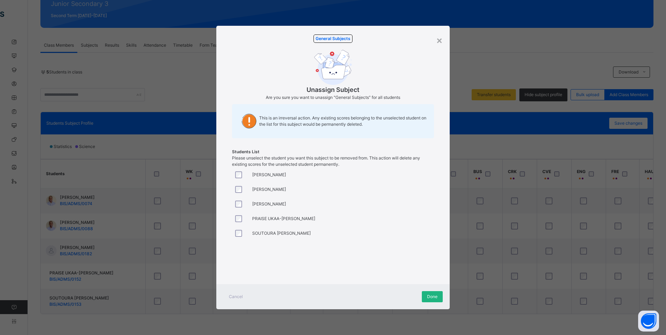
click at [436, 297] on span "Done" at bounding box center [432, 297] width 10 height 6
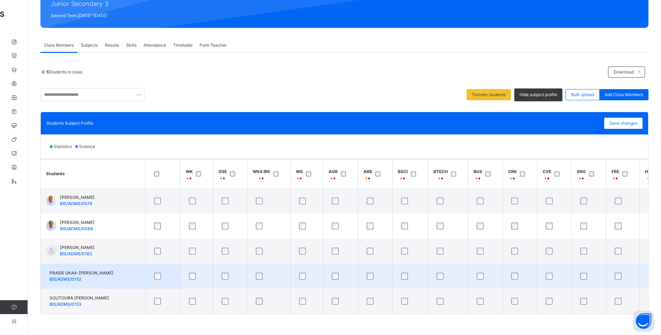
click at [406, 271] on div at bounding box center [410, 276] width 25 height 15
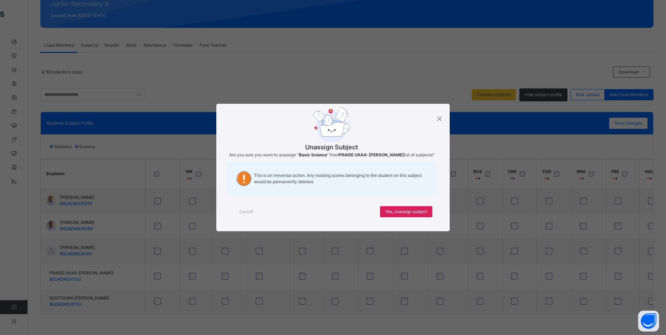
click at [243, 212] on span "Cancel" at bounding box center [246, 212] width 14 height 6
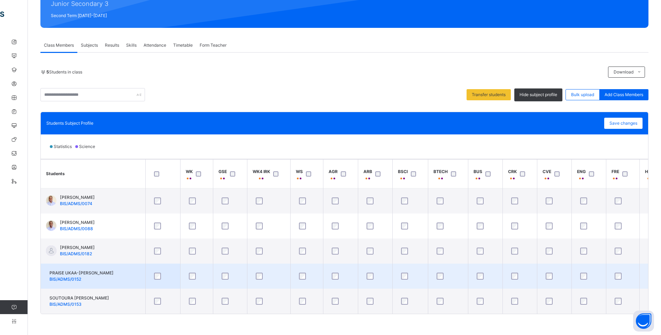
click at [515, 277] on div at bounding box center [520, 276] width 24 height 15
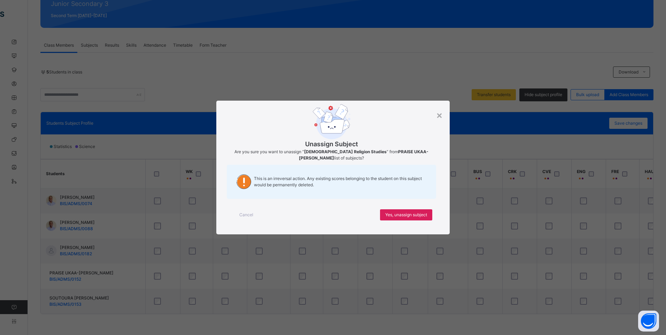
click at [525, 280] on div "× Unassign Subject Are you sure you want to unassign “ Christian Religion Studi…" at bounding box center [333, 167] width 666 height 335
click at [244, 213] on span "Cancel" at bounding box center [246, 215] width 14 height 6
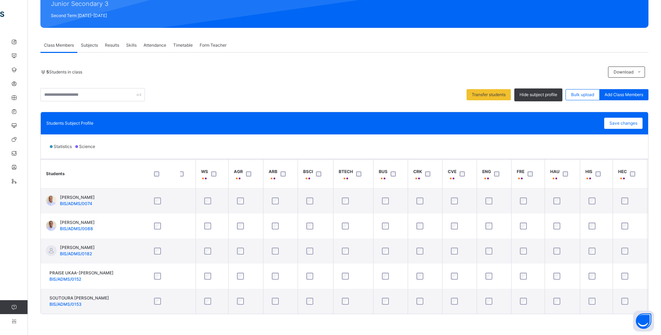
scroll to position [0, 100]
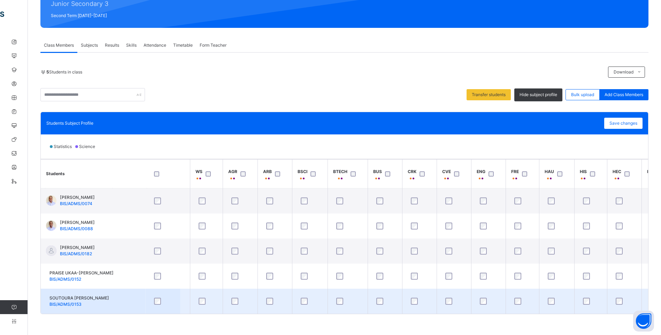
click at [522, 298] on div at bounding box center [522, 301] width 19 height 7
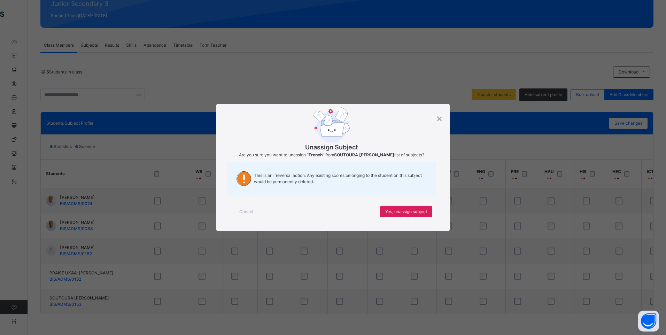
click at [520, 296] on div "× Unassign Subject Are you sure you want to unassign “ French ” from SOUTOURA P…" at bounding box center [333, 167] width 666 height 335
click at [244, 208] on div "Cancel" at bounding box center [246, 211] width 25 height 11
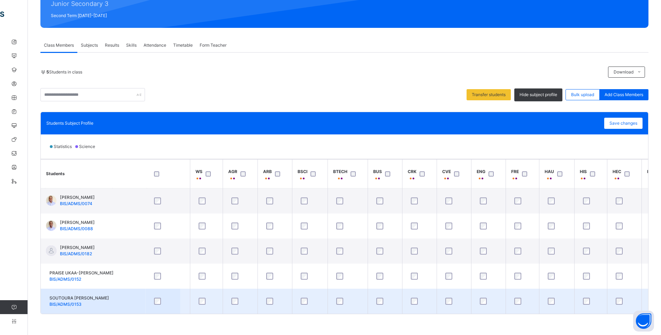
click at [513, 298] on div at bounding box center [522, 301] width 19 height 7
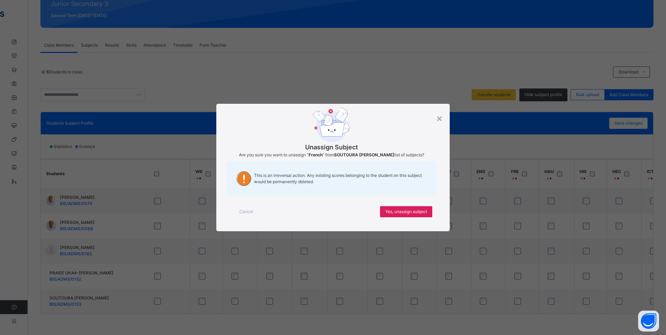
click at [252, 208] on div "Cancel" at bounding box center [246, 211] width 25 height 11
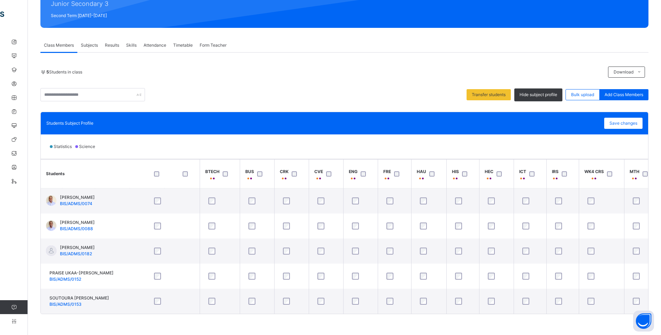
scroll to position [0, 268]
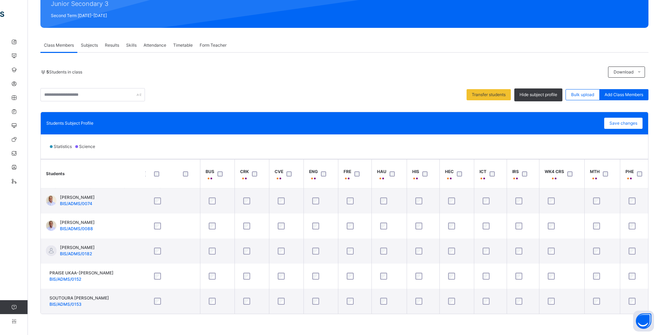
click at [448, 169] on span "HEC" at bounding box center [449, 172] width 9 height 6
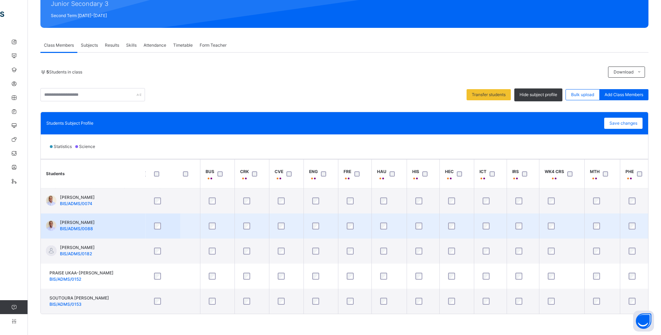
drag, startPoint x: 451, startPoint y: 174, endPoint x: 444, endPoint y: 217, distance: 43.4
click at [451, 175] on div "HEC" at bounding box center [449, 175] width 9 height 13
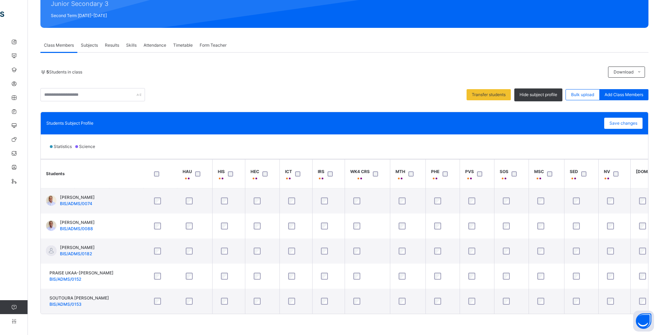
scroll to position [0, 481]
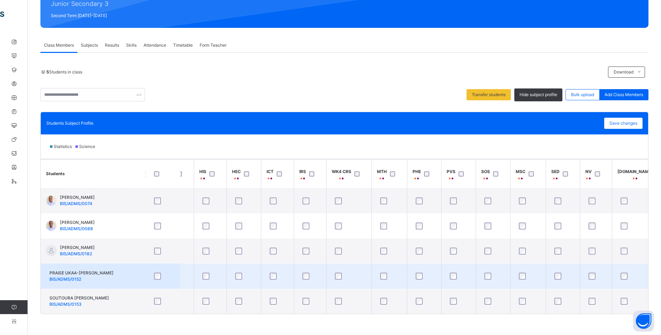
click at [486, 278] on div at bounding box center [493, 276] width 24 height 15
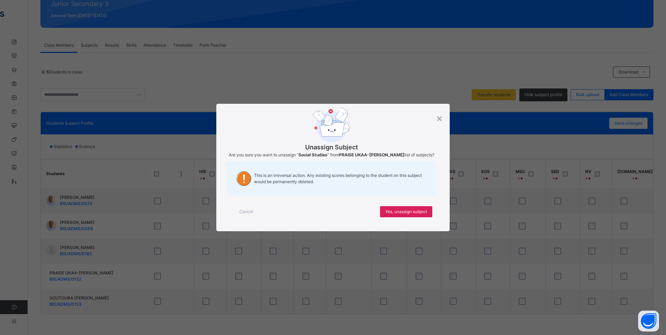
click at [243, 213] on span "Cancel" at bounding box center [246, 212] width 14 height 6
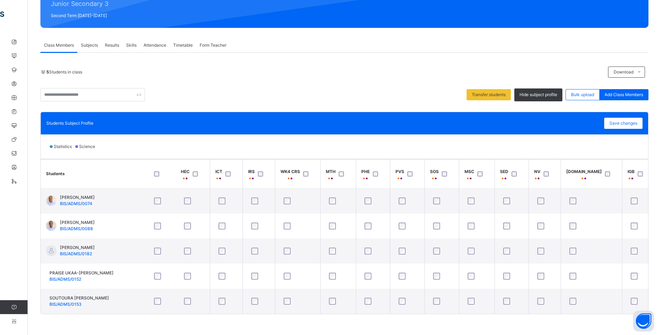
scroll to position [0, 546]
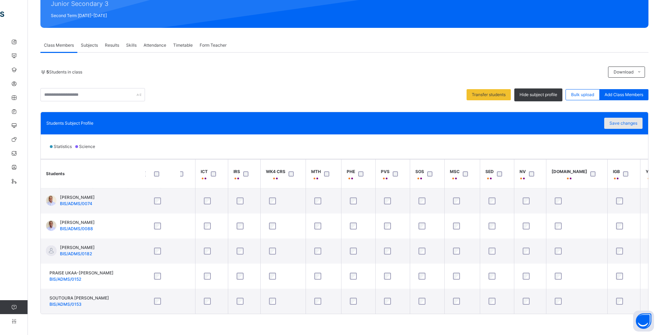
click at [628, 120] on span "Save changes" at bounding box center [623, 123] width 28 height 6
click at [623, 120] on div "Save changes" at bounding box center [623, 123] width 38 height 11
click at [623, 120] on span "Save changes" at bounding box center [623, 123] width 28 height 6
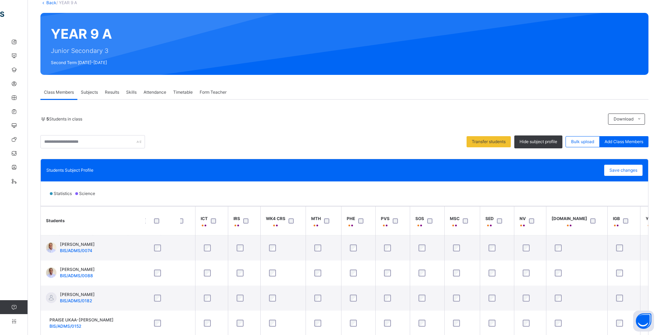
scroll to position [0, 0]
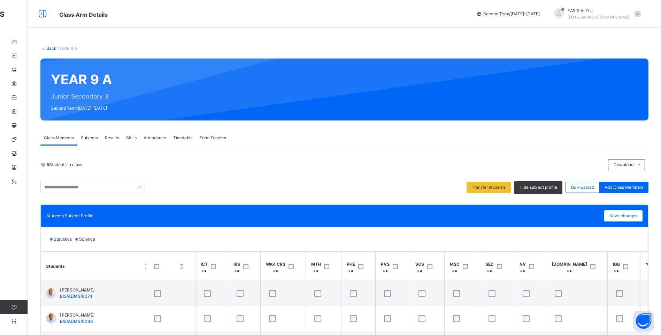
click at [52, 47] on link "Back" at bounding box center [51, 48] width 10 height 5
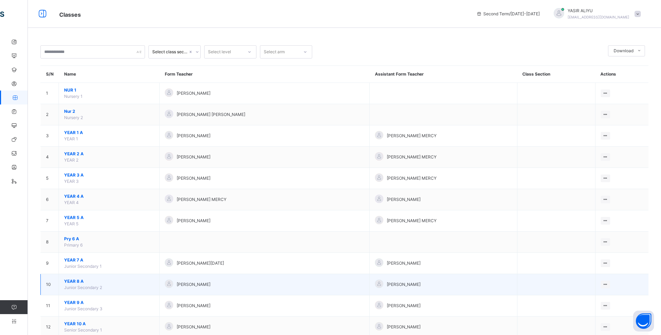
scroll to position [63, 0]
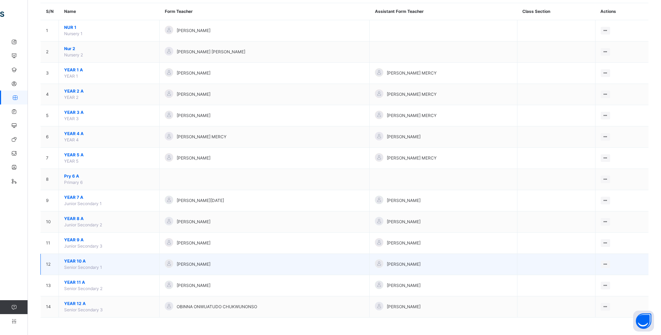
click at [70, 261] on span "YEAR 10 A" at bounding box center [109, 261] width 90 height 6
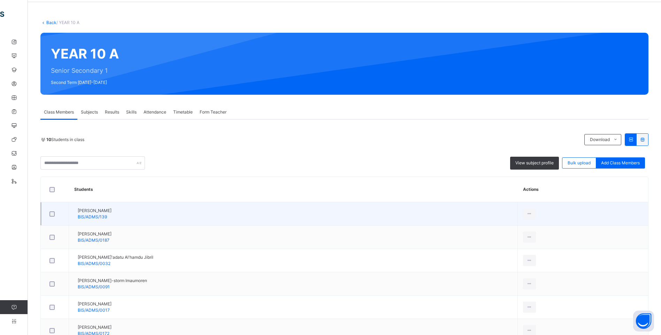
scroll to position [104, 0]
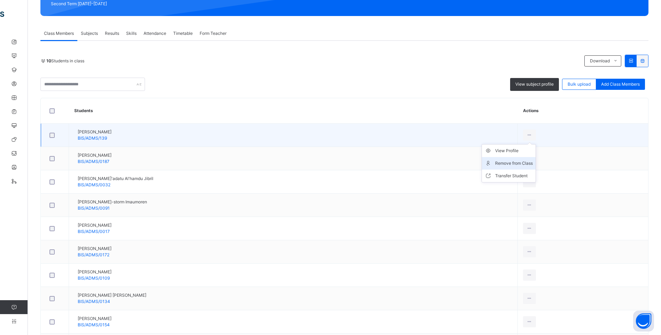
click at [502, 164] on div "Remove from Class" at bounding box center [514, 163] width 38 height 7
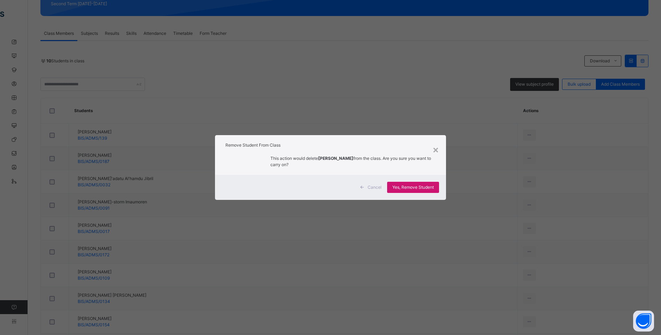
click at [429, 187] on span "Yes, Remove Student" at bounding box center [412, 187] width 41 height 6
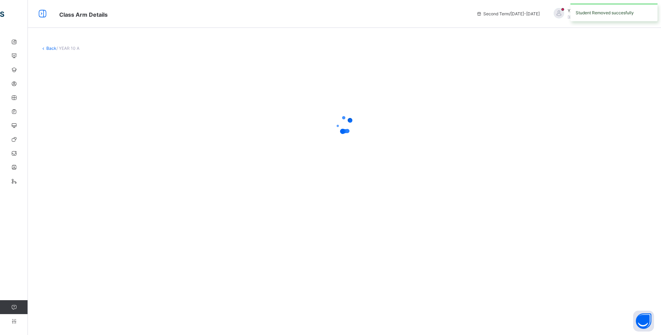
scroll to position [0, 0]
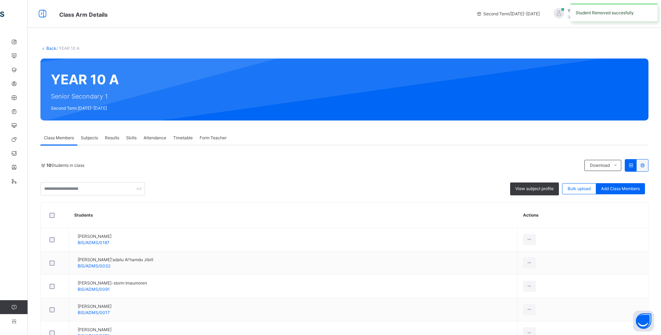
click at [0, 0] on div "Remove from Class" at bounding box center [0, 0] width 0 height 0
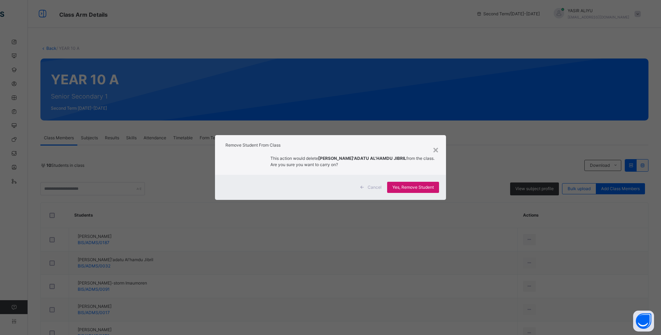
click at [421, 183] on div "Yes, Remove Student" at bounding box center [413, 187] width 52 height 11
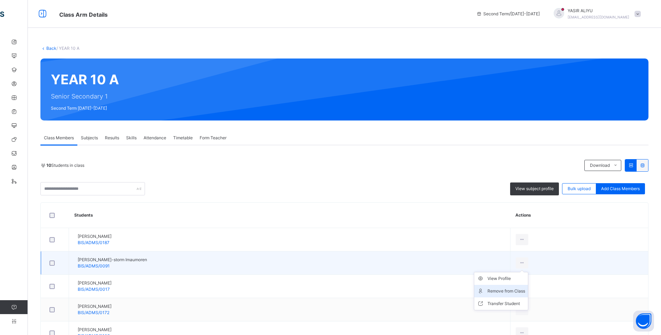
click at [497, 290] on div "Remove from Class" at bounding box center [506, 291] width 38 height 7
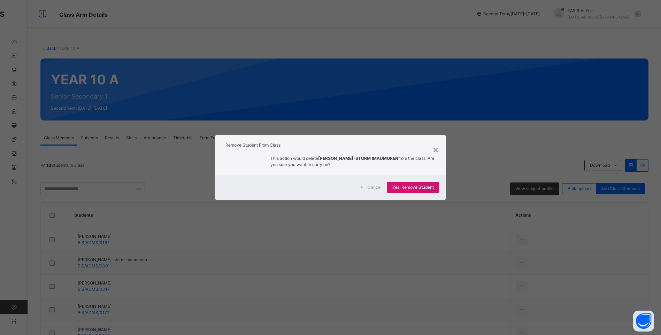
click at [411, 185] on span "Yes, Remove Student" at bounding box center [412, 187] width 41 height 6
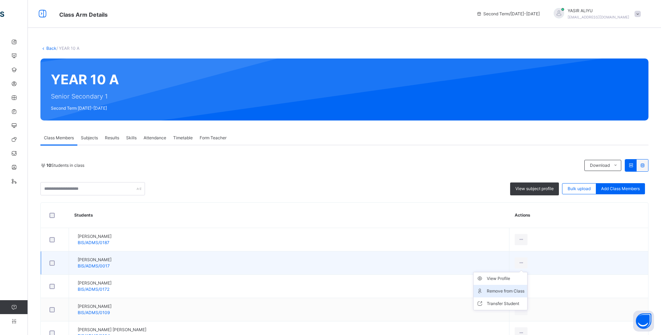
click at [502, 288] on div "Remove from Class" at bounding box center [505, 291] width 38 height 7
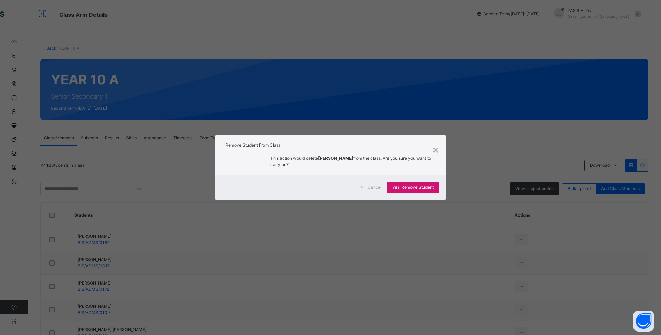
click at [424, 185] on span "Yes, Remove Student" at bounding box center [412, 187] width 41 height 6
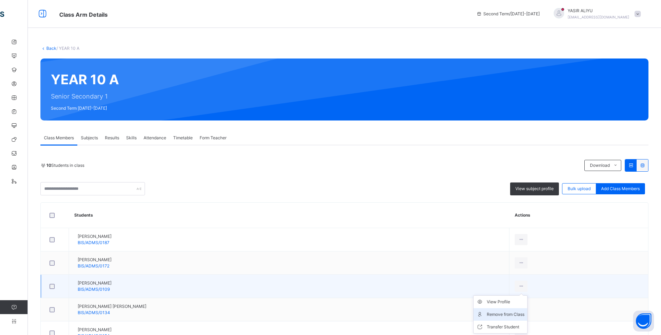
click at [502, 312] on div "Remove from Class" at bounding box center [505, 314] width 38 height 7
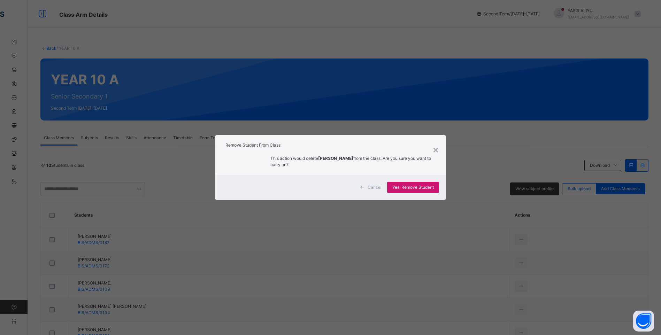
click at [420, 188] on span "Yes, Remove Student" at bounding box center [412, 187] width 41 height 6
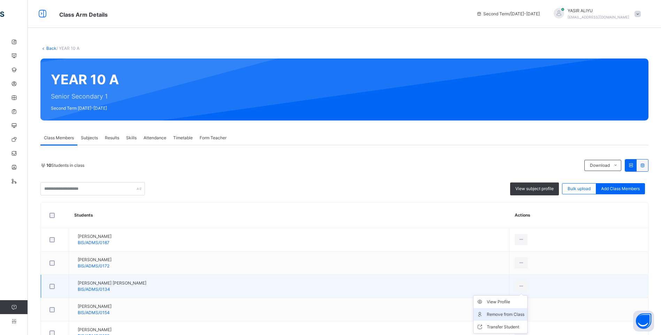
click at [505, 312] on div "Remove from Class" at bounding box center [505, 314] width 38 height 7
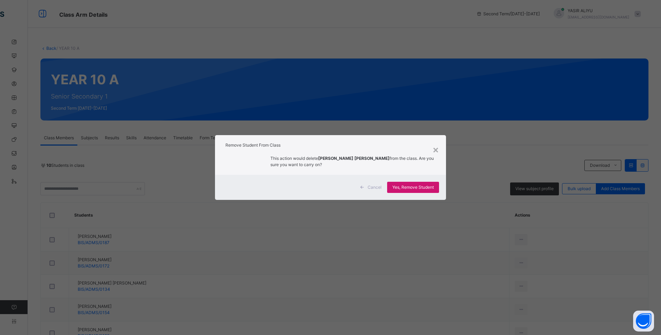
click at [406, 187] on span "Yes, Remove Student" at bounding box center [412, 187] width 41 height 6
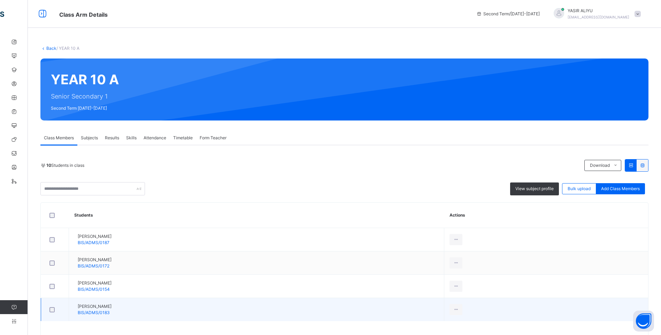
scroll to position [25, 0]
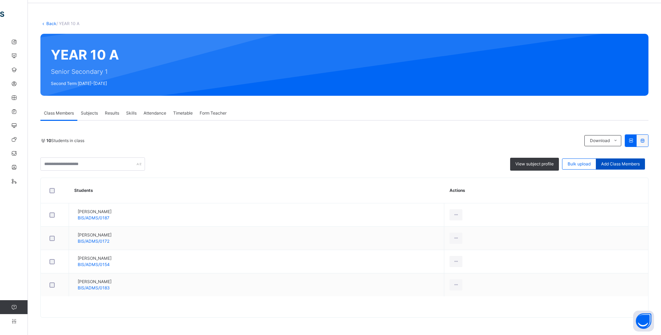
click at [614, 161] on span "Add Class Members" at bounding box center [620, 164] width 39 height 6
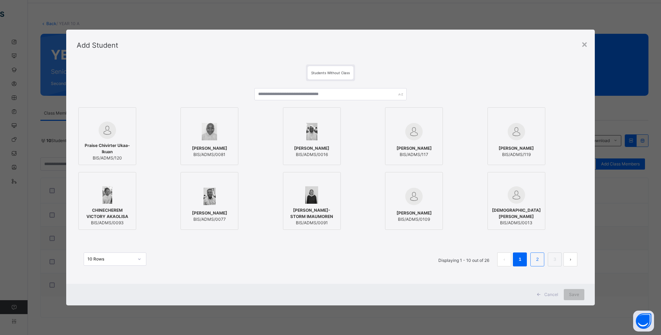
click at [536, 259] on link "2" at bounding box center [537, 259] width 7 height 9
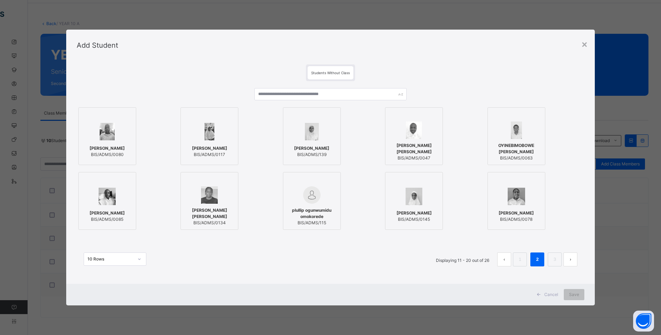
click at [209, 143] on div "AISHA MUSA MANSUR BIS/ADMS/0117" at bounding box center [209, 151] width 50 height 19
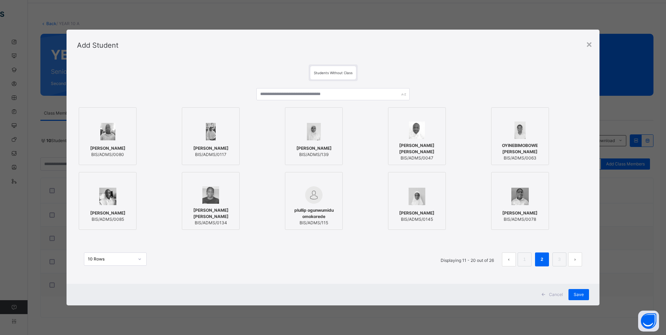
click at [102, 193] on img at bounding box center [107, 196] width 17 height 17
click at [419, 150] on span "[PERSON_NAME] [PERSON_NAME]" at bounding box center [417, 148] width 50 height 13
click at [511, 208] on div "OLACHI EZEILO BIS/ADMS/0078" at bounding box center [520, 215] width 50 height 19
click at [558, 257] on link "3" at bounding box center [559, 259] width 7 height 9
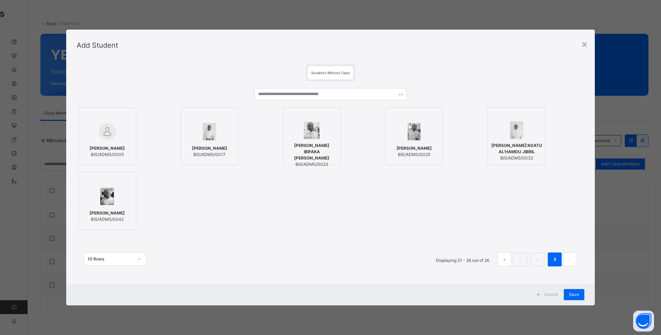
click at [327, 145] on div "DAVID IBIFAKA EVANS BIS/ADMS/0023" at bounding box center [312, 155] width 50 height 32
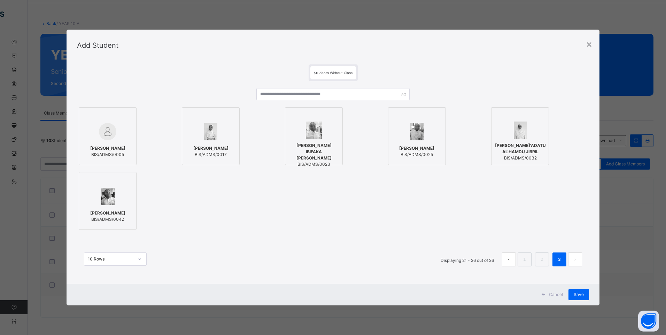
click at [417, 145] on span "AHMAD KHALIFA EL-LABIB" at bounding box center [416, 148] width 35 height 6
click at [579, 292] on span "Save" at bounding box center [578, 294] width 10 height 6
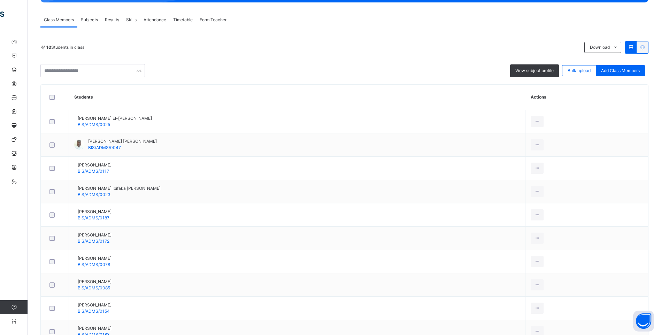
scroll to position [0, 0]
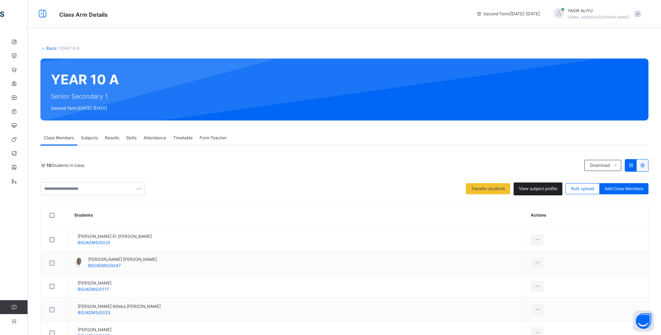
click at [536, 188] on span "View subject profile" at bounding box center [537, 189] width 38 height 6
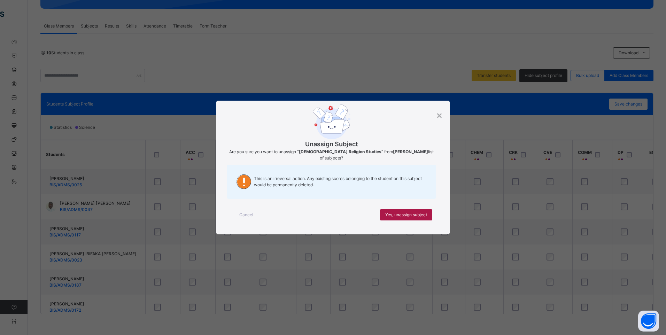
click at [405, 214] on span "Yes, unassign subject" at bounding box center [406, 215] width 42 height 6
click at [411, 213] on span "Yes, unassign subject" at bounding box center [406, 215] width 42 height 6
click at [405, 211] on div "Yes, unassign subject" at bounding box center [406, 214] width 52 height 11
click at [419, 213] on span "Yes, unassign subject" at bounding box center [406, 215] width 42 height 6
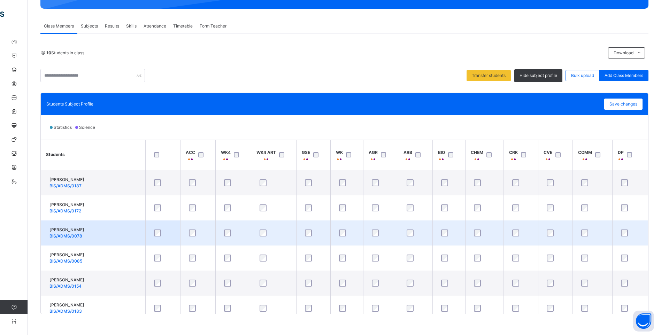
scroll to position [104, 0]
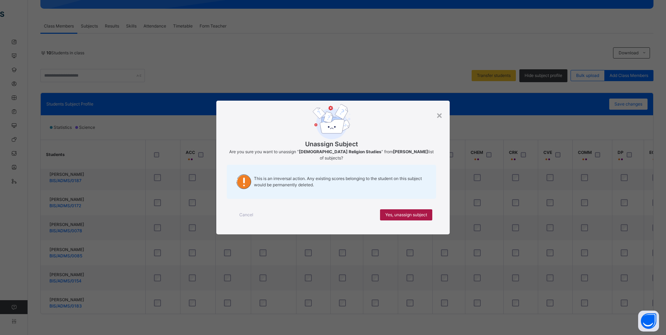
click at [420, 213] on span "Yes, unassign subject" at bounding box center [406, 215] width 42 height 6
click at [404, 212] on span "Yes, unassign subject" at bounding box center [406, 215] width 42 height 6
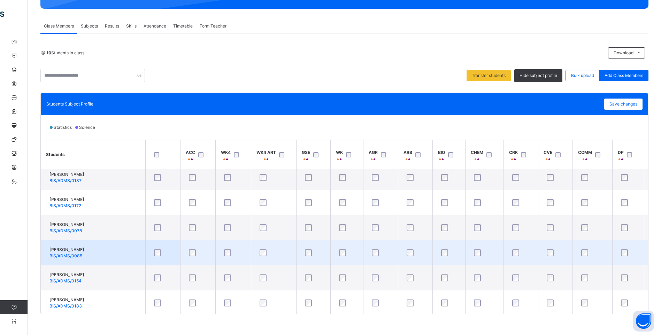
scroll to position [109, 0]
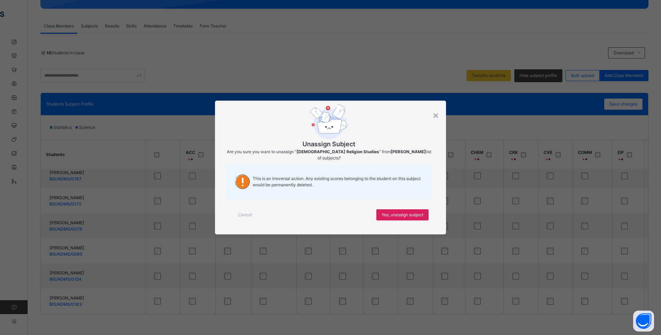
click at [514, 273] on div "× Unassign Subject Are you sure you want to unassign “ Christian Religion Studi…" at bounding box center [330, 167] width 661 height 335
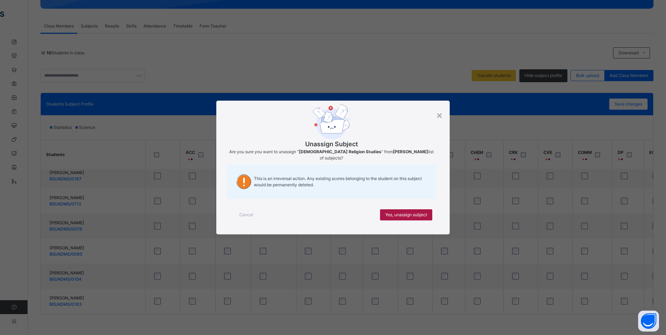
click at [419, 214] on span "Yes, unassign subject" at bounding box center [406, 215] width 42 height 6
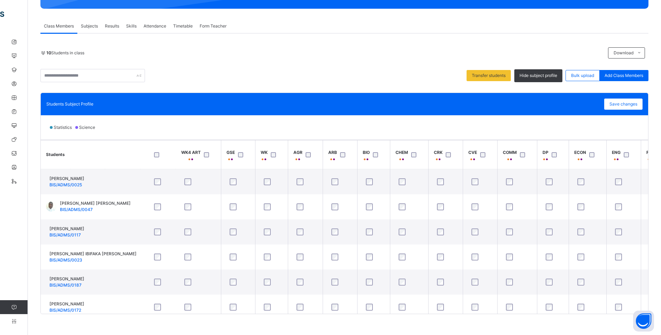
scroll to position [0, 0]
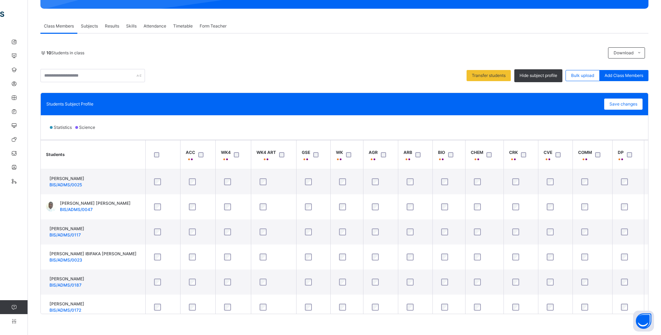
click at [587, 149] on div "COMM" at bounding box center [592, 154] width 29 height 15
click at [582, 152] on span "COMM" at bounding box center [585, 152] width 14 height 6
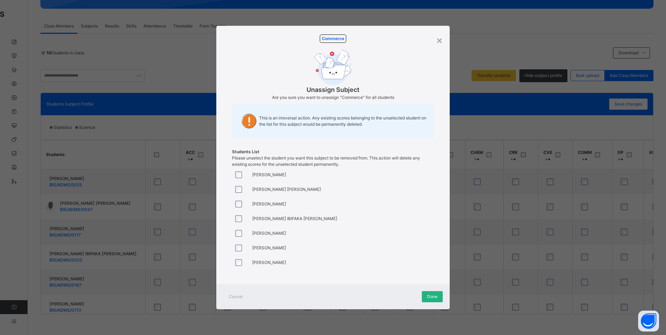
click at [425, 296] on div "Done" at bounding box center [432, 296] width 21 height 11
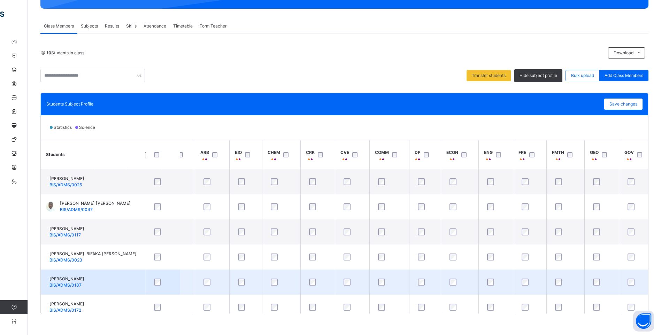
scroll to position [0, 201]
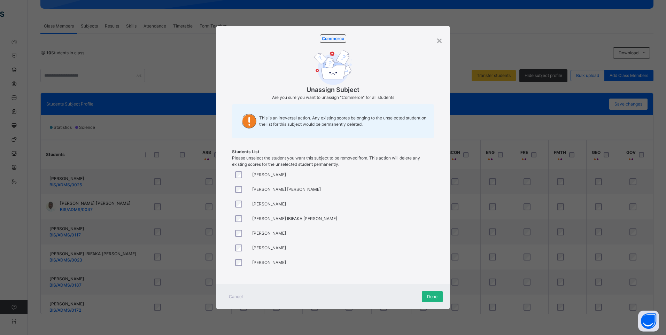
click at [423, 298] on div "Done" at bounding box center [432, 296] width 21 height 11
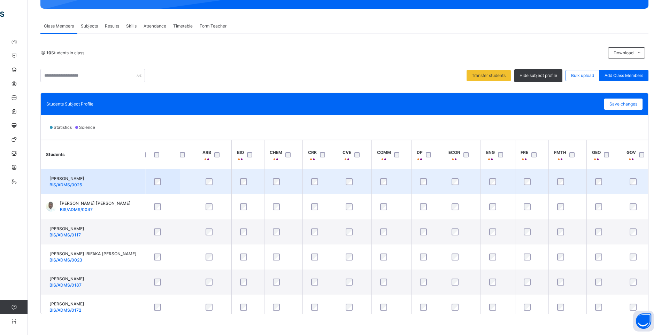
click at [380, 177] on div at bounding box center [391, 181] width 29 height 15
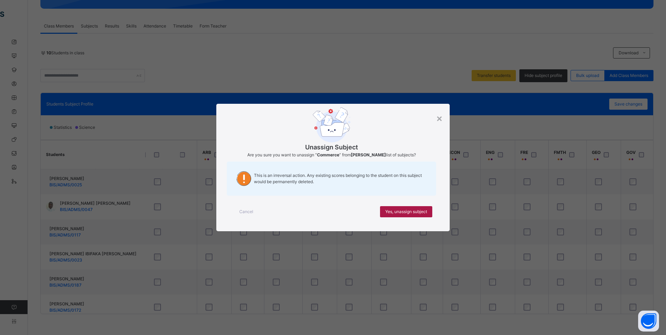
click at [393, 211] on span "Yes, unassign subject" at bounding box center [406, 212] width 42 height 6
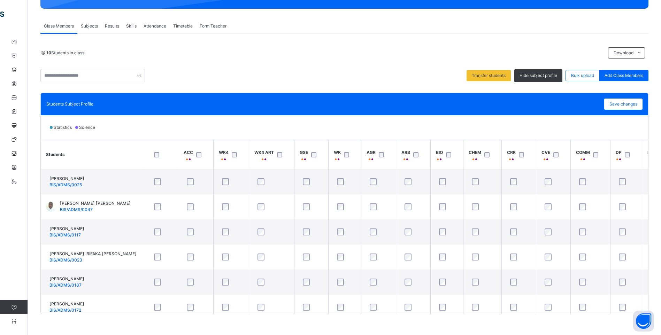
scroll to position [0, 0]
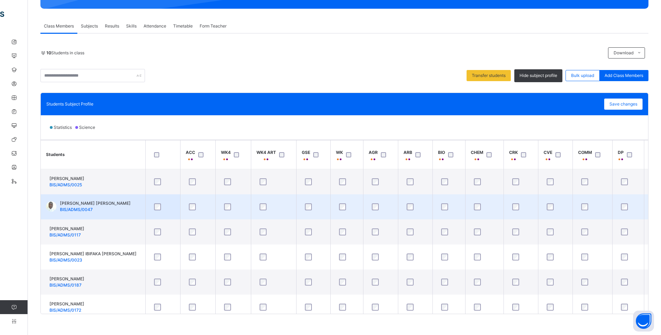
click at [304, 208] on div at bounding box center [313, 206] width 20 height 7
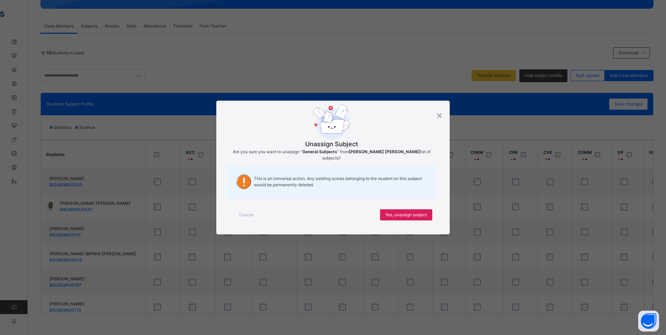
click at [242, 213] on span "Cancel" at bounding box center [246, 215] width 14 height 6
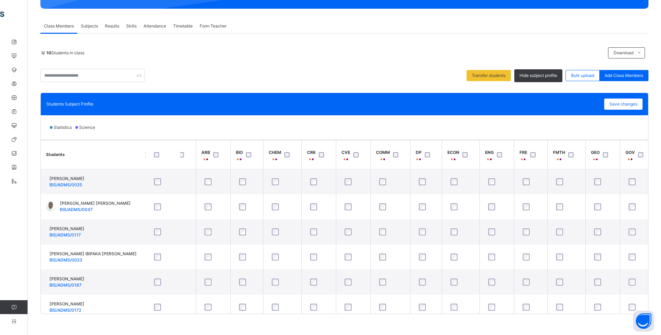
scroll to position [0, 210]
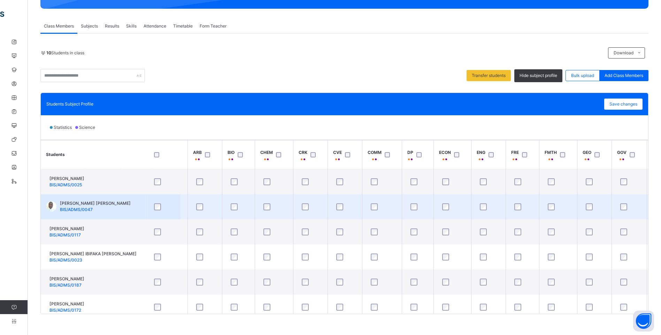
click at [547, 206] on div at bounding box center [558, 206] width 24 height 7
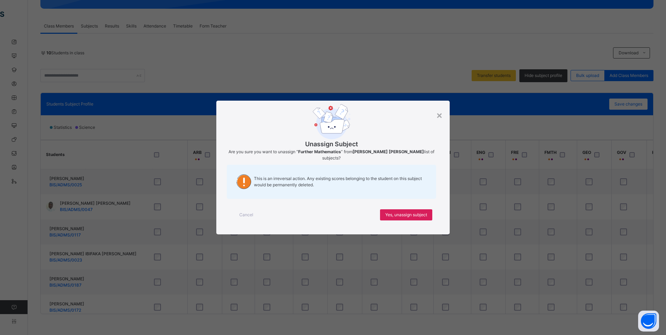
click at [240, 212] on span "Cancel" at bounding box center [246, 215] width 14 height 6
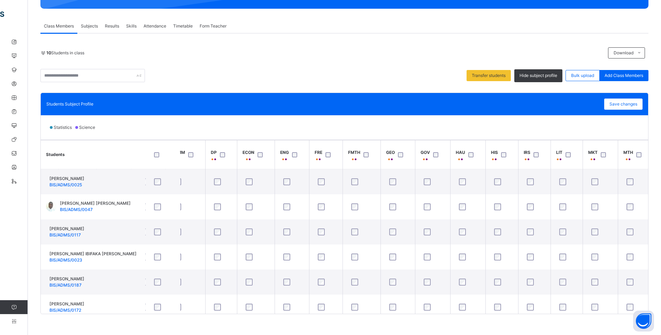
scroll to position [0, 415]
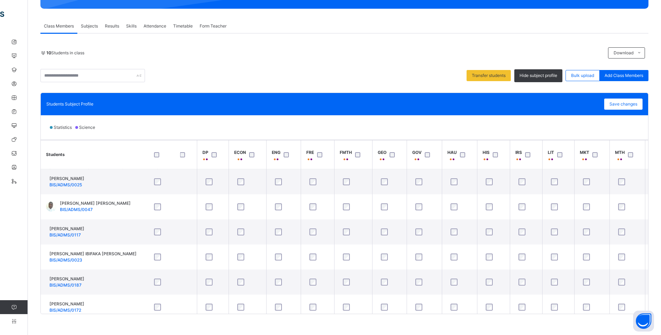
click at [537, 317] on div "Back / YEAR 10 A YEAR 10 A Senior Secondary 1 Second Term 2024-2025 Class Membe…" at bounding box center [344, 129] width 633 height 412
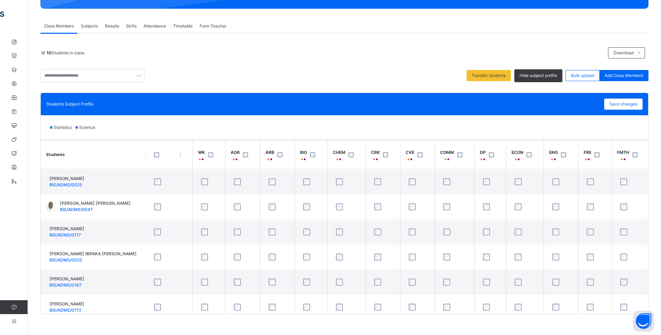
scroll to position [0, 145]
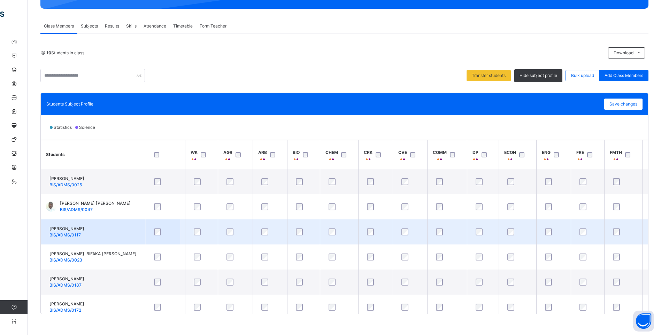
click at [409, 229] on div at bounding box center [410, 231] width 20 height 7
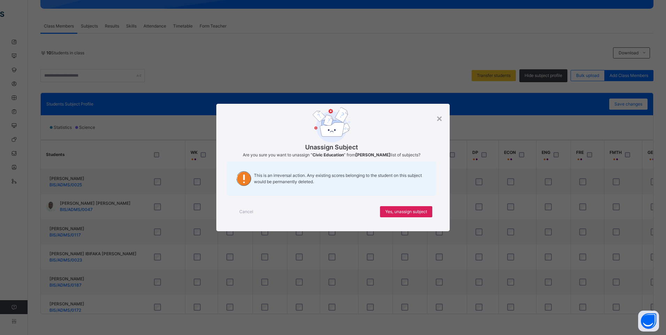
click at [248, 211] on span "Cancel" at bounding box center [246, 212] width 14 height 6
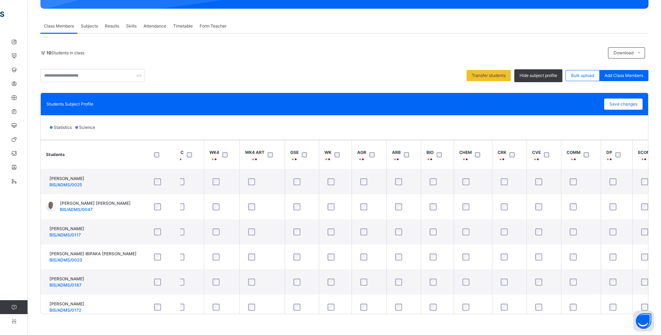
scroll to position [0, 0]
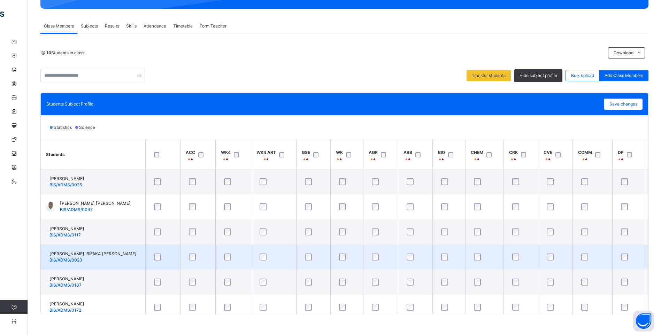
click at [440, 257] on div at bounding box center [448, 256] width 18 height 7
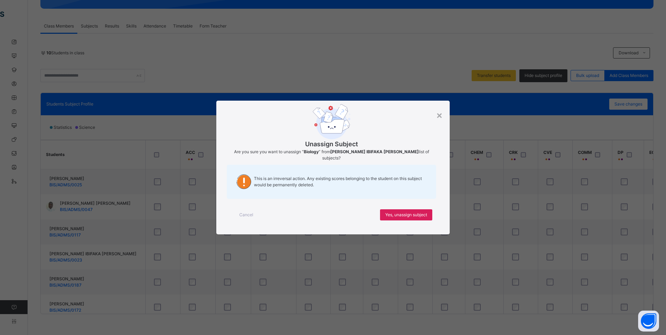
click at [247, 212] on span "Cancel" at bounding box center [246, 215] width 14 height 6
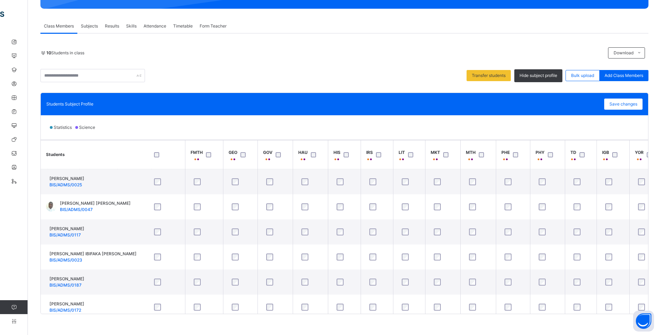
scroll to position [0, 579]
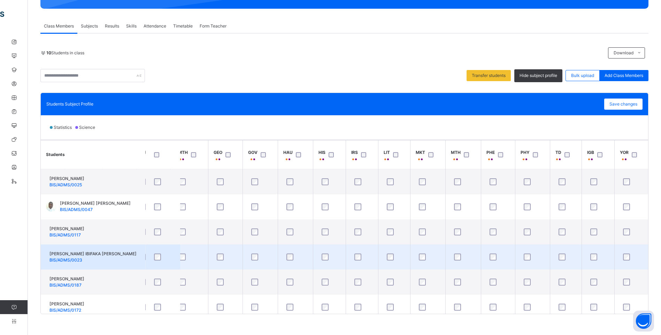
click at [490, 255] on div at bounding box center [498, 256] width 20 height 7
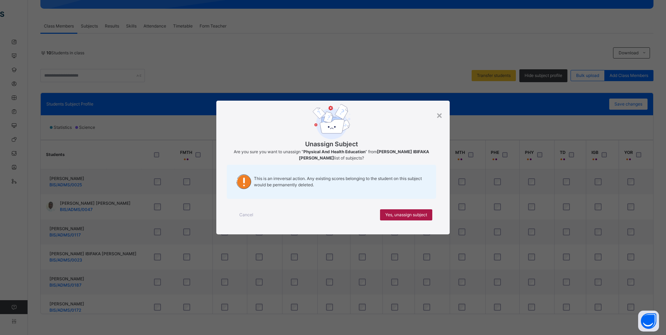
click at [409, 213] on span "Yes, unassign subject" at bounding box center [406, 215] width 42 height 6
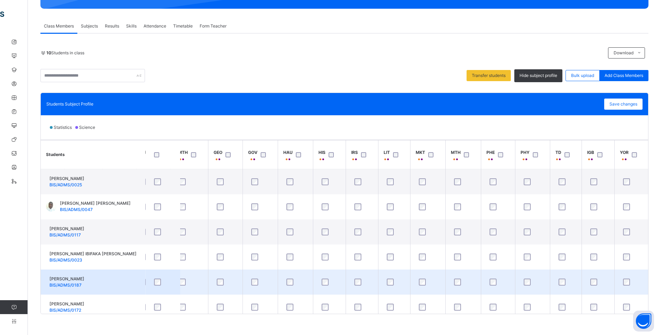
click at [156, 276] on div at bounding box center [163, 282] width 24 height 15
click at [355, 282] on div at bounding box center [362, 282] width 18 height 7
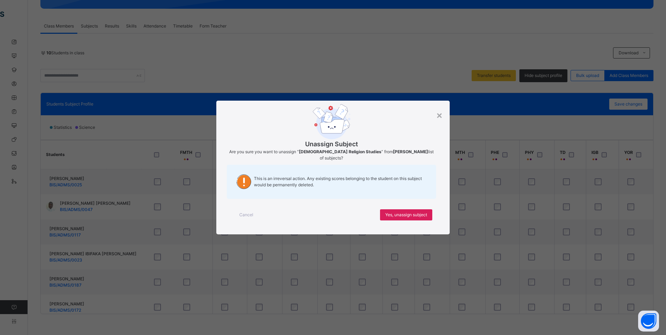
click at [247, 212] on span "Cancel" at bounding box center [246, 215] width 14 height 6
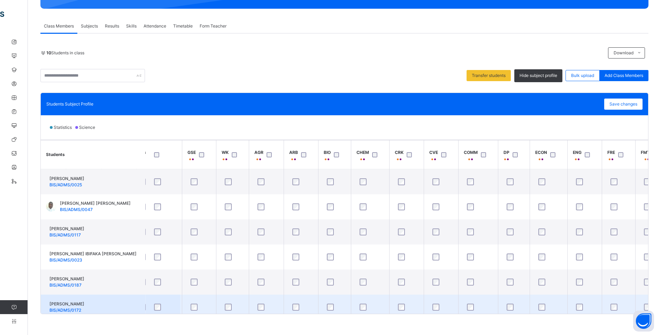
scroll to position [0, 120]
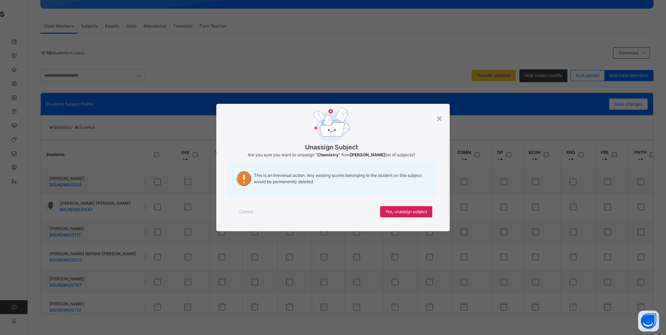
click at [252, 209] on span "Cancel" at bounding box center [246, 212] width 14 height 6
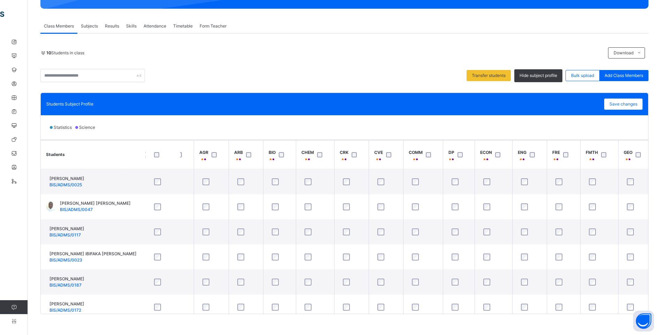
scroll to position [0, 65]
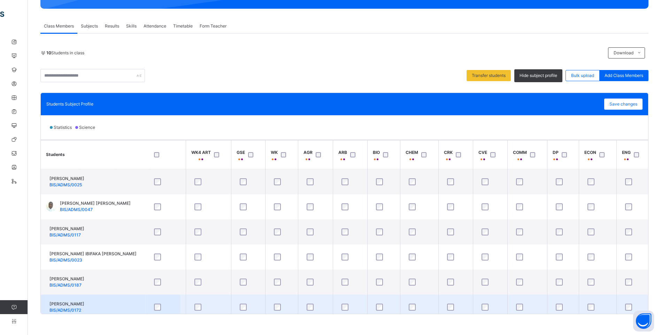
click at [175, 311] on td at bounding box center [162, 307] width 35 height 25
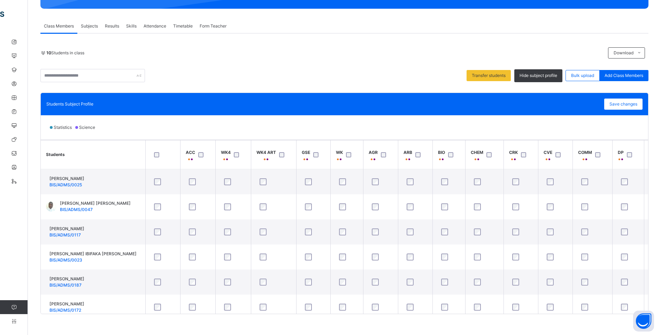
scroll to position [35, 0]
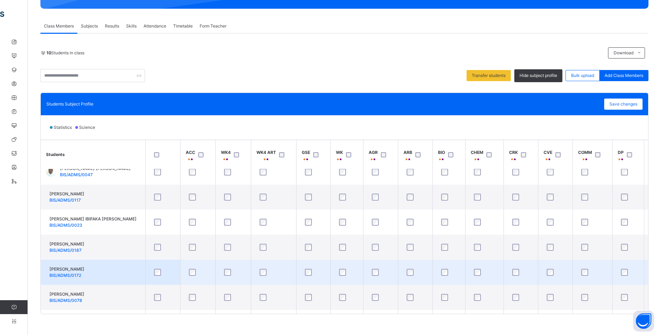
click at [312, 271] on div at bounding box center [313, 272] width 20 height 7
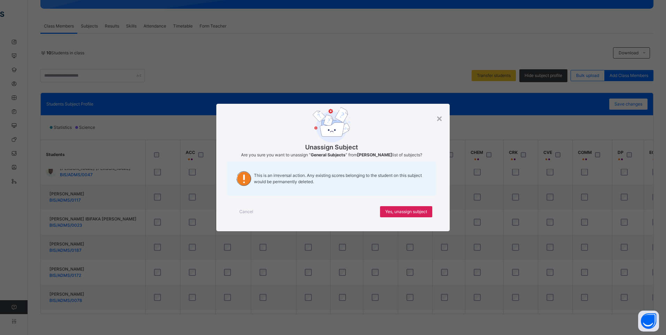
click at [256, 215] on div "Cancel" at bounding box center [246, 211] width 25 height 11
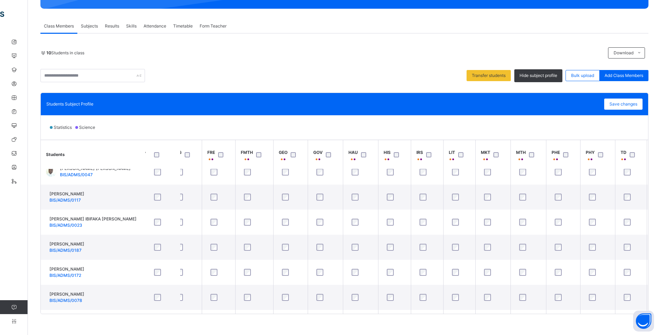
scroll to position [35, 528]
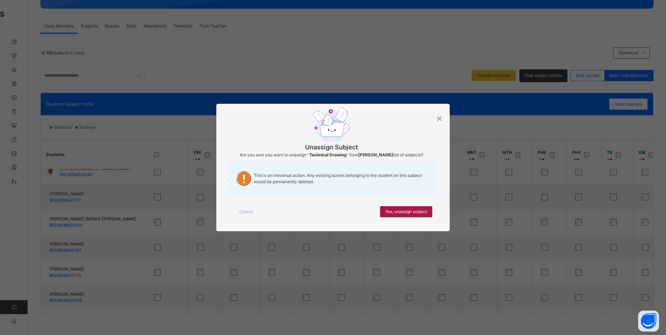
click at [395, 208] on div "Yes, unassign subject" at bounding box center [406, 211] width 52 height 11
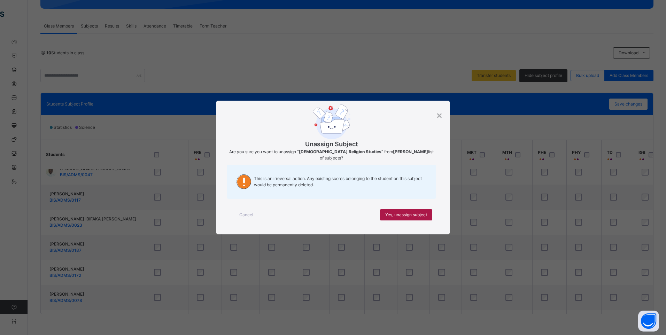
click at [396, 212] on span "Yes, unassign subject" at bounding box center [406, 215] width 42 height 6
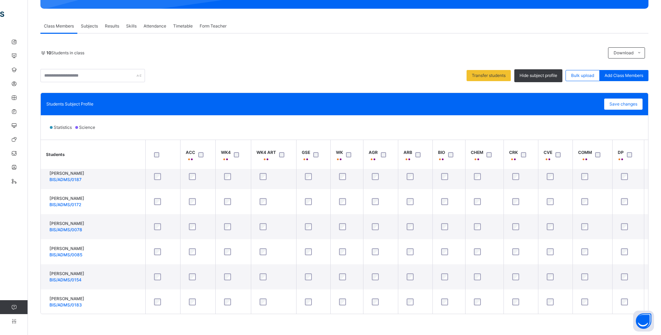
scroll to position [109, 0]
click at [630, 101] on div "Save changes" at bounding box center [623, 104] width 38 height 11
click at [628, 106] on div "Save changes" at bounding box center [623, 104] width 38 height 11
click at [617, 104] on div "Save changes" at bounding box center [623, 104] width 38 height 11
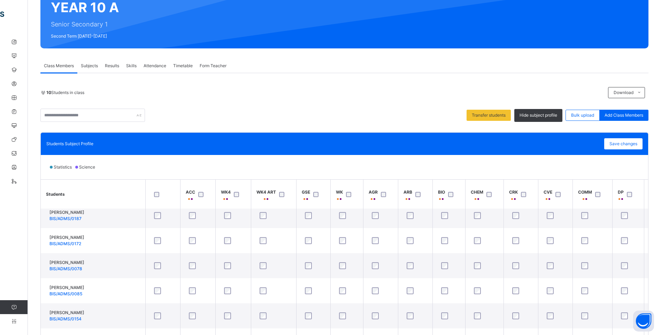
scroll to position [7, 0]
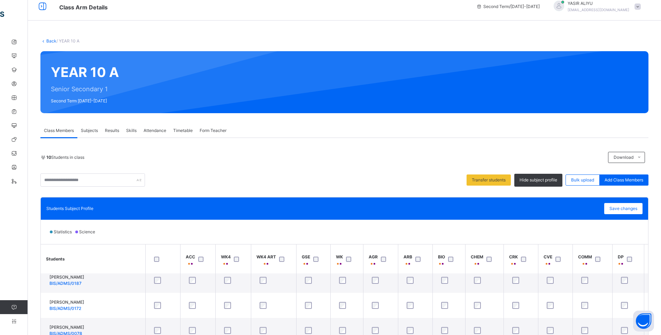
click at [51, 41] on link "Back" at bounding box center [51, 40] width 10 height 5
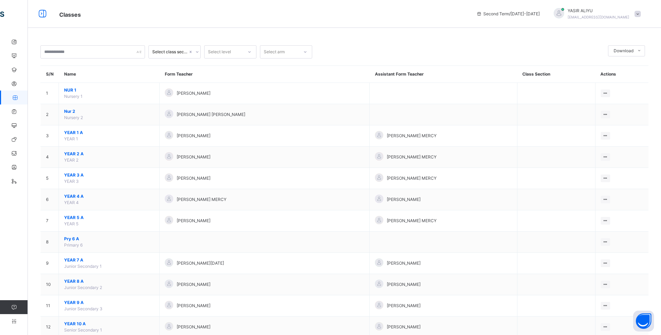
scroll to position [35, 0]
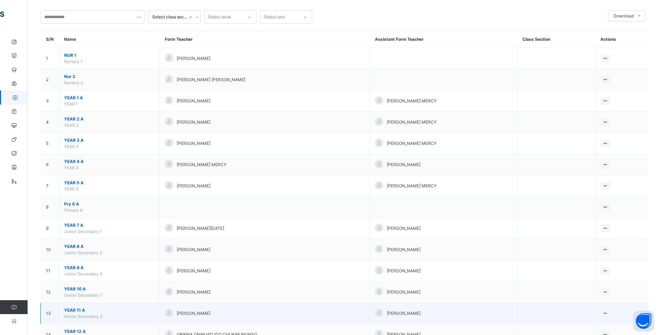
click at [76, 310] on span "YEAR 11 A" at bounding box center [109, 310] width 90 height 6
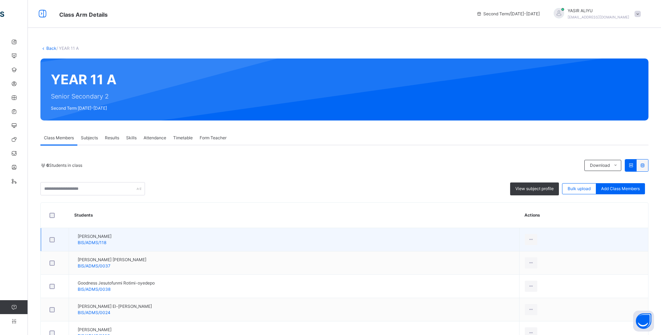
scroll to position [35, 0]
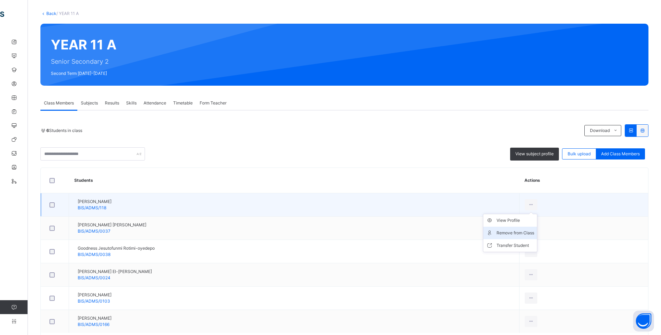
click at [533, 231] on div "Remove from Class" at bounding box center [515, 232] width 38 height 7
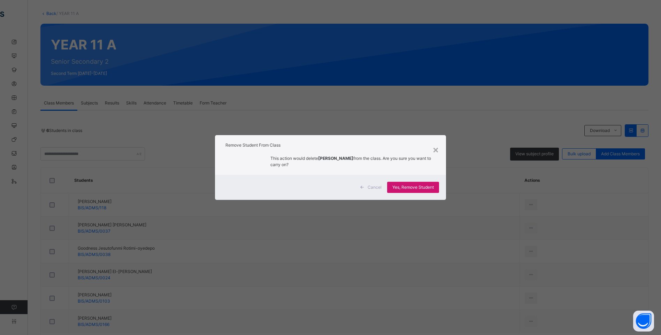
click at [416, 187] on span "Yes, Remove Student" at bounding box center [412, 187] width 41 height 6
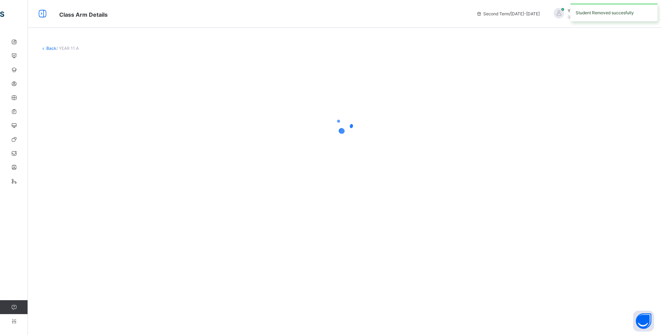
scroll to position [0, 0]
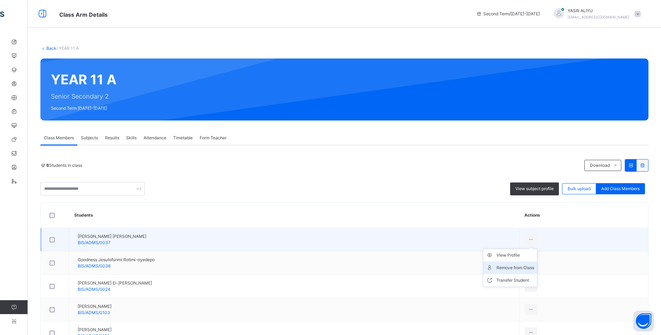
click at [533, 268] on div "Remove from Class" at bounding box center [515, 267] width 38 height 7
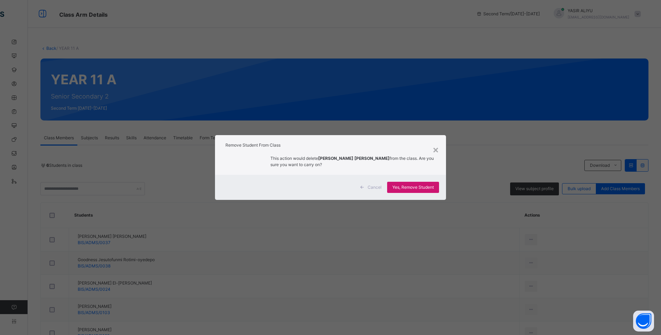
click at [407, 187] on span "Yes, Remove Student" at bounding box center [412, 187] width 41 height 6
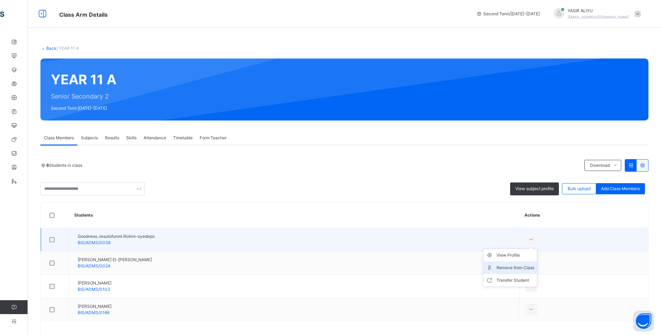
click at [534, 265] on div "Remove from Class" at bounding box center [515, 267] width 38 height 7
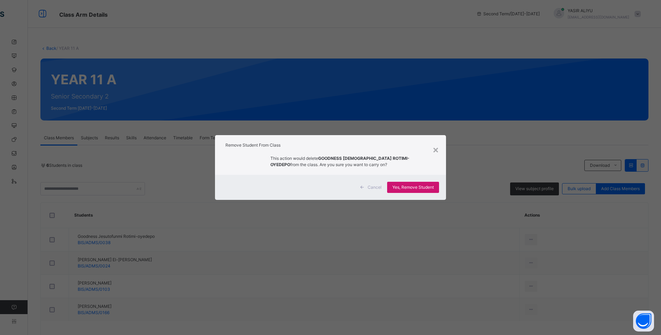
click at [408, 189] on span "Yes, Remove Student" at bounding box center [412, 187] width 41 height 6
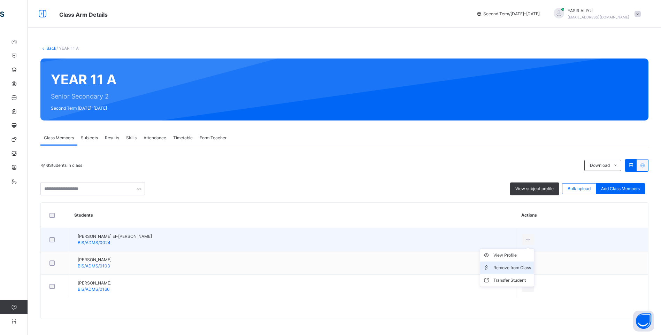
click at [512, 267] on div "Remove from Class" at bounding box center [512, 267] width 38 height 7
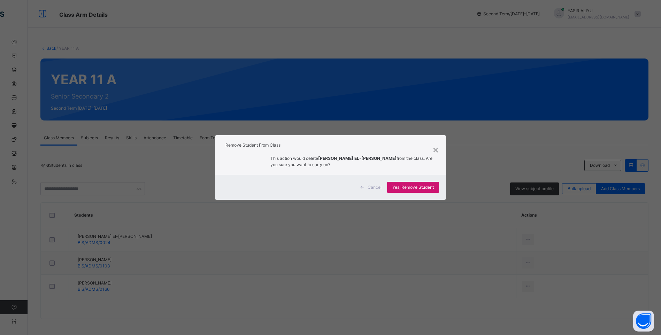
click at [399, 185] on span "Yes, Remove Student" at bounding box center [412, 187] width 41 height 6
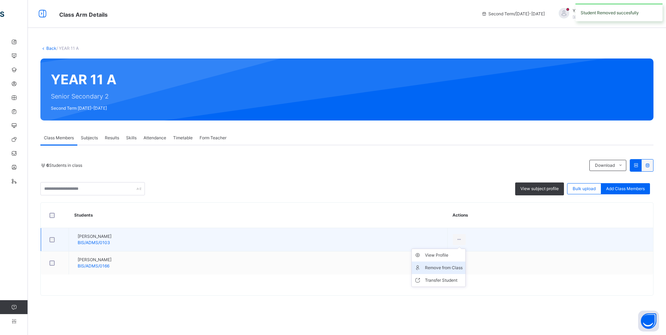
click at [462, 265] on div "Remove from Class" at bounding box center [444, 267] width 38 height 7
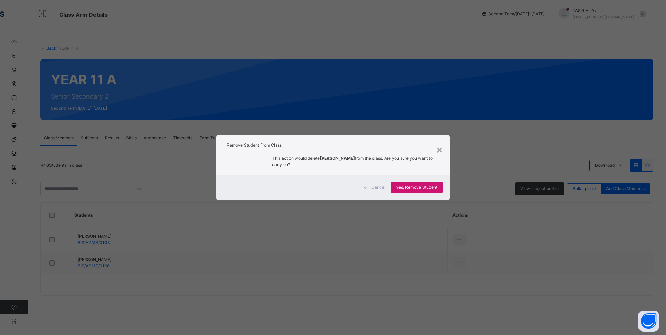
click at [429, 185] on span "Yes, Remove Student" at bounding box center [416, 187] width 41 height 6
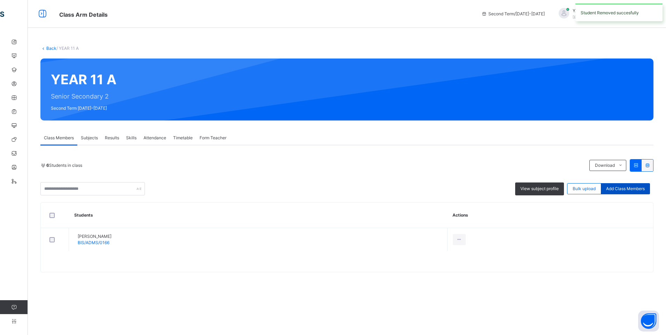
click at [638, 186] on span "Add Class Members" at bounding box center [625, 189] width 39 height 6
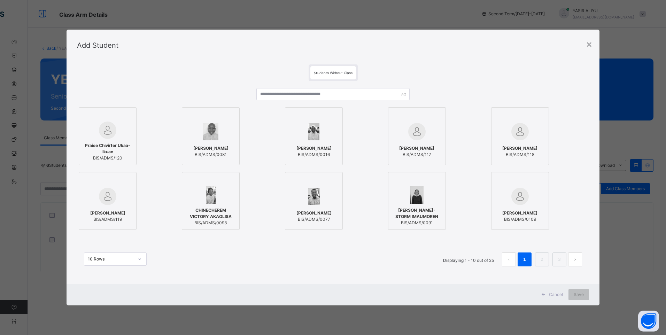
click at [432, 185] on div at bounding box center [417, 181] width 50 height 10
click at [537, 259] on li "2" at bounding box center [542, 259] width 14 height 14
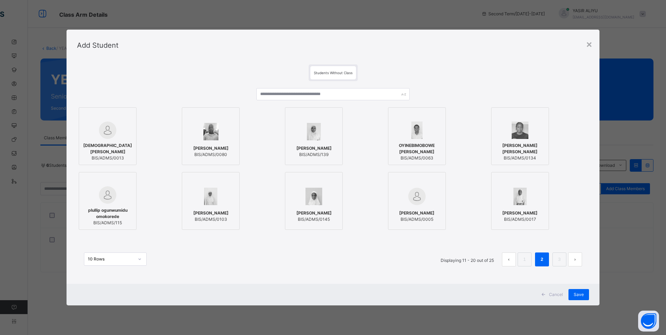
click at [322, 144] on div "AMIRA MUSA BIS/ADMS/139" at bounding box center [314, 151] width 50 height 19
click at [518, 137] on img at bounding box center [519, 130] width 16 height 17
click at [560, 256] on link "3" at bounding box center [559, 259] width 7 height 9
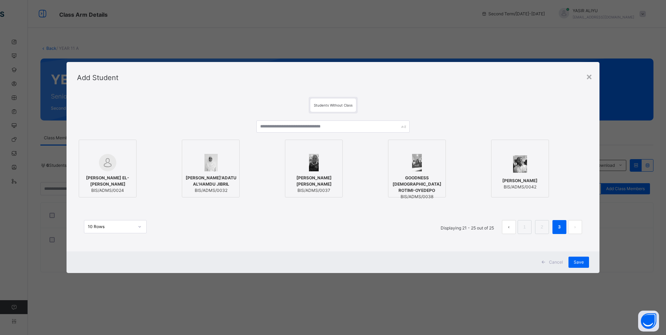
click at [219, 185] on span "HANAN SA'ADATU AL'HAMDU JIBRIL" at bounding box center [211, 181] width 51 height 13
click at [580, 261] on span "Save" at bounding box center [578, 262] width 10 height 6
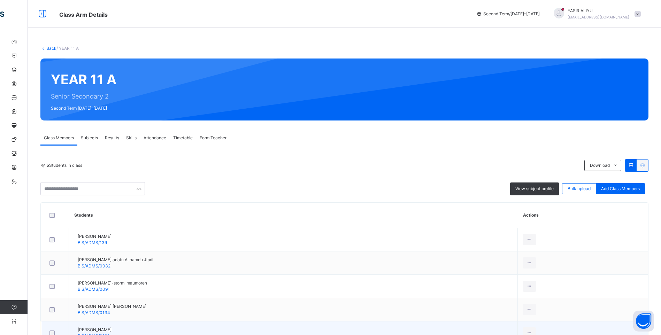
scroll to position [48, 0]
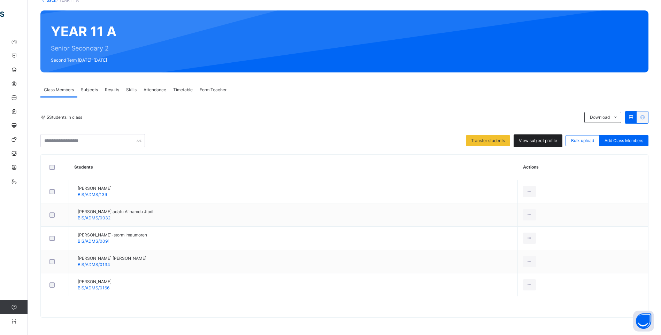
click at [535, 138] on span "View subject profile" at bounding box center [537, 141] width 38 height 6
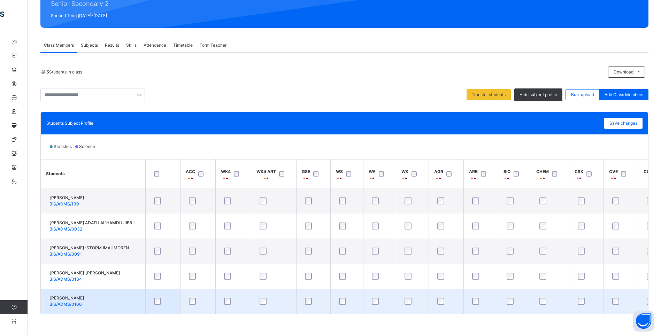
scroll to position [95, 0]
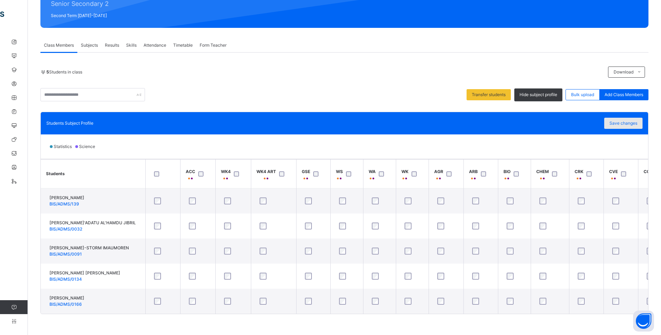
click at [619, 121] on span "Save changes" at bounding box center [623, 123] width 28 height 6
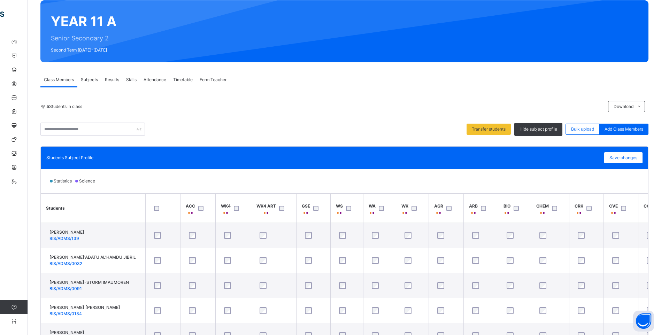
scroll to position [0, 0]
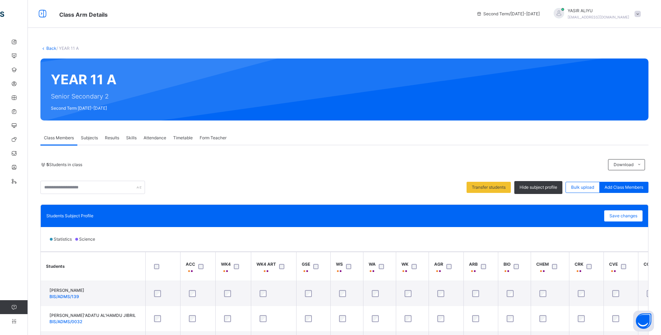
click at [52, 48] on link "Back" at bounding box center [51, 48] width 10 height 5
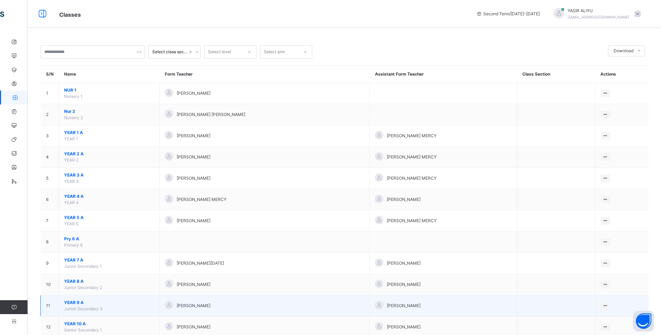
scroll to position [63, 0]
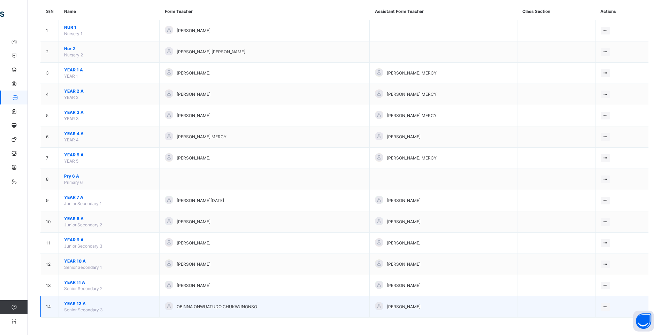
click at [83, 305] on span "YEAR 12 A" at bounding box center [109, 303] width 90 height 6
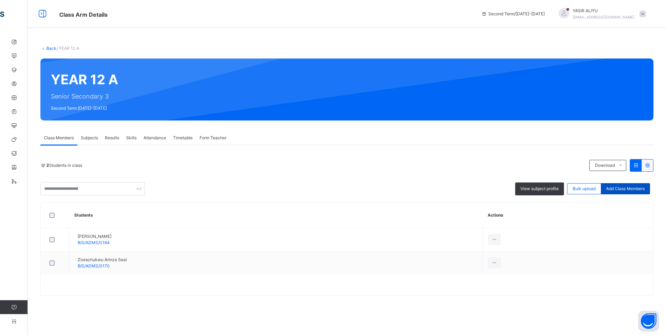
click at [616, 186] on span "Add Class Members" at bounding box center [625, 189] width 39 height 6
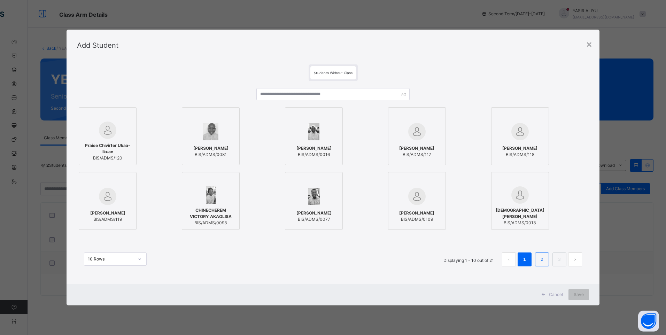
click at [543, 257] on link "2" at bounding box center [541, 259] width 7 height 9
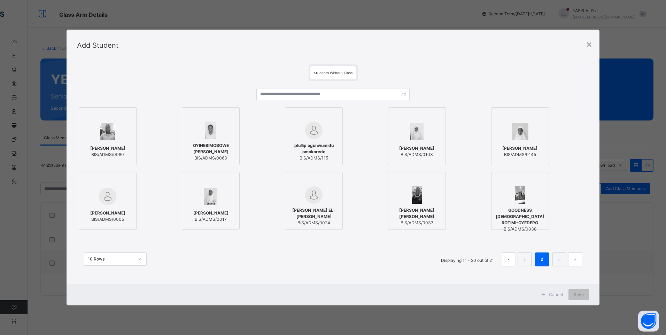
click at [316, 195] on img at bounding box center [313, 194] width 17 height 17
click at [400, 199] on div at bounding box center [417, 194] width 50 height 17
click at [417, 148] on span "RAHAMA HARUNA ABDULLAHI" at bounding box center [416, 148] width 35 height 6
click at [504, 188] on div at bounding box center [520, 194] width 50 height 17
click at [561, 253] on li "3" at bounding box center [559, 259] width 14 height 14
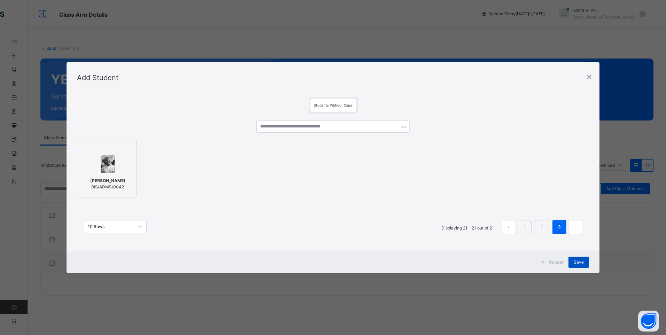
click at [581, 260] on span "Save" at bounding box center [578, 262] width 10 height 6
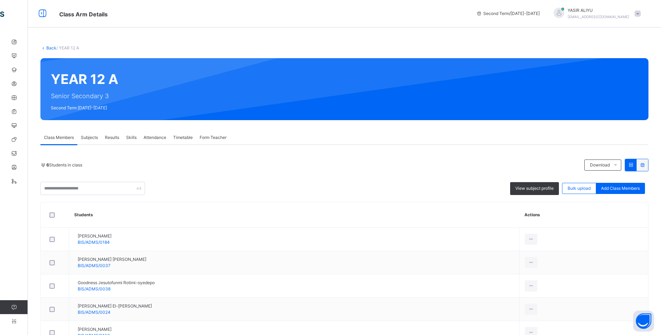
scroll to position [71, 0]
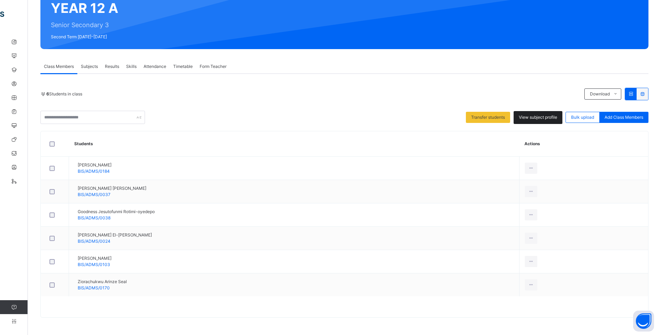
click at [544, 117] on span "View subject profile" at bounding box center [537, 117] width 38 height 6
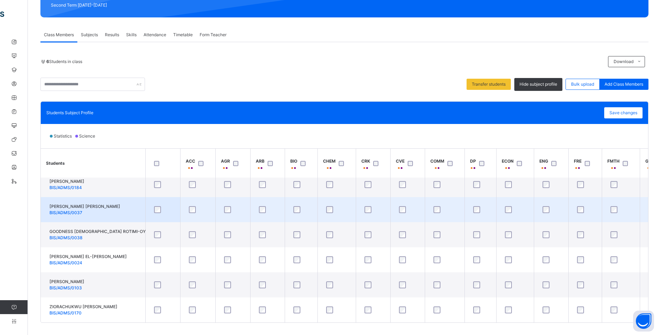
scroll to position [112, 0]
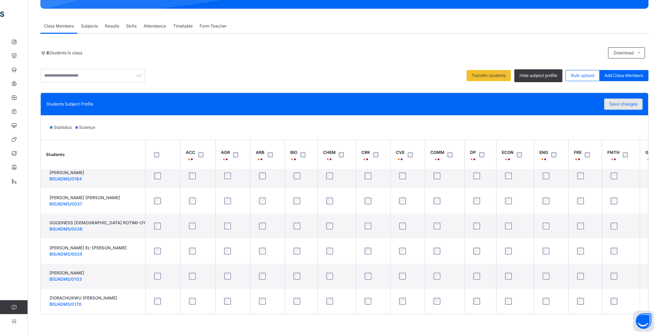
click at [623, 101] on span "Save changes" at bounding box center [623, 104] width 28 height 6
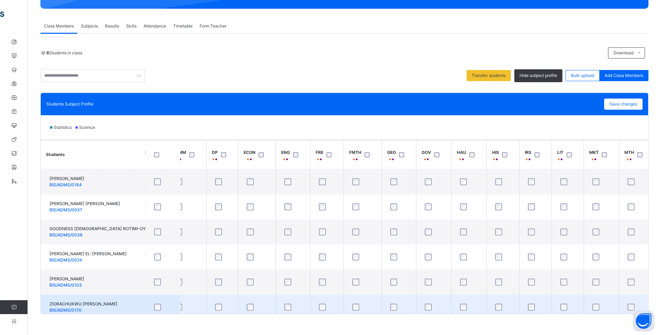
scroll to position [0, 260]
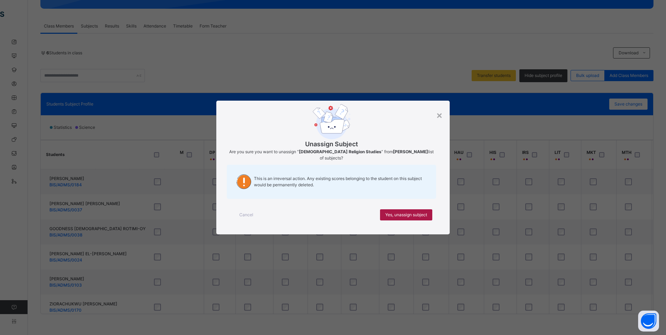
click at [409, 211] on div "Yes, unassign subject" at bounding box center [406, 214] width 52 height 11
click at [417, 213] on span "Yes, unassign subject" at bounding box center [406, 215] width 42 height 6
click at [413, 213] on span "Yes, unassign subject" at bounding box center [406, 215] width 42 height 6
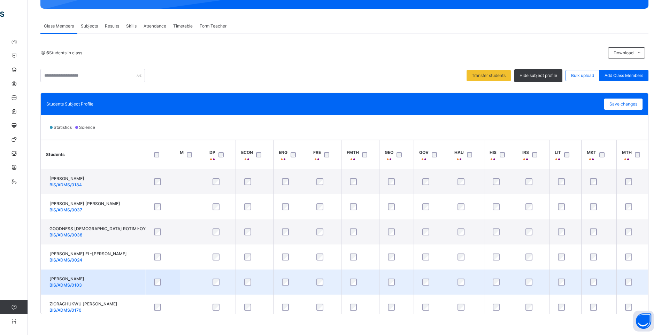
scroll to position [9, 260]
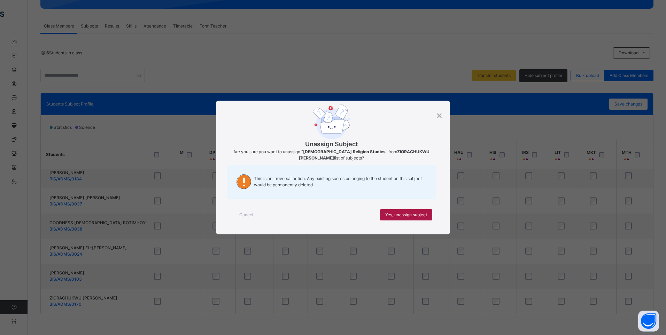
click at [422, 211] on div "Yes, unassign subject" at bounding box center [406, 214] width 52 height 11
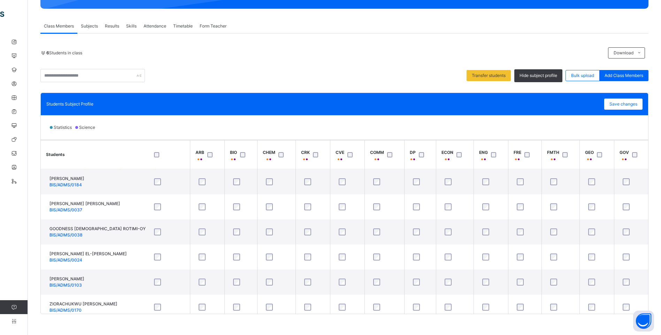
scroll to position [0, 18]
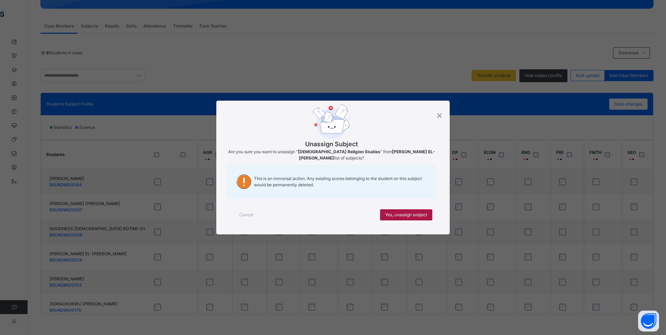
click at [403, 214] on span "Yes, unassign subject" at bounding box center [406, 215] width 42 height 6
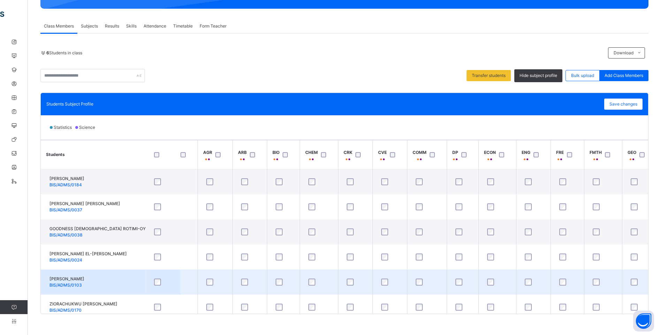
scroll to position [9, 18]
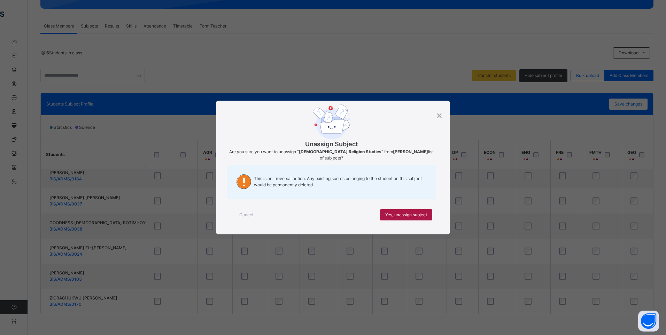
click at [403, 211] on div "Yes, unassign subject" at bounding box center [406, 214] width 52 height 11
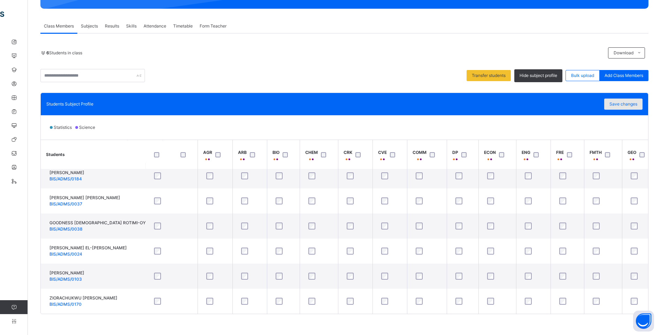
click at [630, 101] on div "Save changes" at bounding box center [623, 104] width 38 height 11
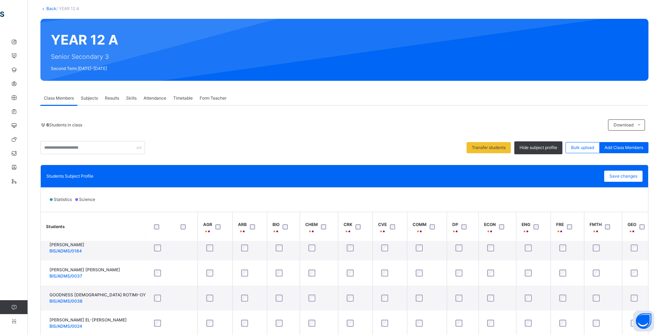
scroll to position [0, 0]
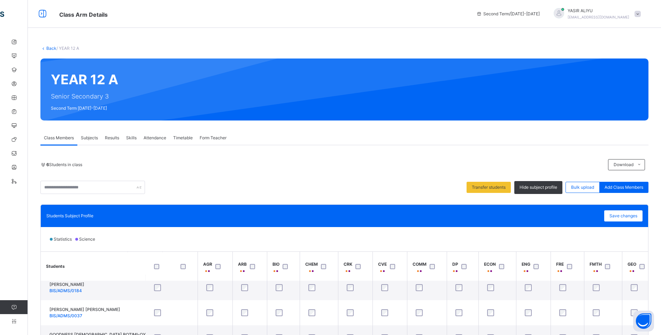
click at [44, 47] on icon at bounding box center [43, 48] width 6 height 5
click at [49, 47] on link "Back" at bounding box center [51, 48] width 10 height 5
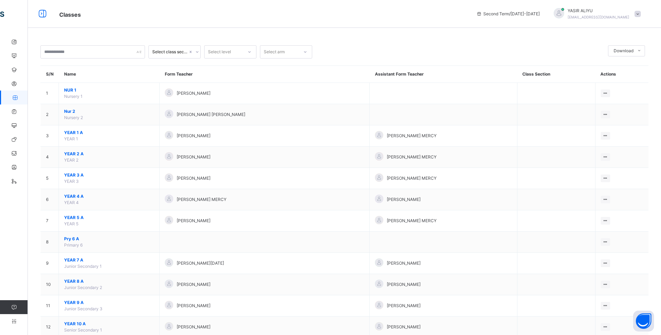
click at [640, 13] on span at bounding box center [637, 14] width 6 height 6
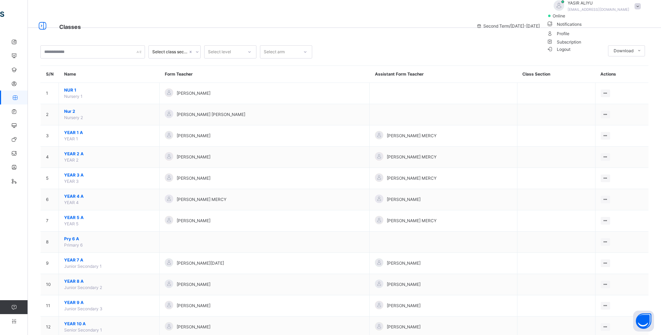
click at [570, 53] on span "Logout" at bounding box center [558, 49] width 24 height 7
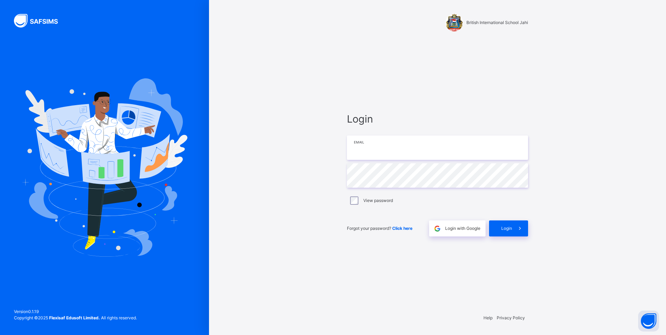
type input "**********"
